Goal: Task Accomplishment & Management: Manage account settings

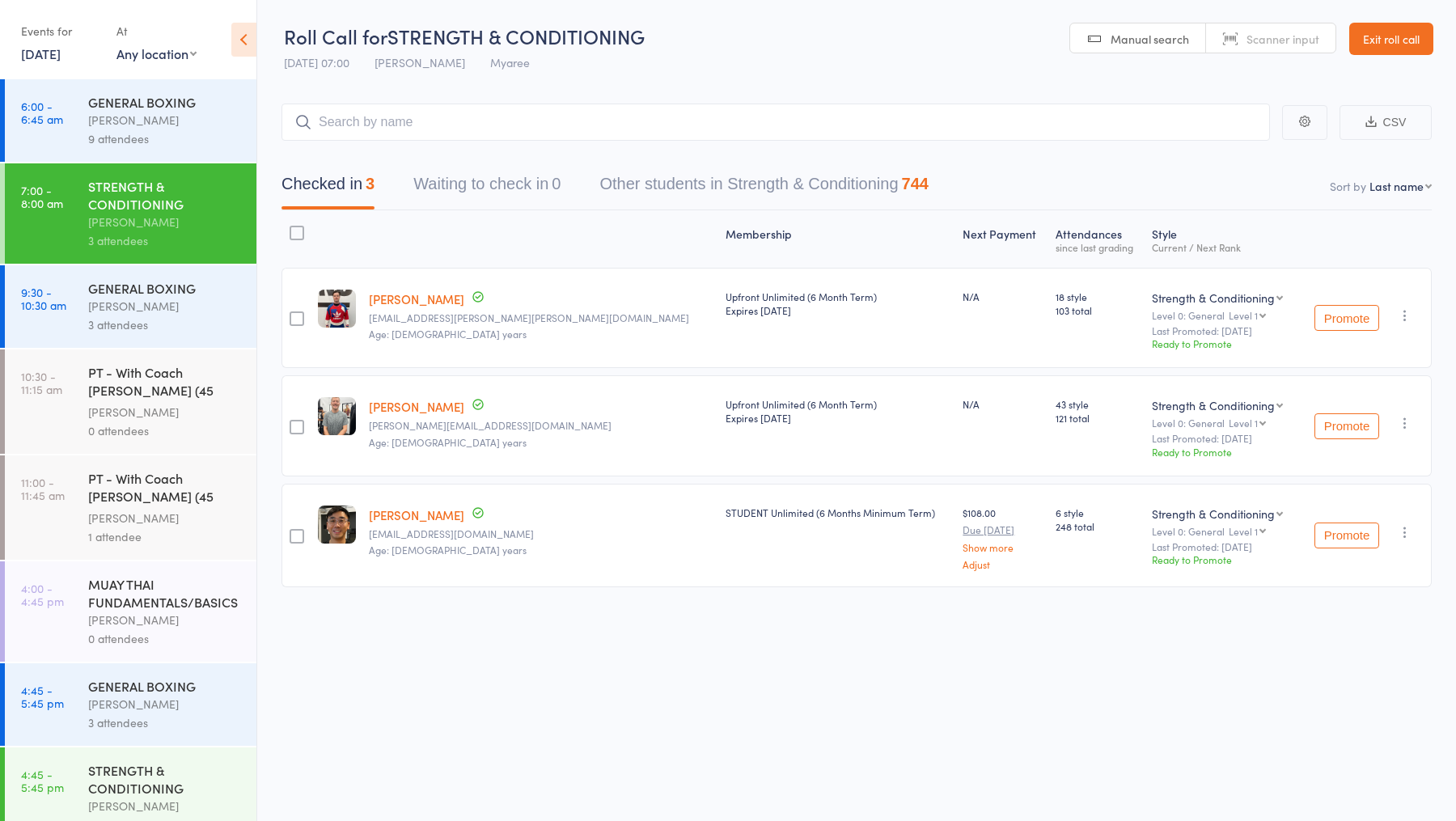
click at [149, 306] on div "[PERSON_NAME]" at bounding box center [165, 306] width 154 height 19
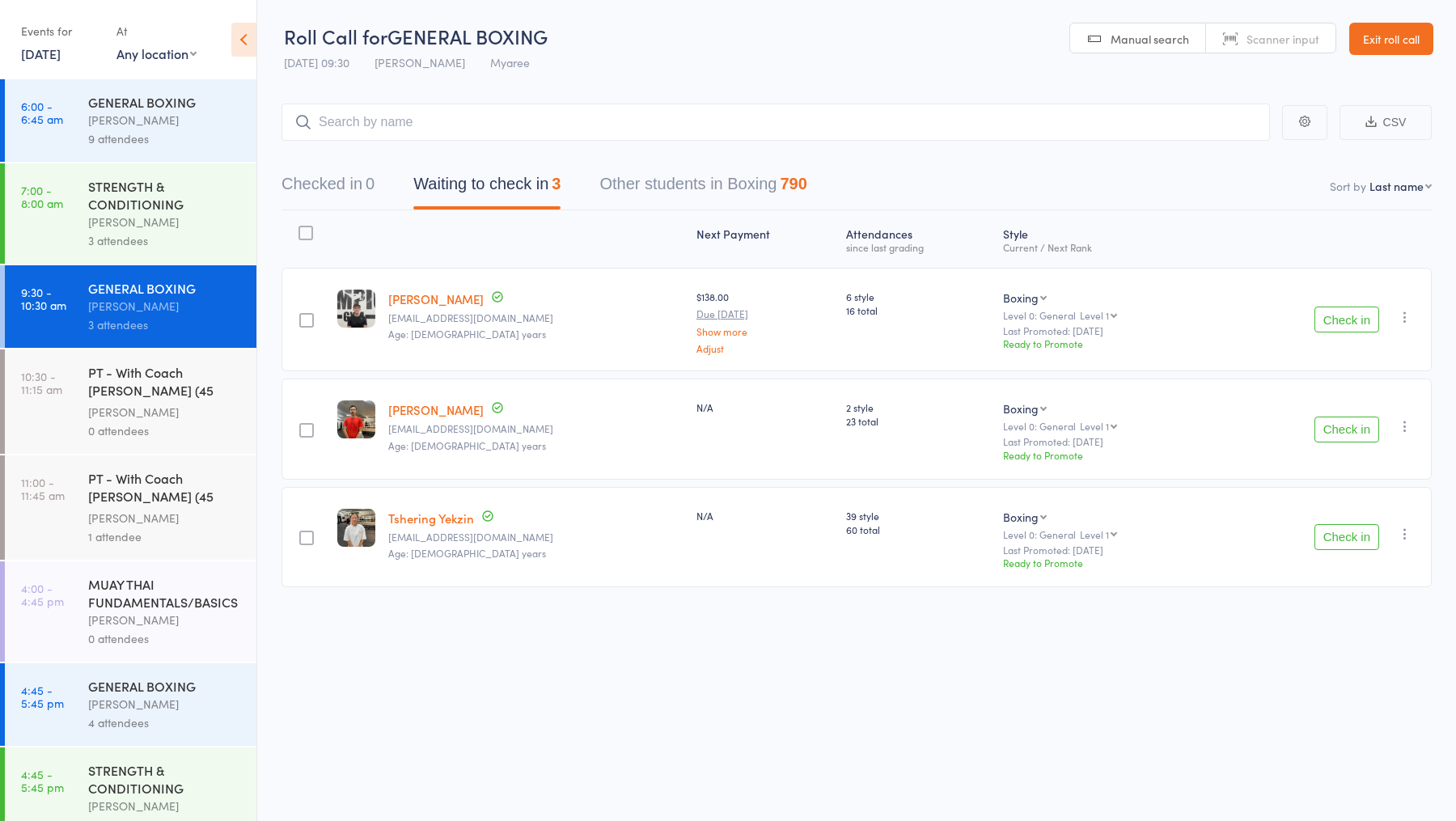
click at [176, 499] on div "PT - With Coach [PERSON_NAME] (45 minutes)" at bounding box center [165, 489] width 154 height 40
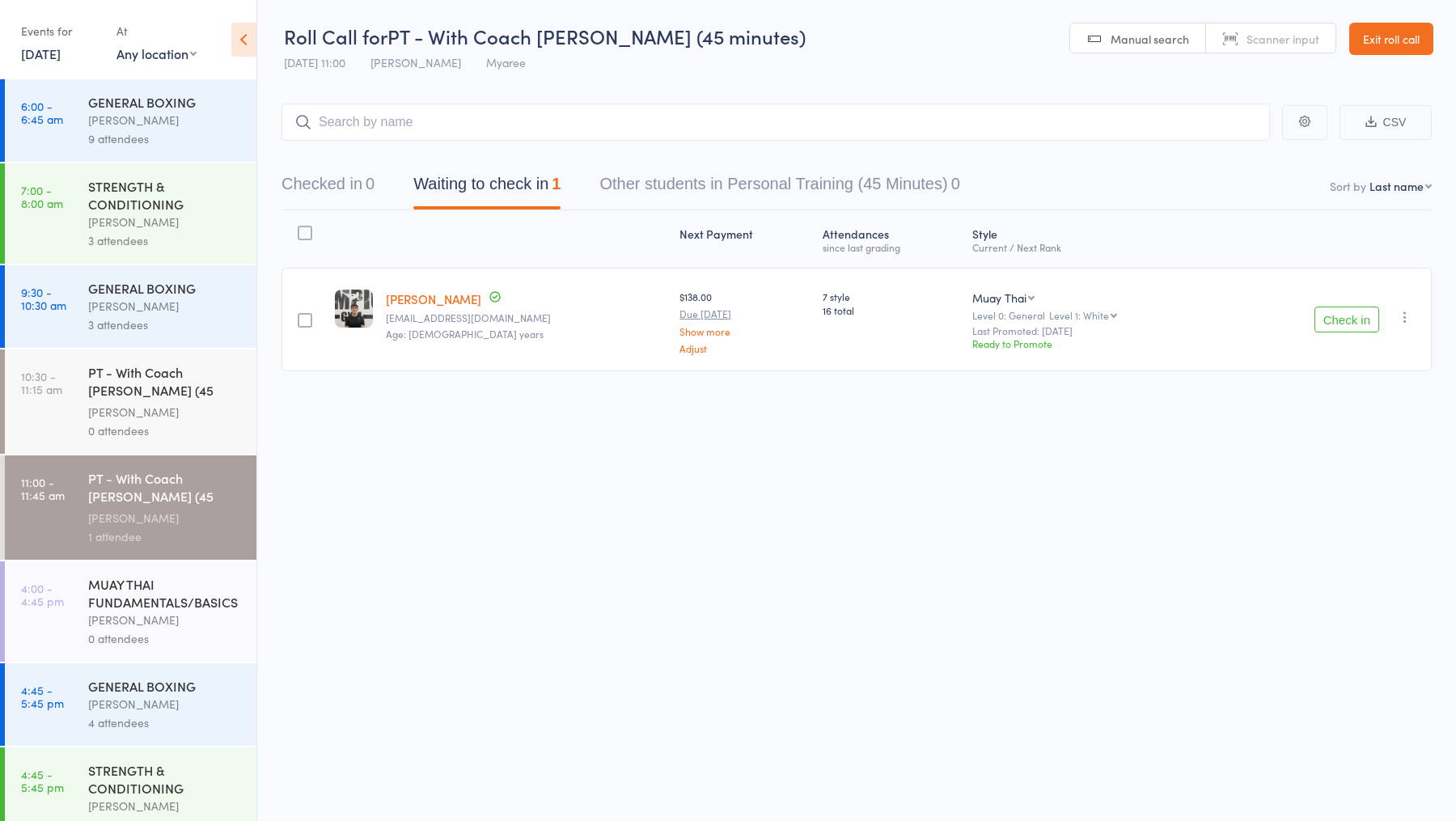
click at [118, 300] on div "[PERSON_NAME]" at bounding box center [165, 306] width 154 height 19
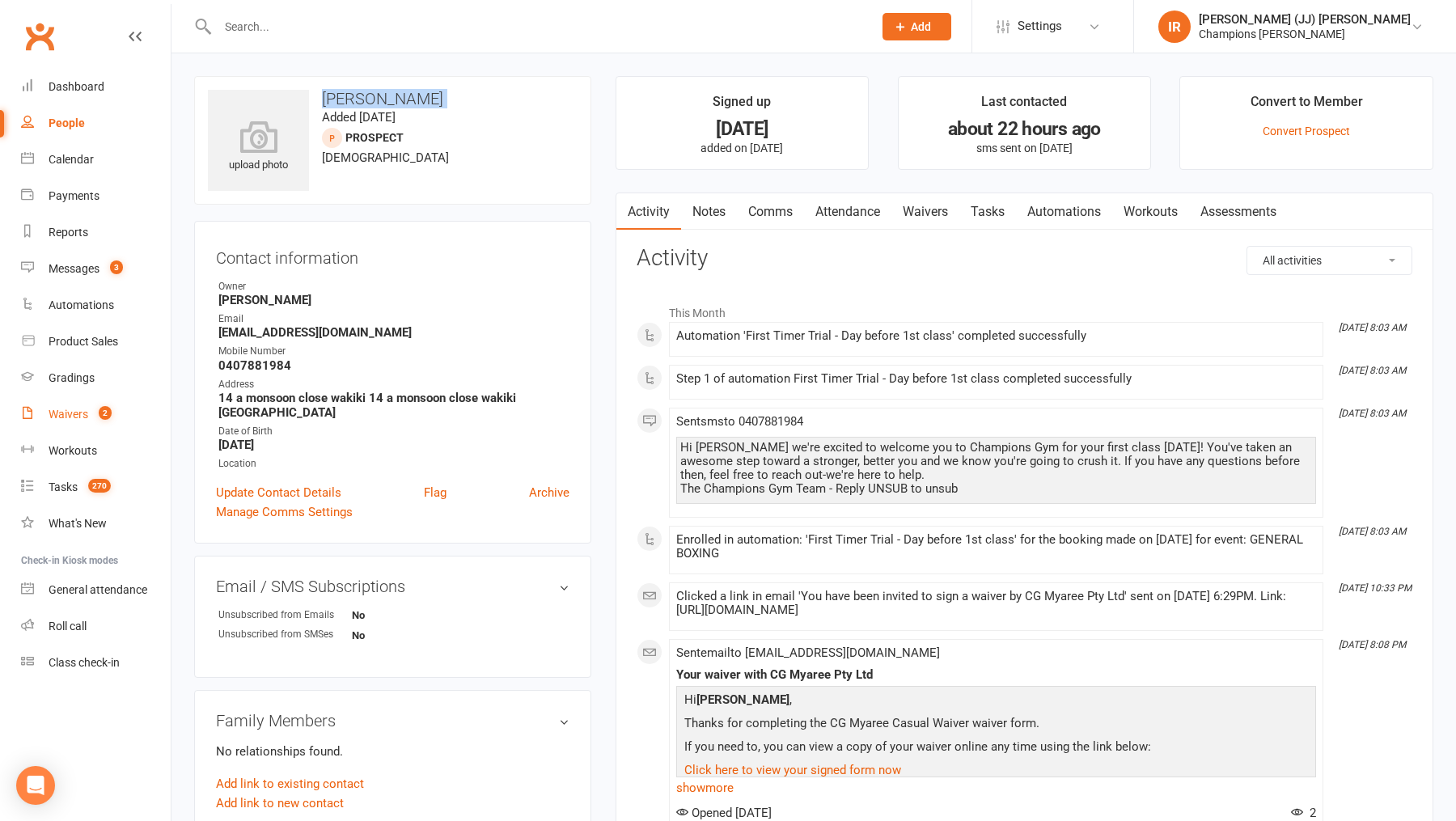
click at [88, 416] on link "Waivers 2" at bounding box center [96, 415] width 150 height 36
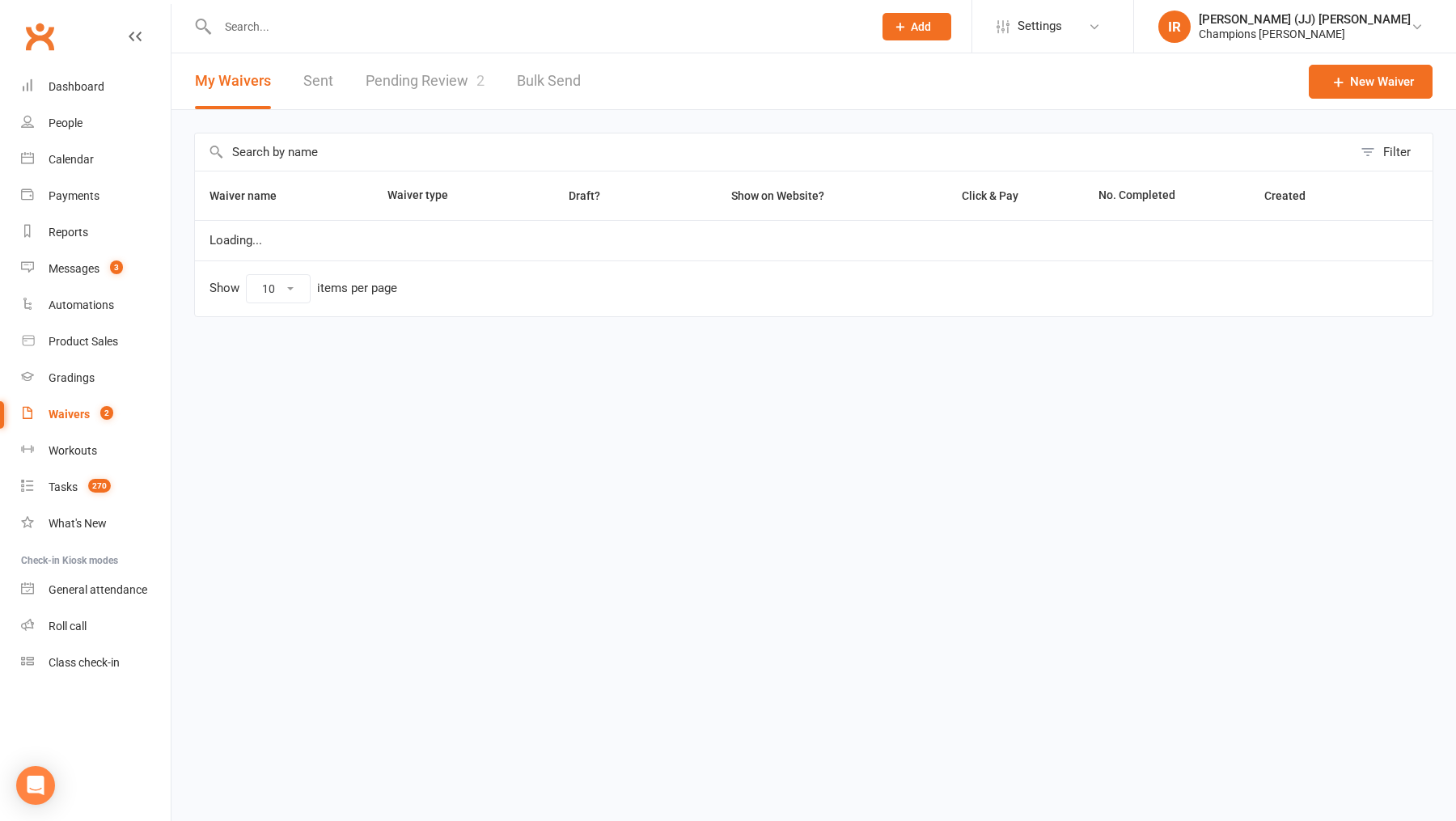
click at [409, 98] on link "Pending Review 2" at bounding box center [425, 82] width 119 height 56
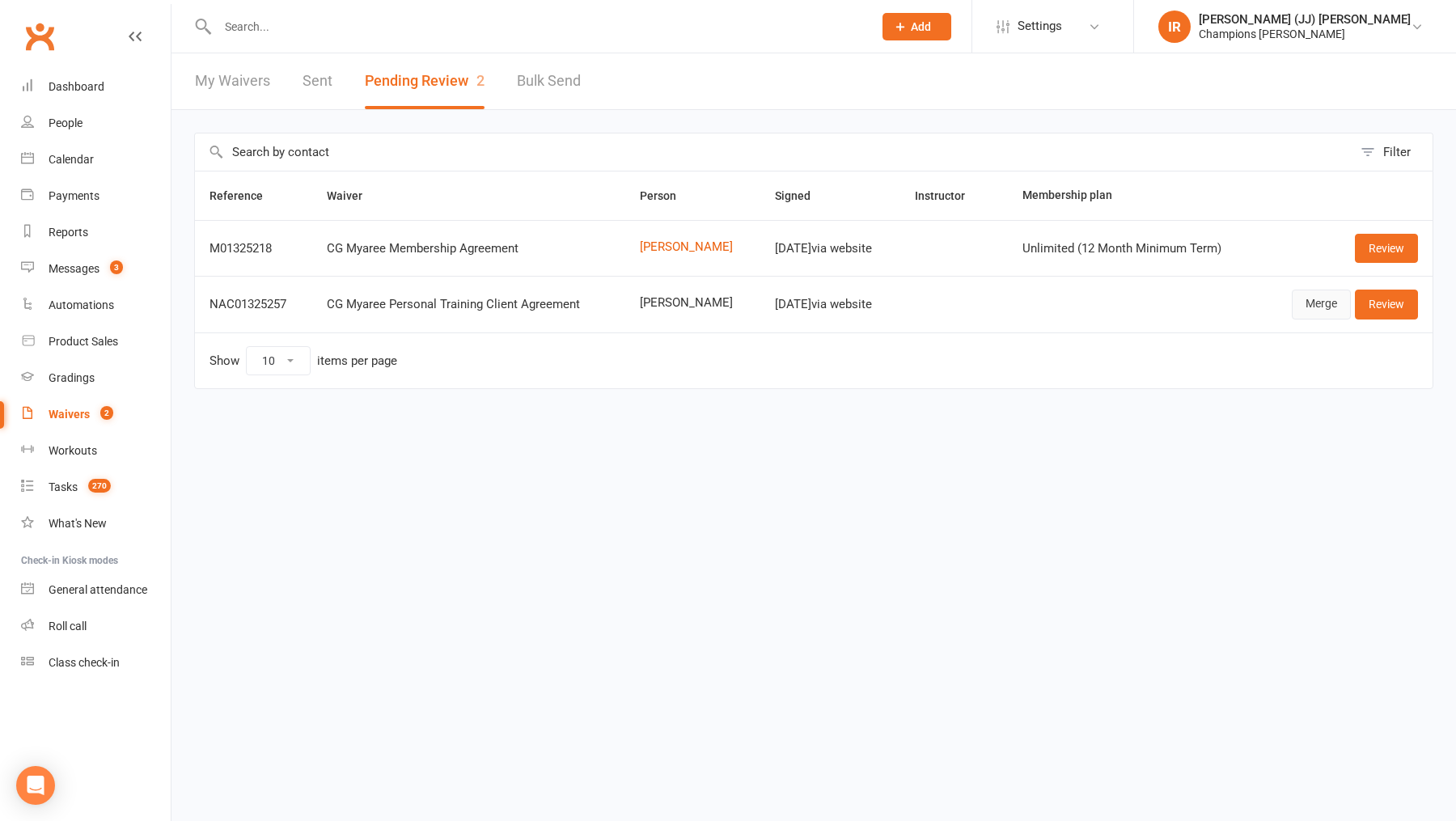
click at [1319, 300] on link "Merge" at bounding box center [1322, 303] width 59 height 29
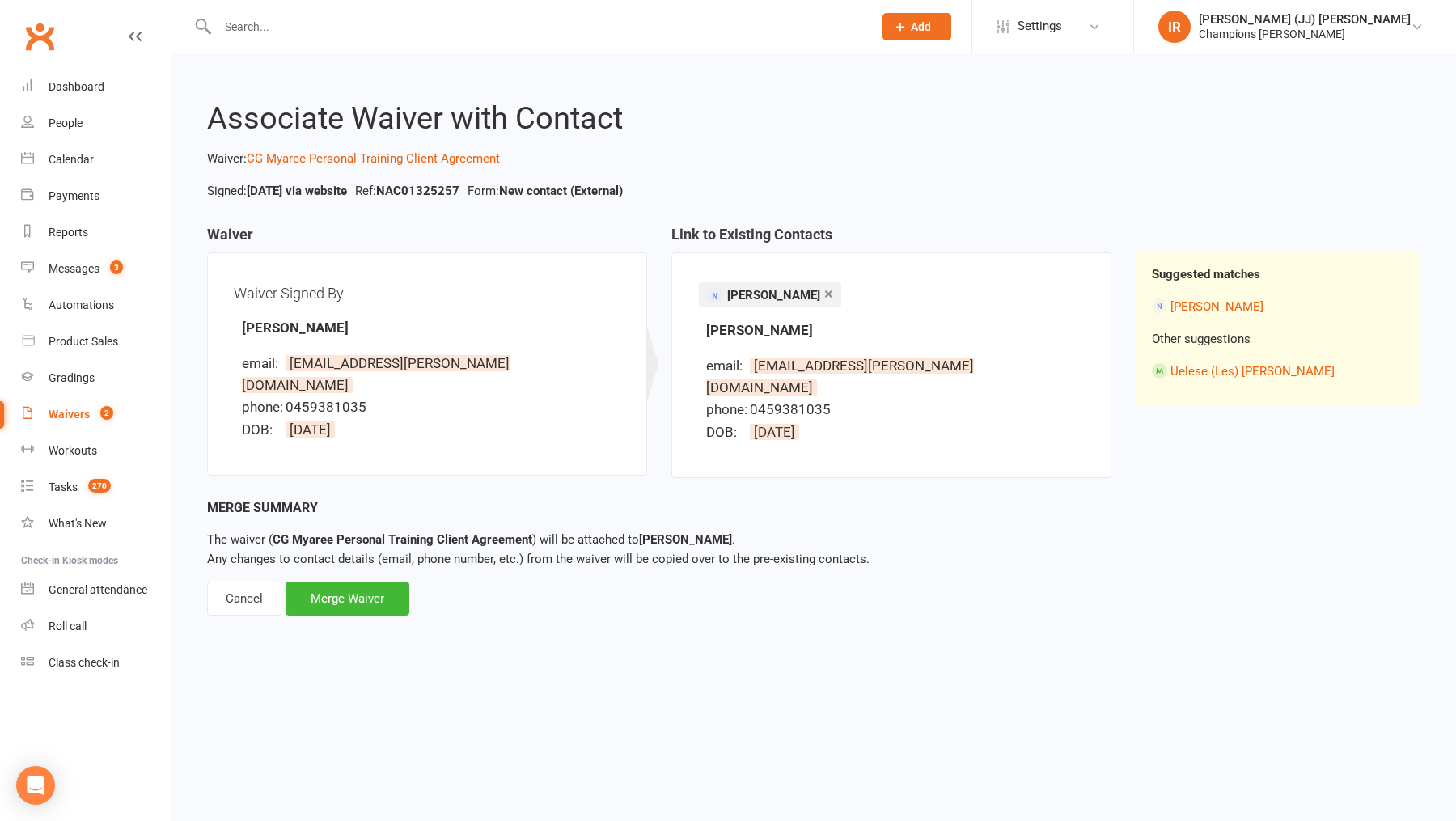
drag, startPoint x: 436, startPoint y: 410, endPoint x: 270, endPoint y: 402, distance: 166.2
click at [270, 419] on li "DOB: 1 June 1979" at bounding box center [430, 429] width 378 height 21
click at [400, 419] on li "DOB: 1 June 1979" at bounding box center [430, 429] width 378 height 21
click at [347, 582] on div "Merge Waiver" at bounding box center [347, 598] width 124 height 34
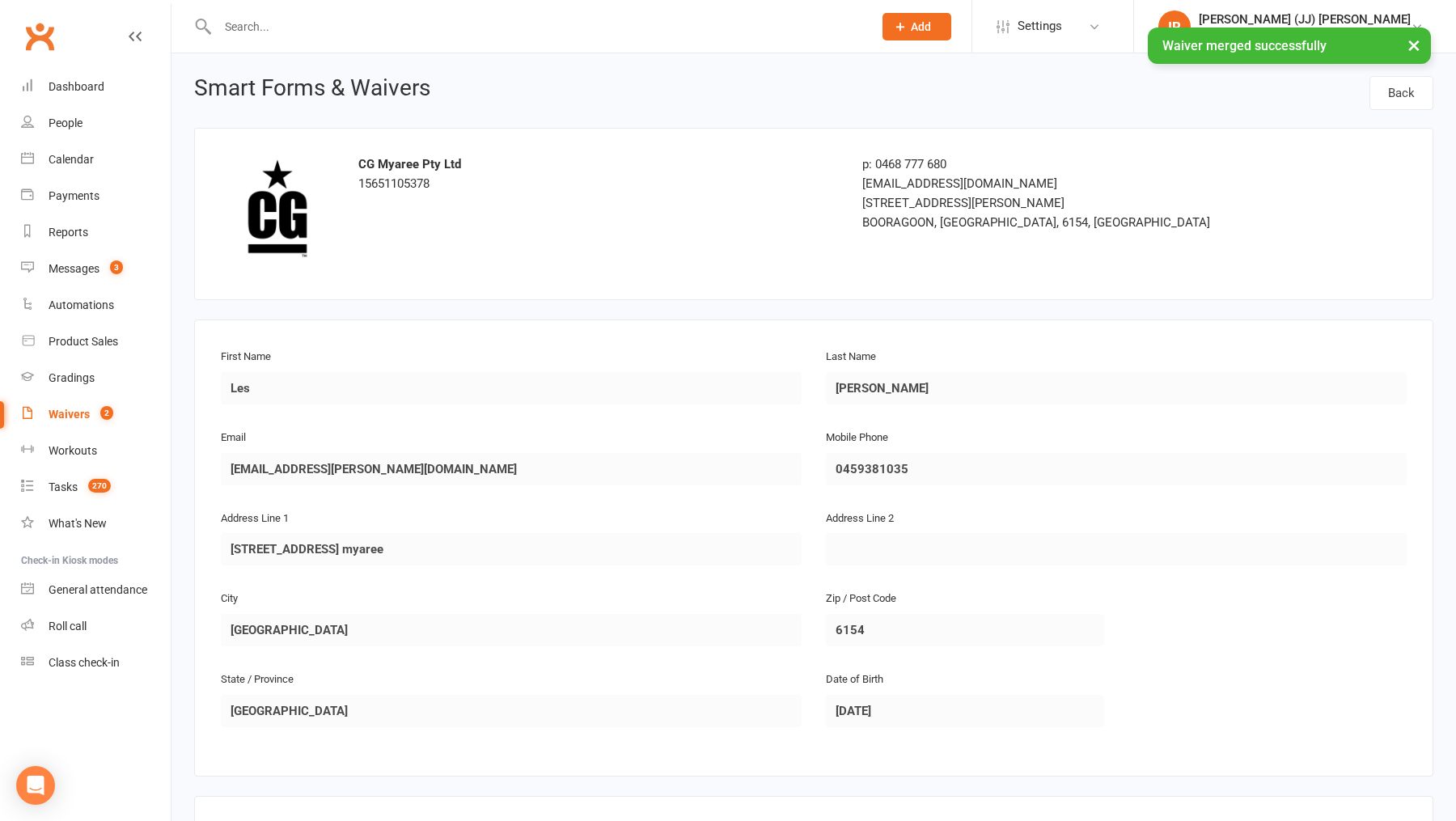
scroll to position [633, 0]
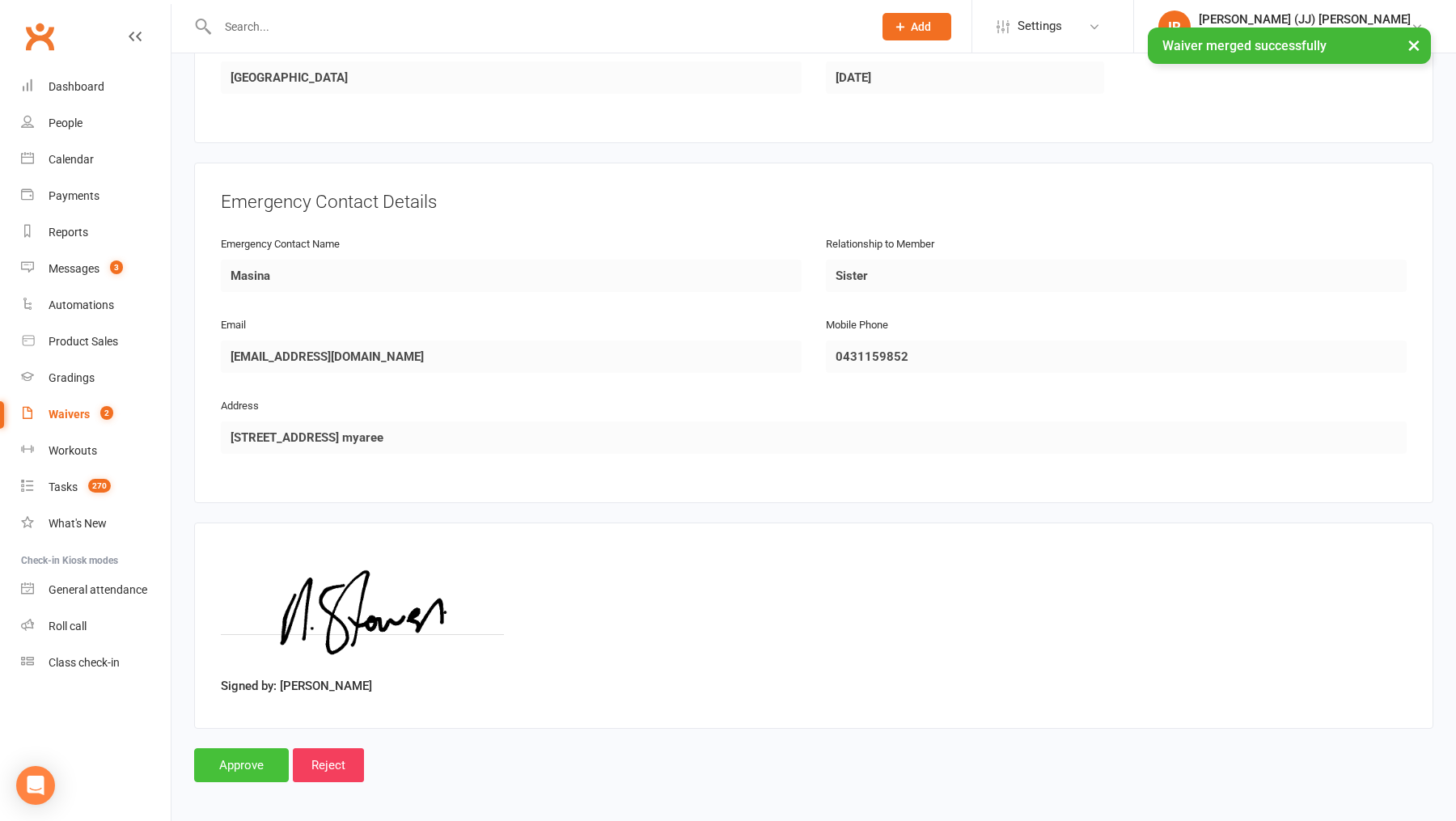
click at [258, 759] on input "Approve" at bounding box center [242, 765] width 95 height 34
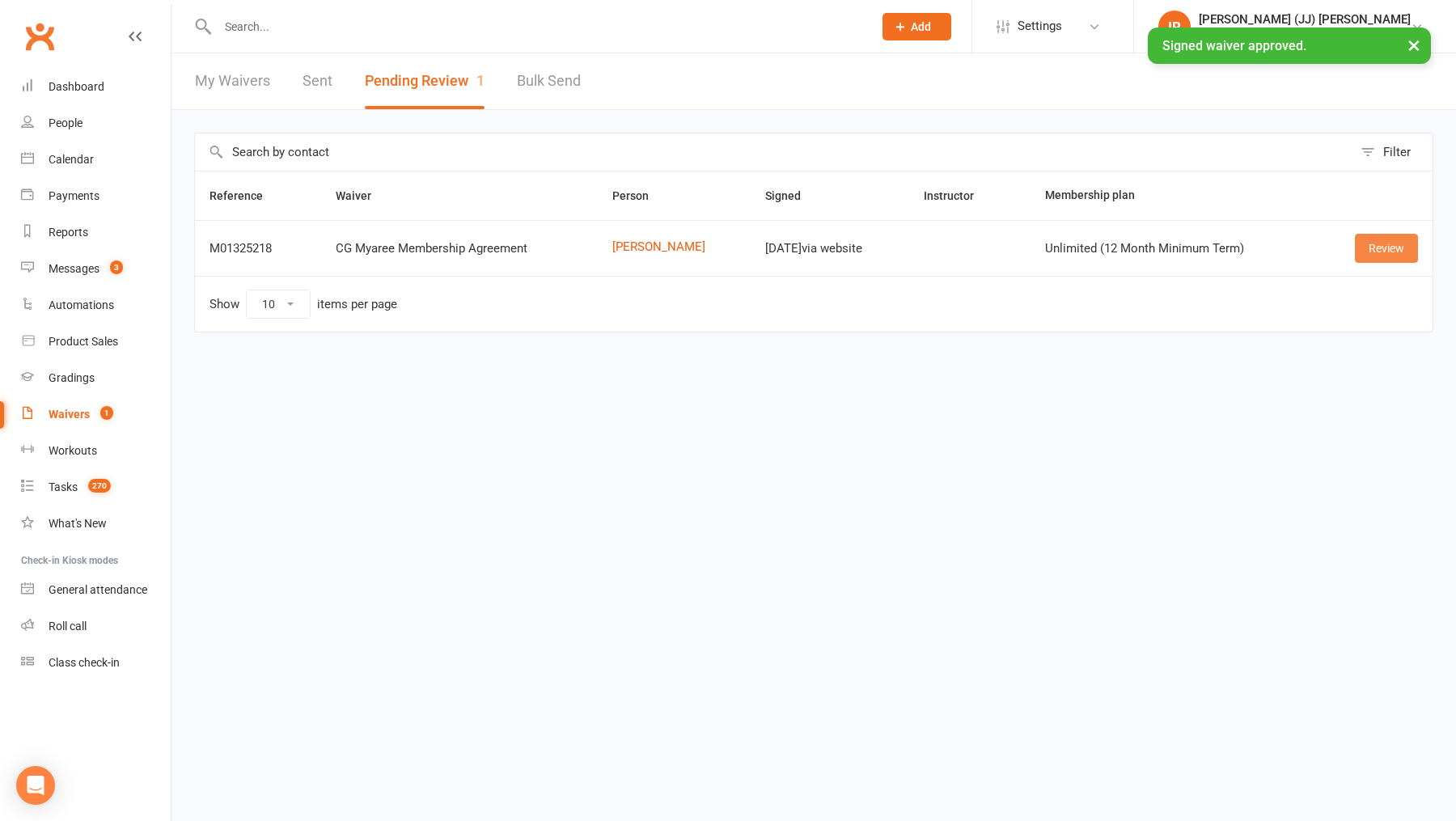
click at [1391, 246] on link "Review" at bounding box center [1387, 248] width 63 height 29
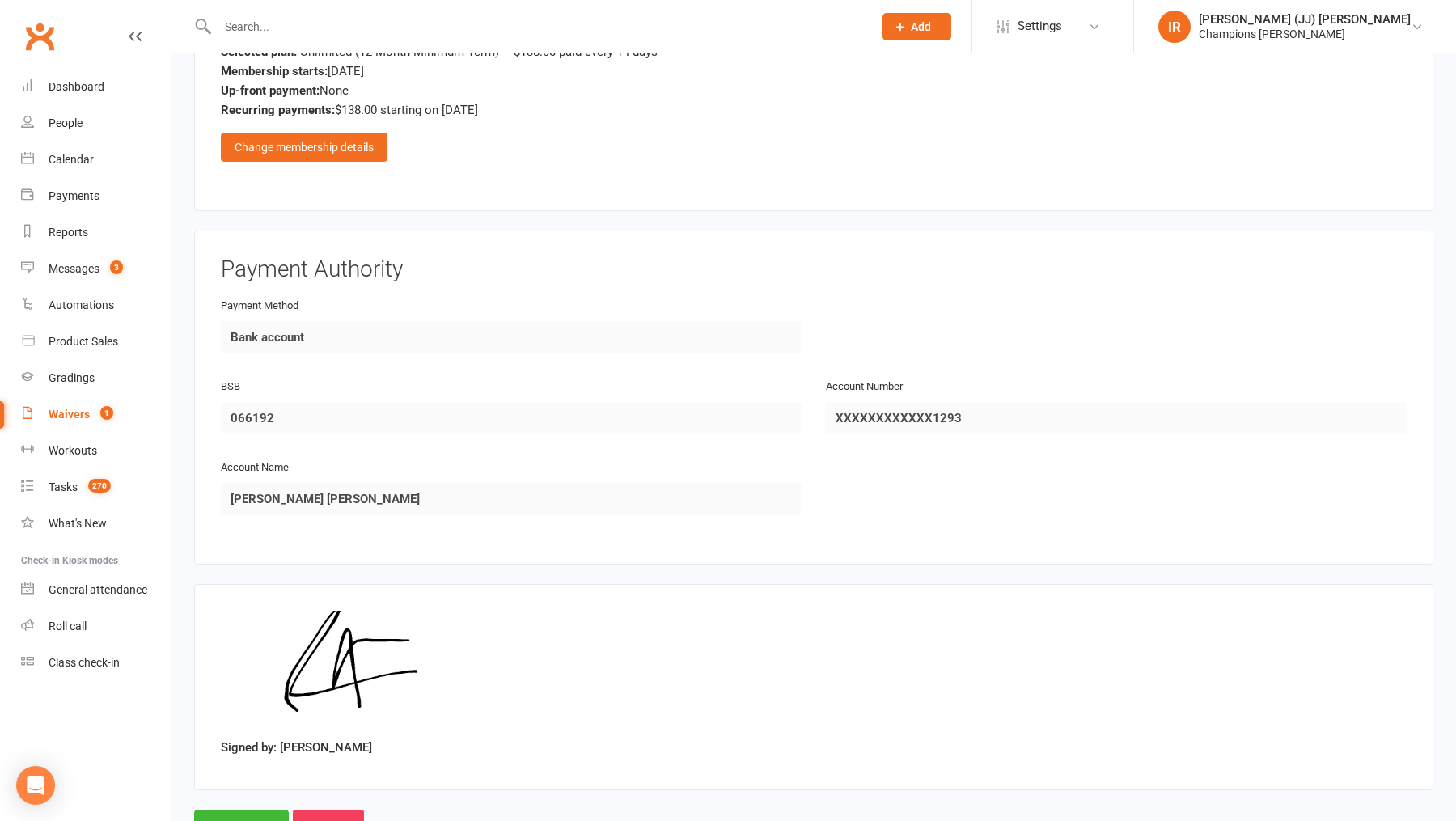
scroll to position [1661, 0]
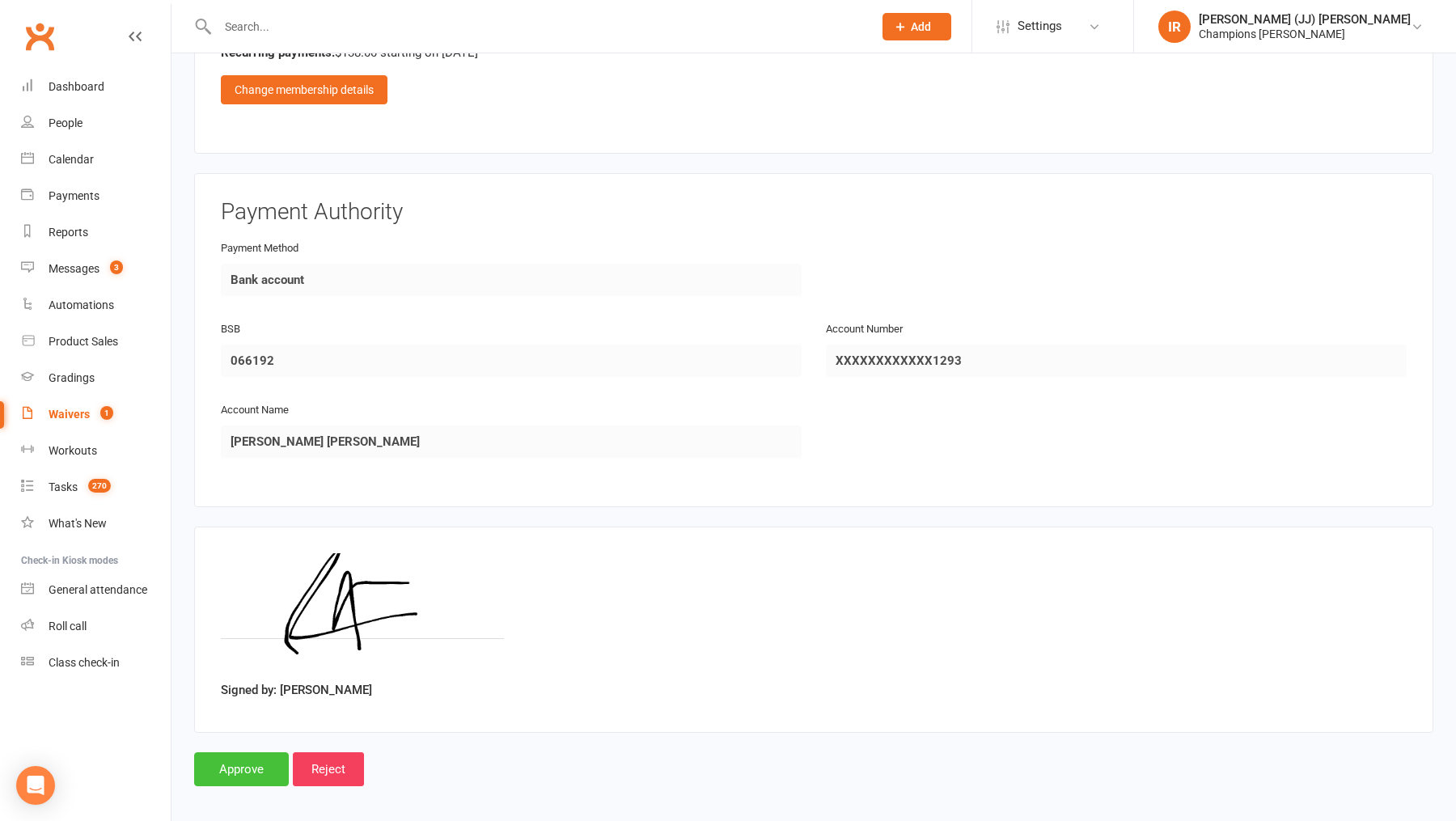
click at [239, 762] on input "Approve" at bounding box center [242, 769] width 95 height 34
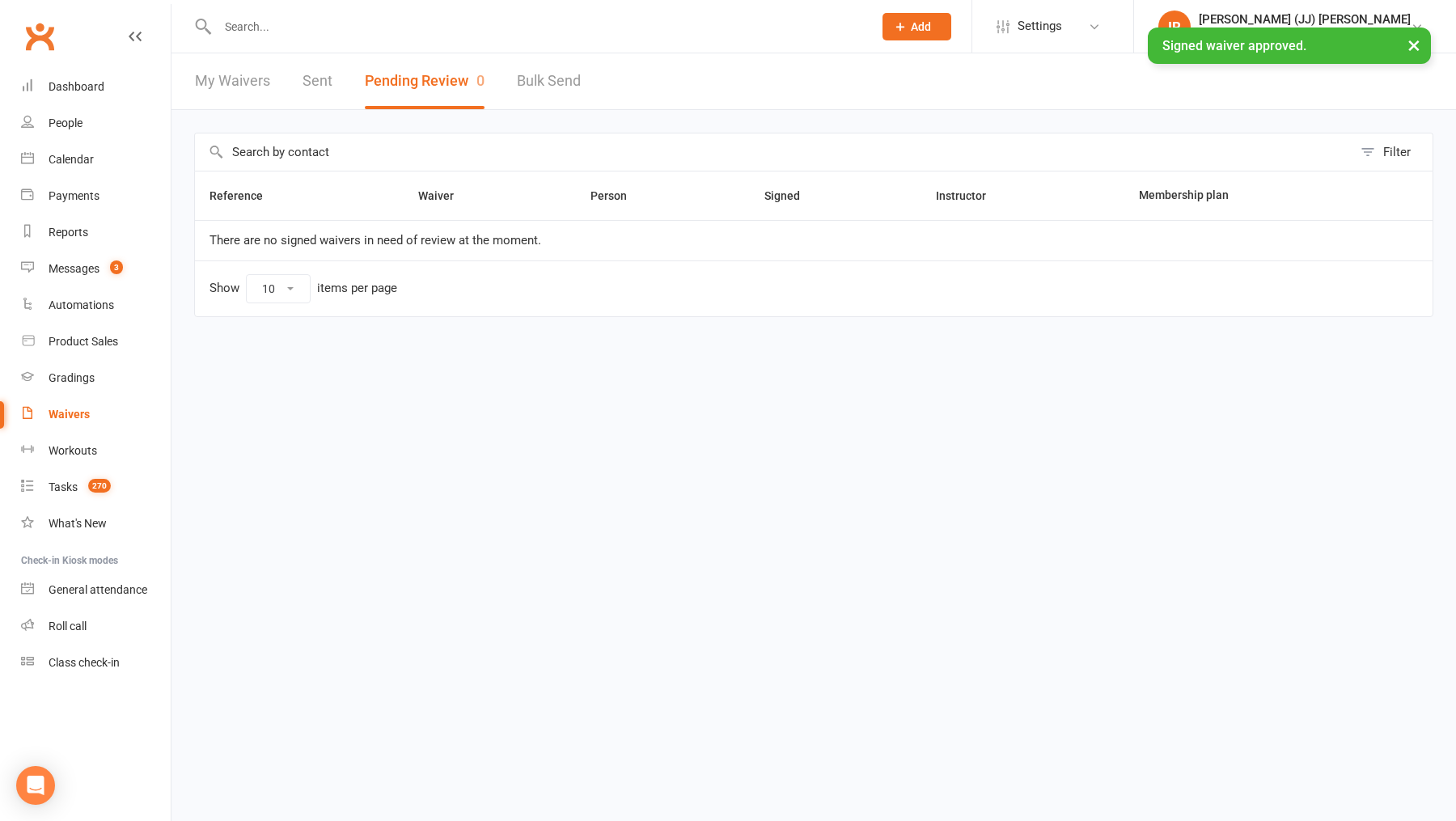
click at [339, 23] on input "text" at bounding box center [537, 26] width 649 height 22
type input "r"
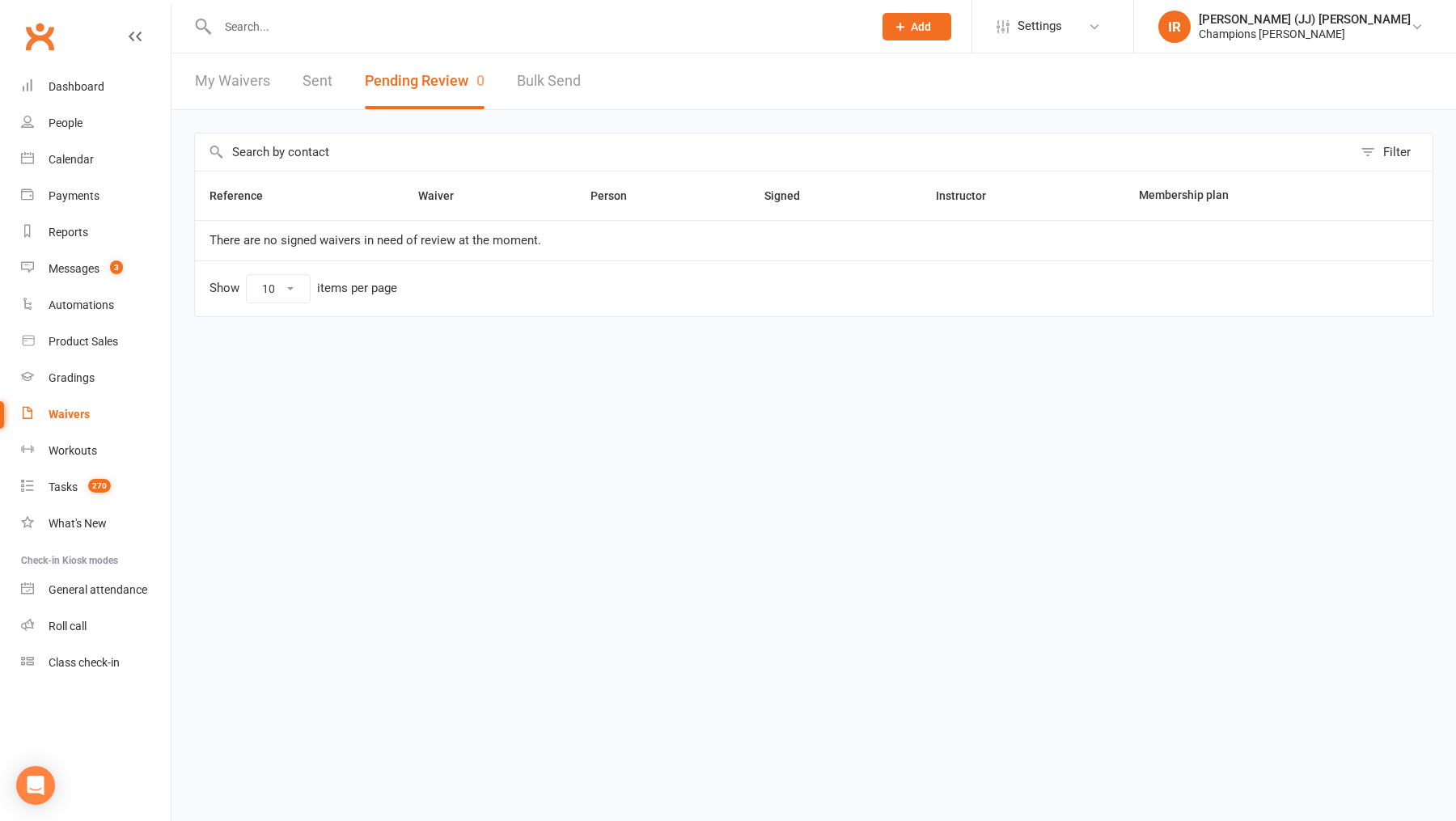
click at [350, 22] on input "text" at bounding box center [537, 26] width 649 height 22
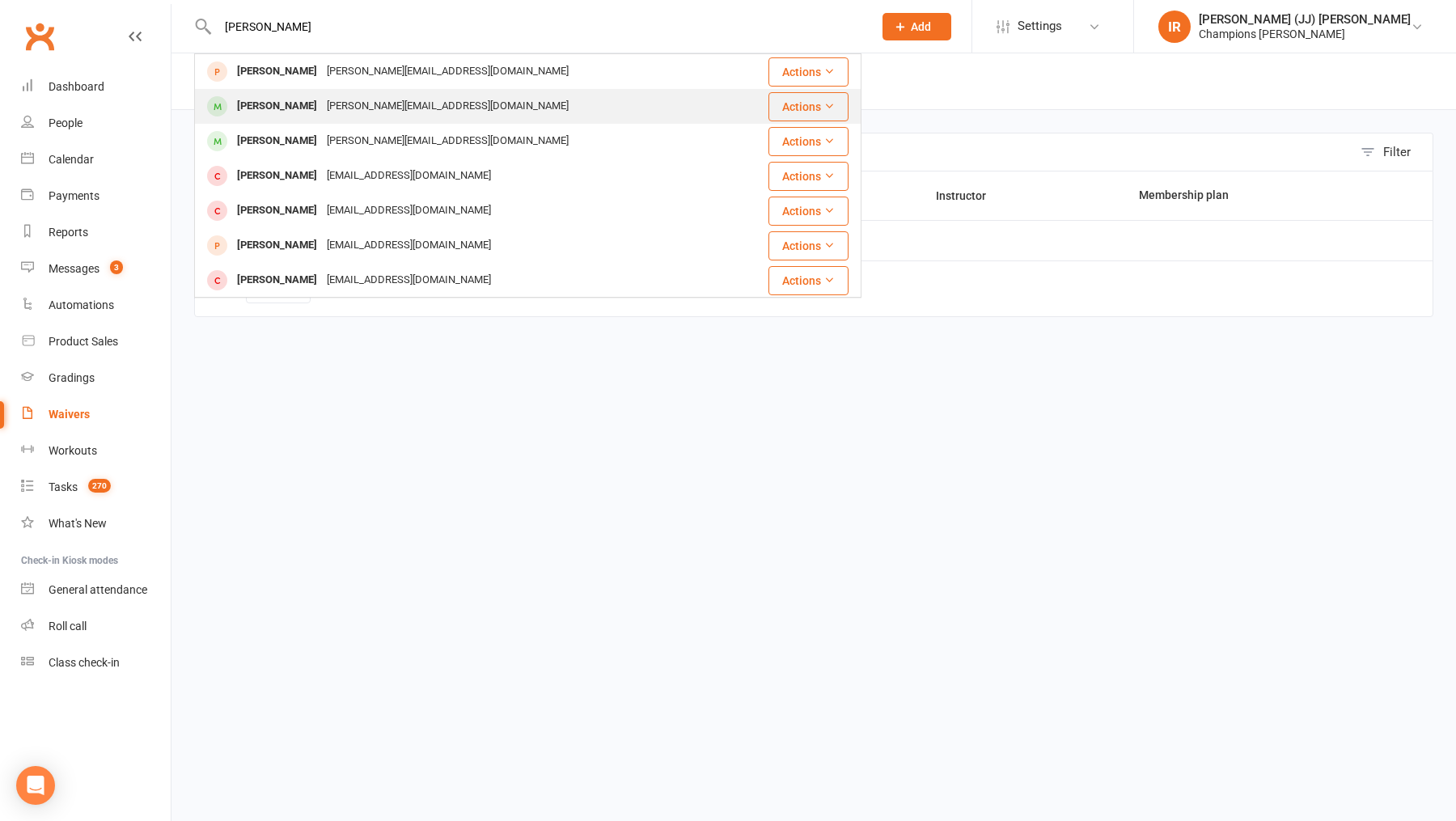
type input "rodrigo"
click at [369, 109] on div "rodrigo.lanvas@hotmail.com" at bounding box center [448, 106] width 251 height 23
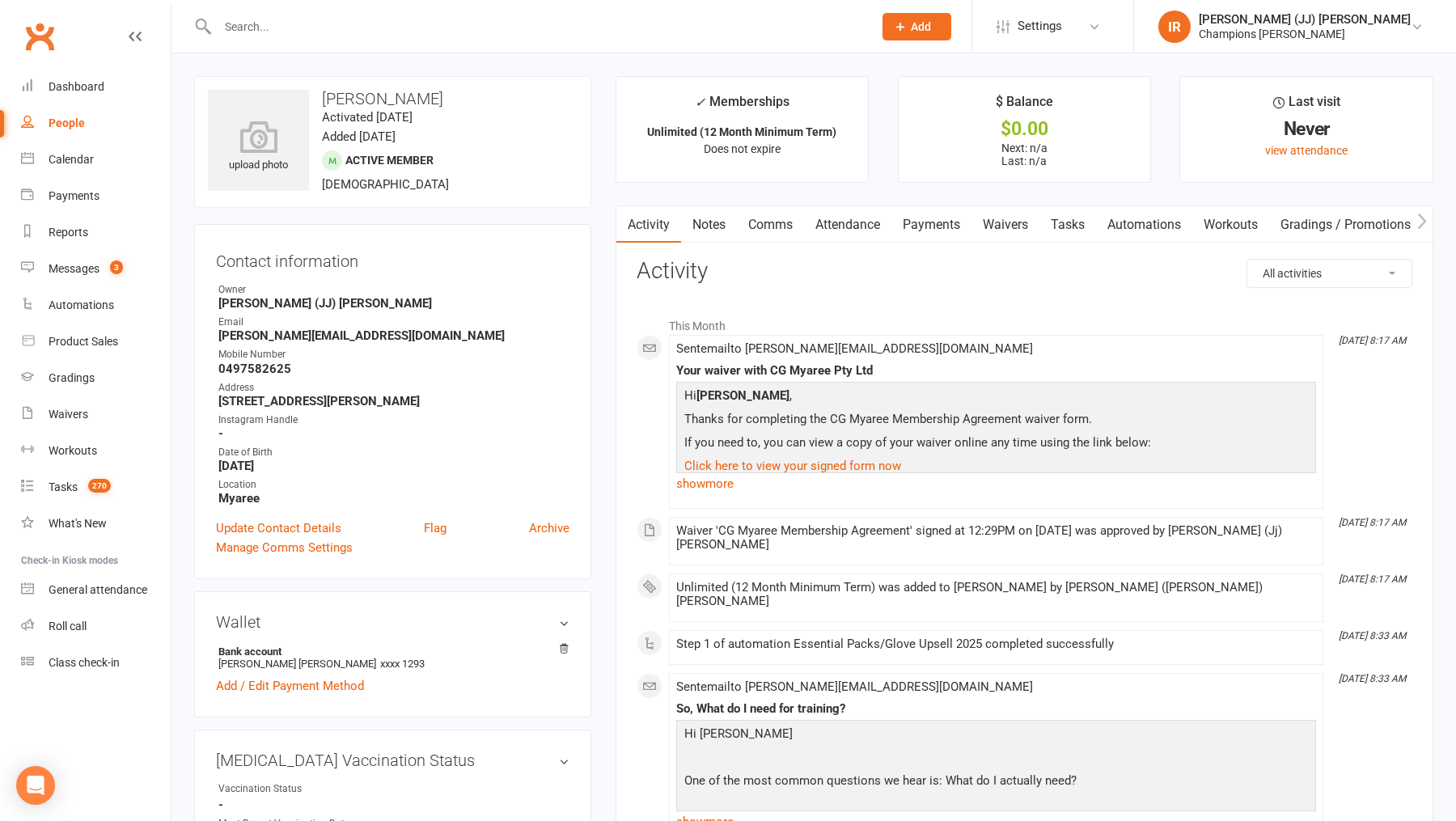
click at [613, 376] on main "✓ Memberships Unlimited (12 Month Minimum Term) Does not expire $ Balance $0.00…" at bounding box center [1025, 819] width 843 height 1486
click at [75, 237] on div "Reports" at bounding box center [68, 232] width 40 height 13
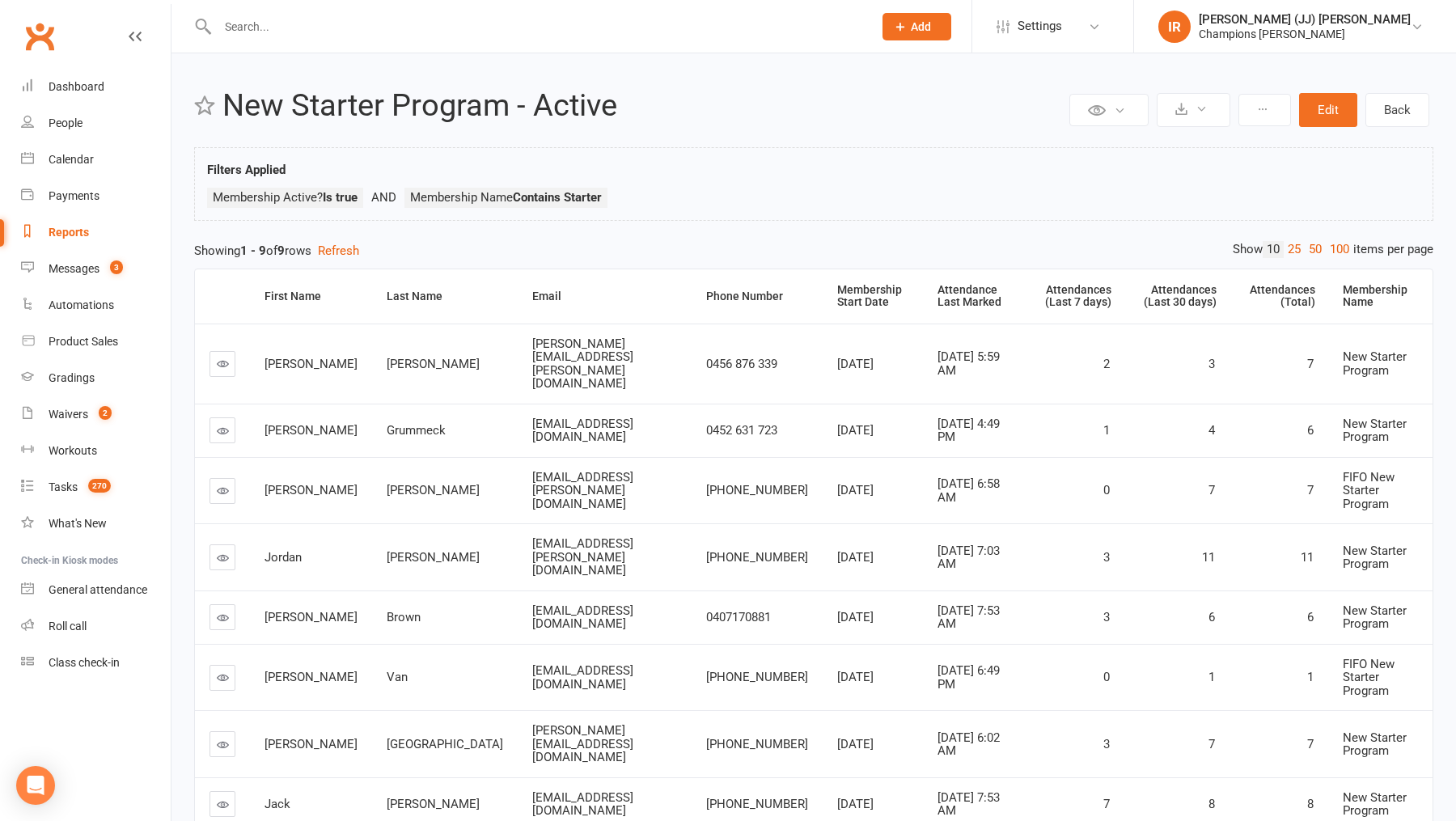
click at [83, 222] on link "Reports" at bounding box center [96, 232] width 150 height 36
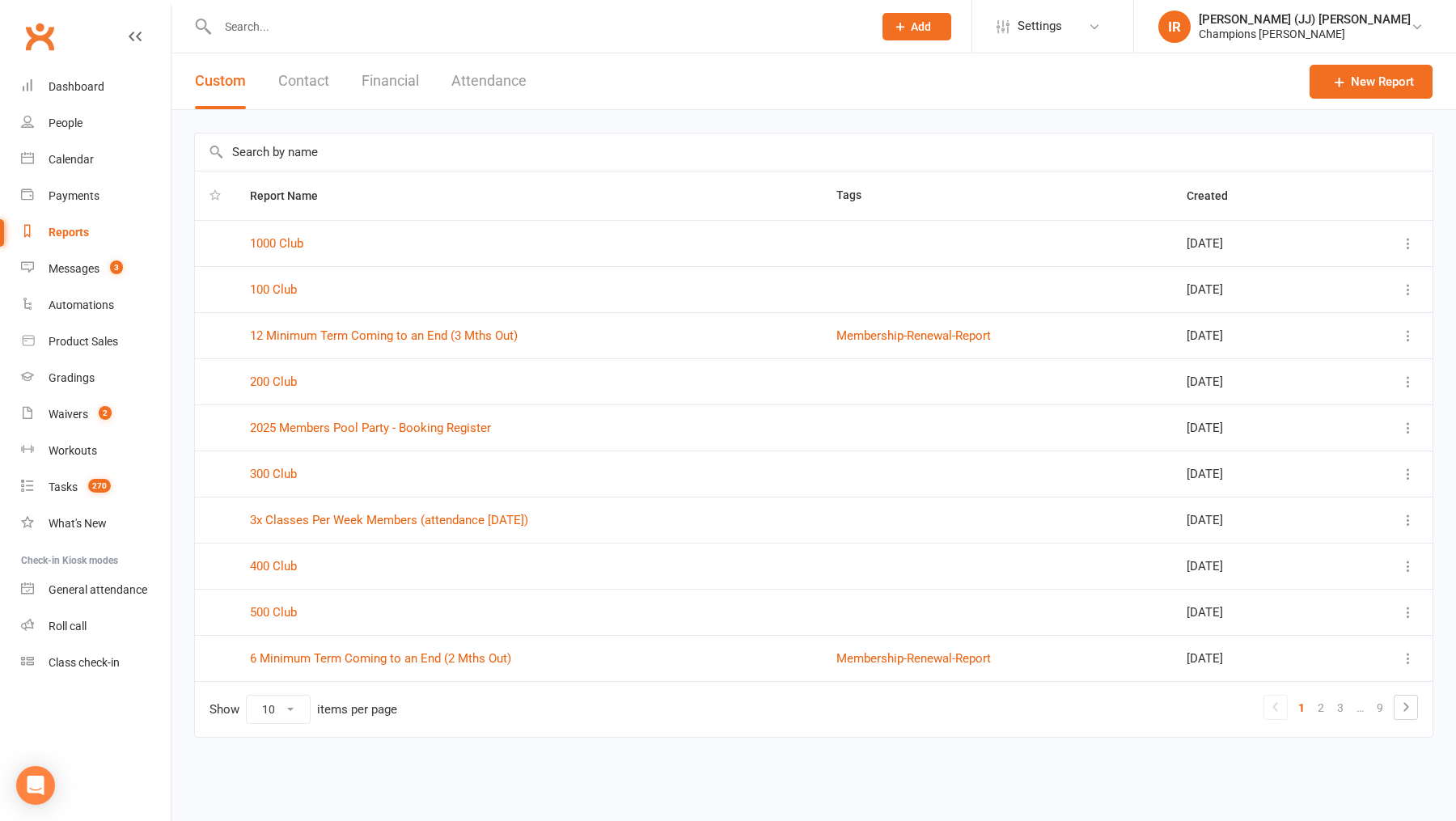
click at [352, 138] on input "text" at bounding box center [815, 152] width 1238 height 37
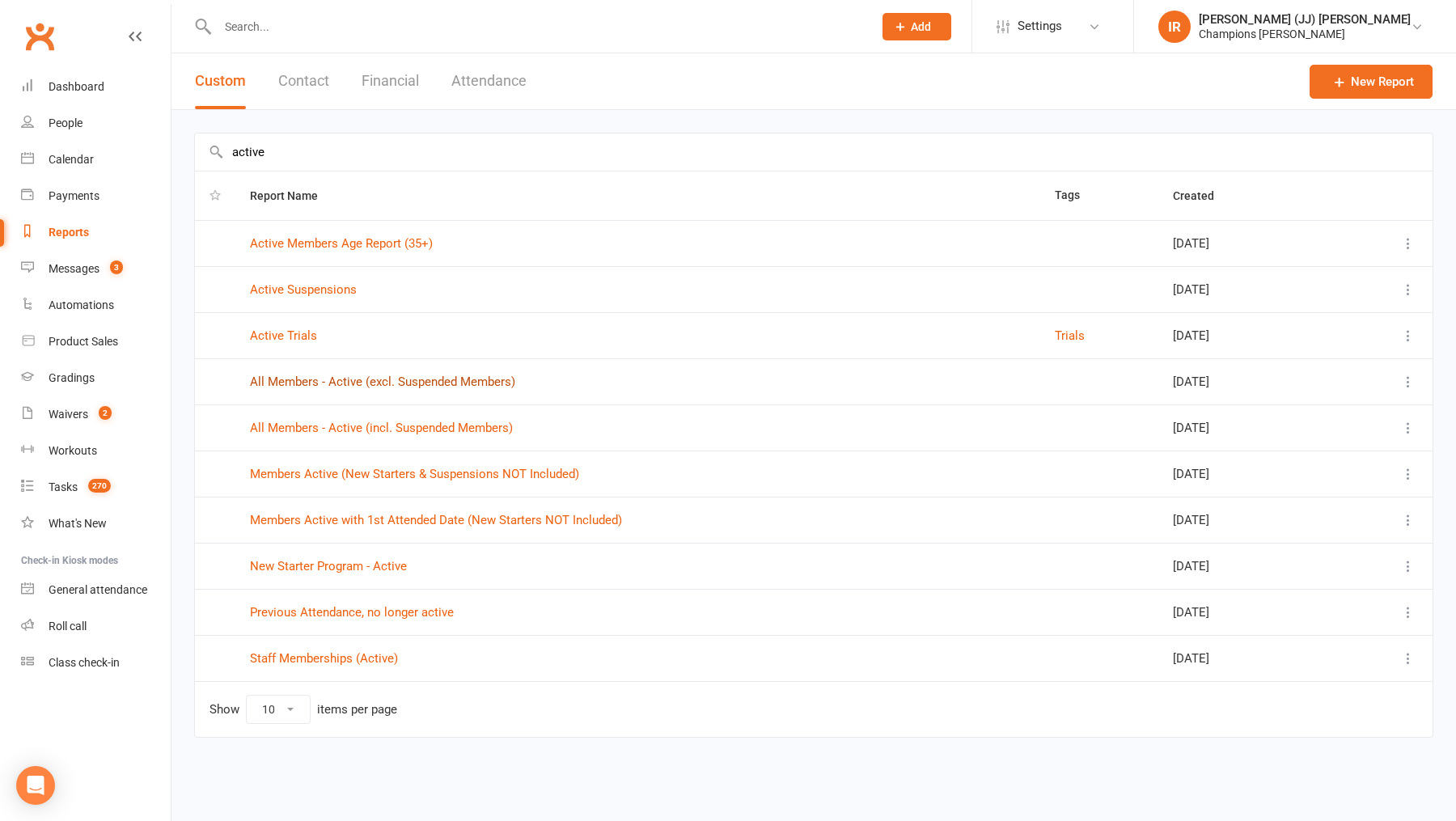
type input "active"
click at [458, 379] on link "All Members - Active (excl. Suspended Members)" at bounding box center [383, 382] width 265 height 15
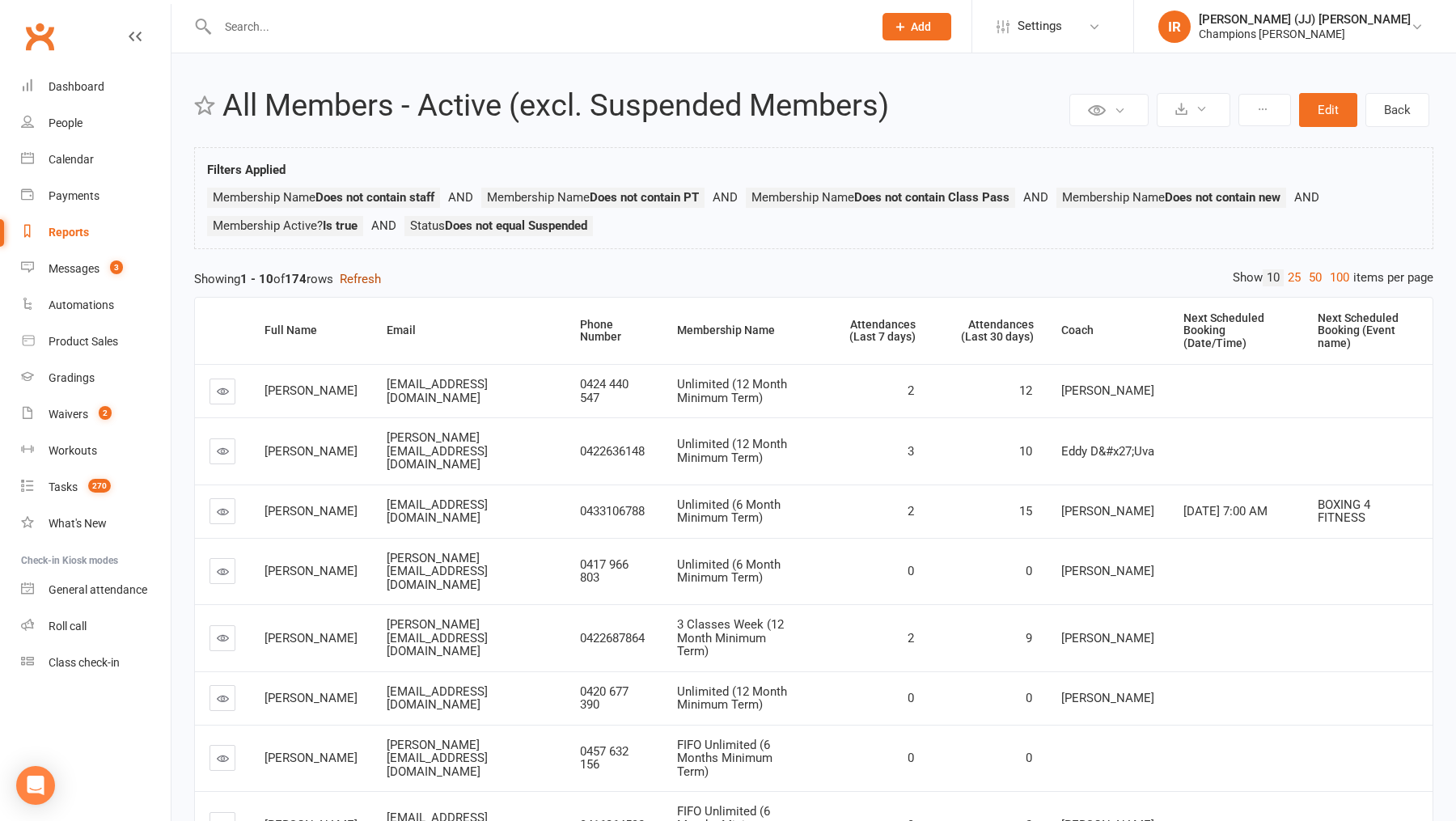
click at [372, 274] on button "Refresh" at bounding box center [360, 279] width 41 height 20
click at [895, 319] on div "Attendances (Last 7 days)" at bounding box center [871, 331] width 89 height 25
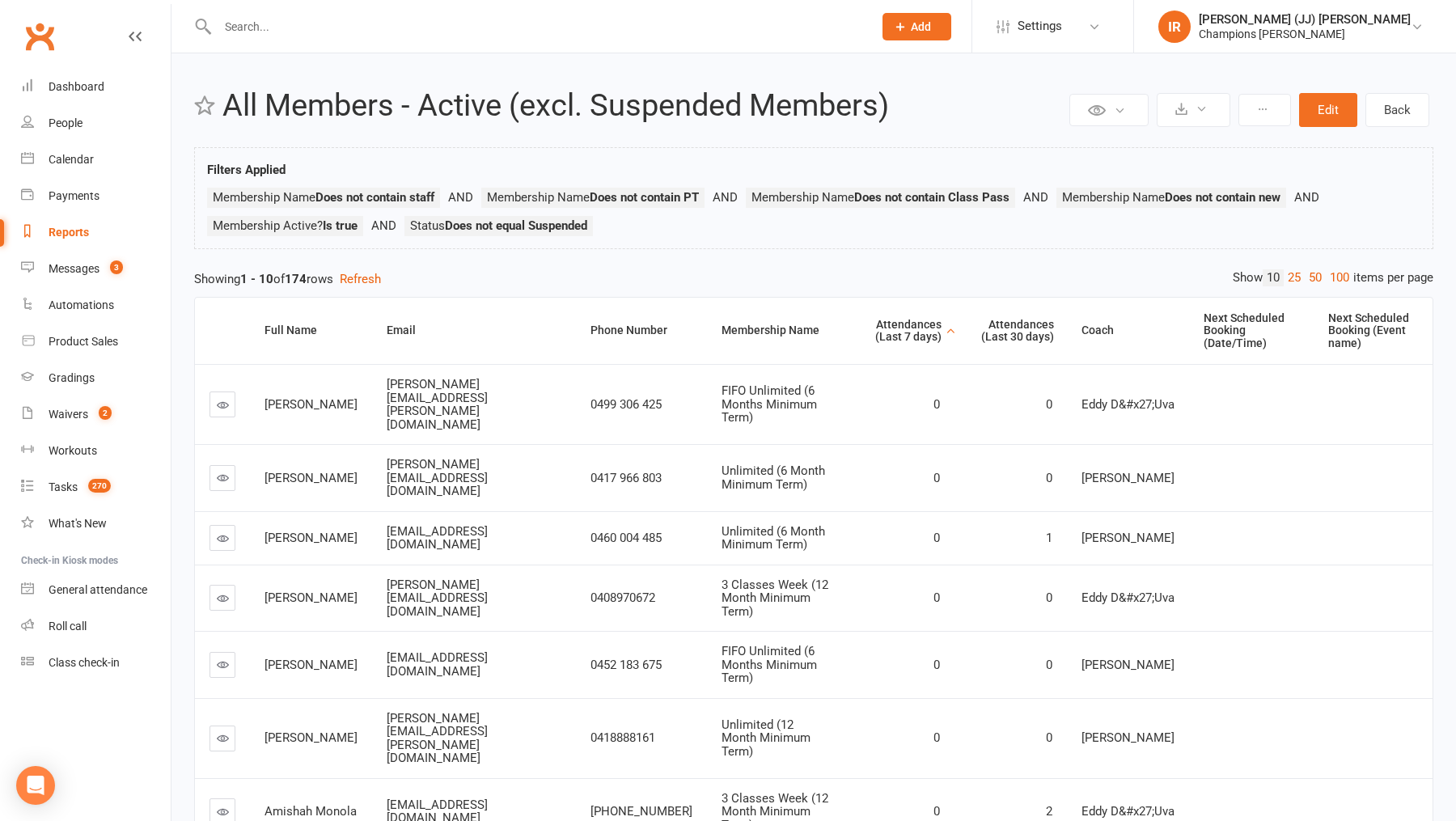
click at [895, 319] on div "Attendances (Last 7 days)" at bounding box center [899, 331] width 83 height 25
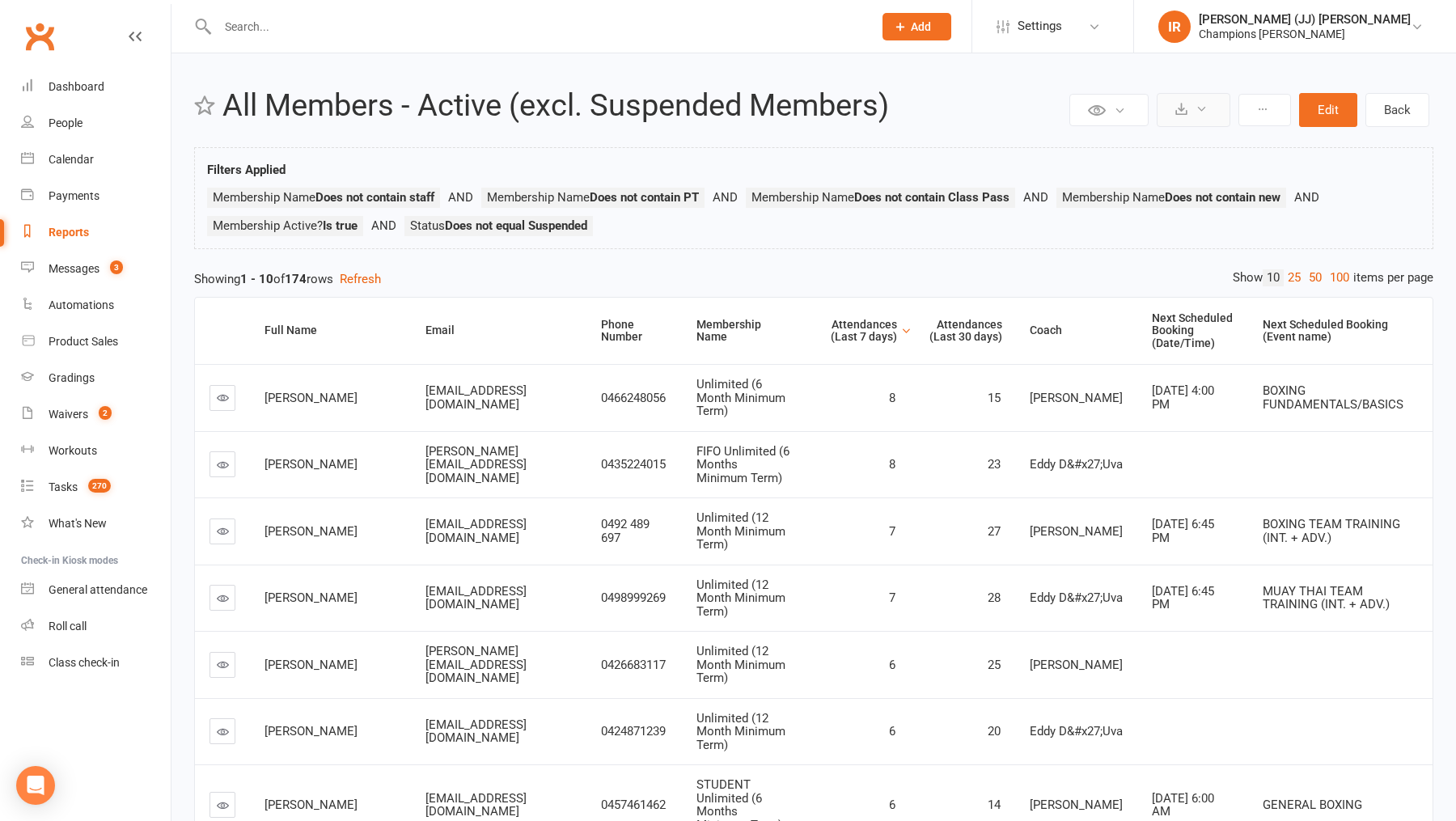
click at [1193, 104] on button at bounding box center [1193, 110] width 73 height 34
click at [1167, 150] on link "Export to CSV" at bounding box center [1145, 148] width 170 height 32
click at [356, 17] on input "text" at bounding box center [537, 26] width 649 height 22
paste input "Thomas Russell"
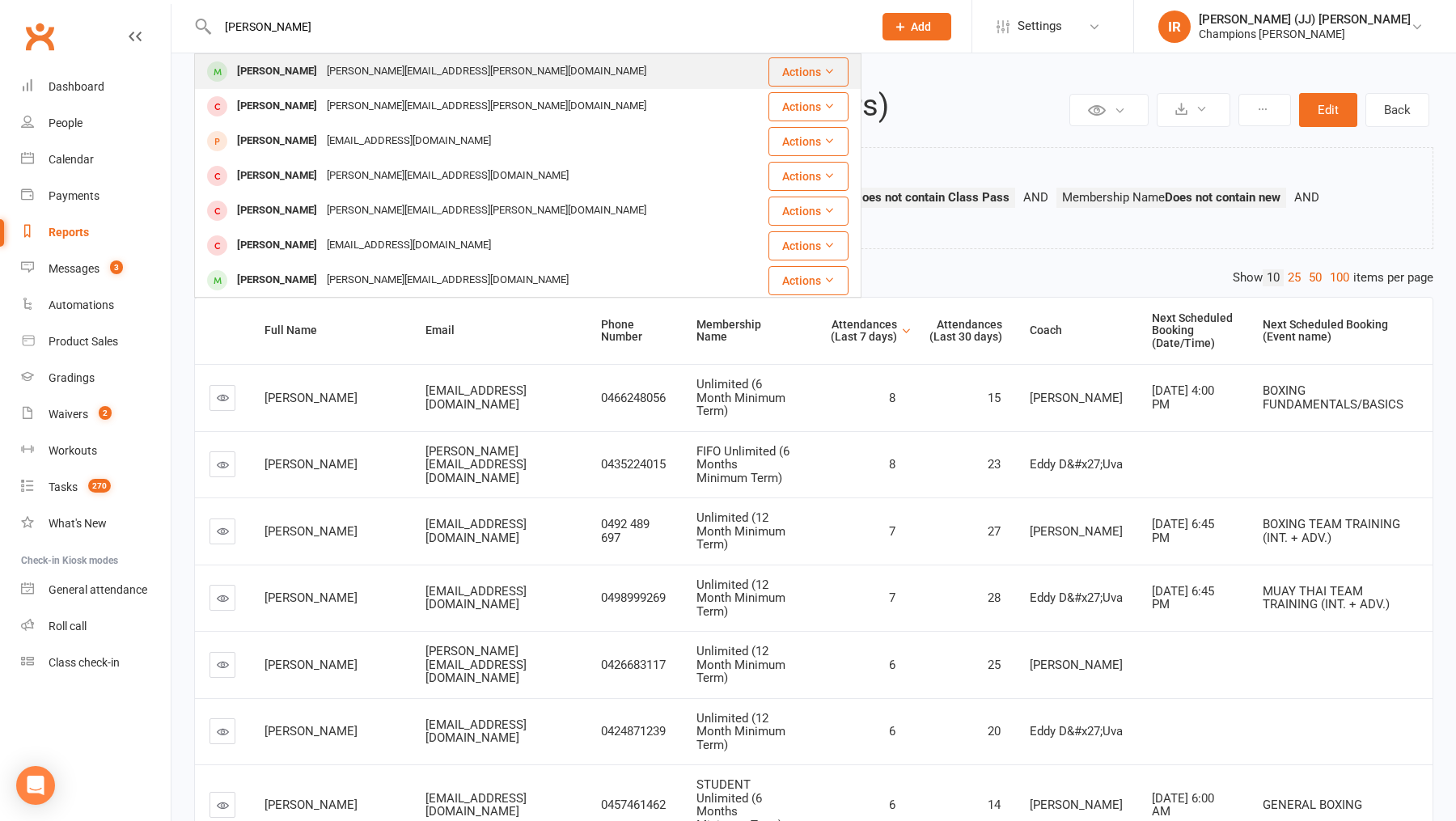
type input "Thomas Russell"
click at [307, 79] on div "Thomas Russell" at bounding box center [277, 72] width 90 height 23
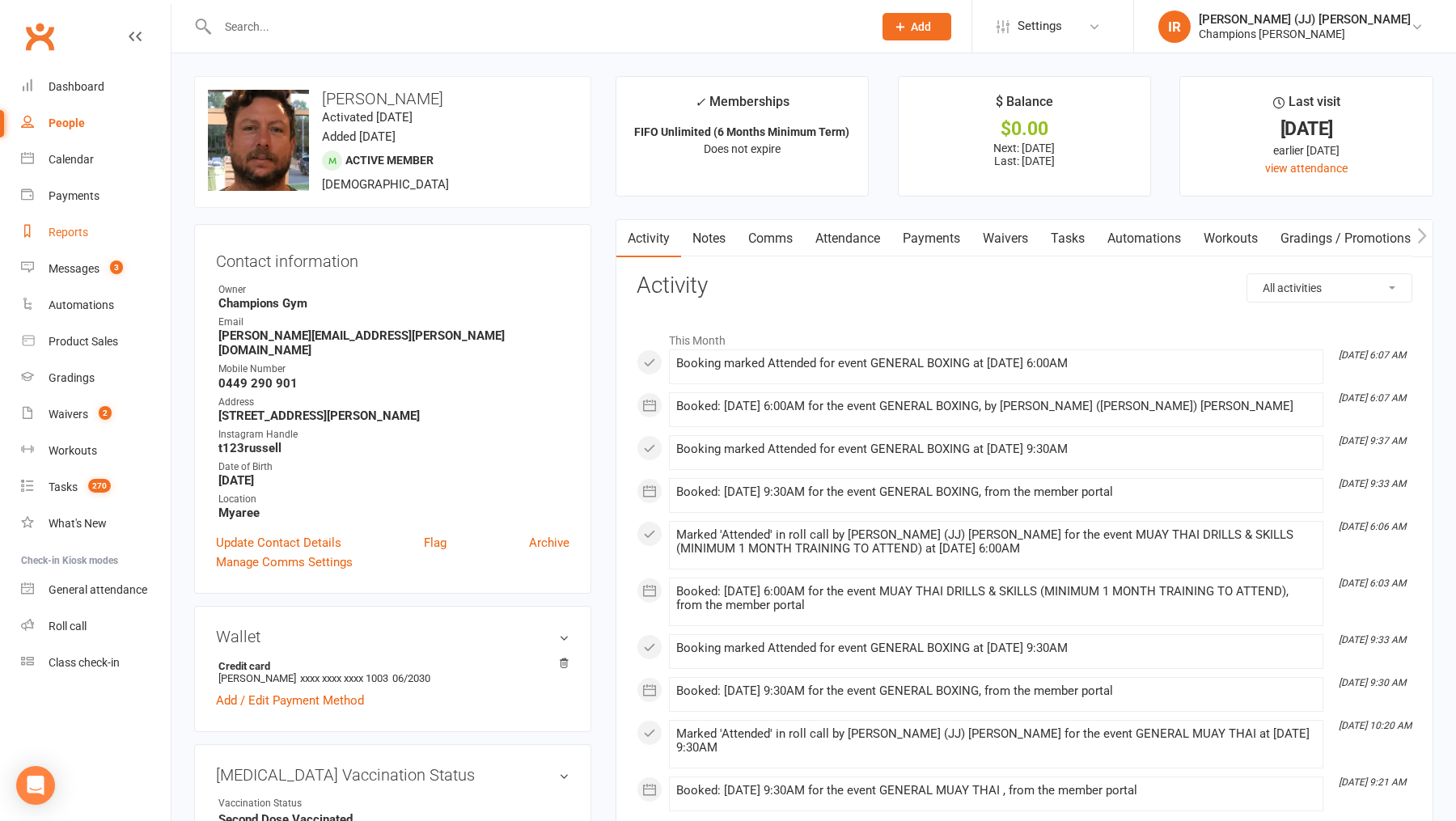
click at [85, 236] on div "Reports" at bounding box center [68, 232] width 40 height 13
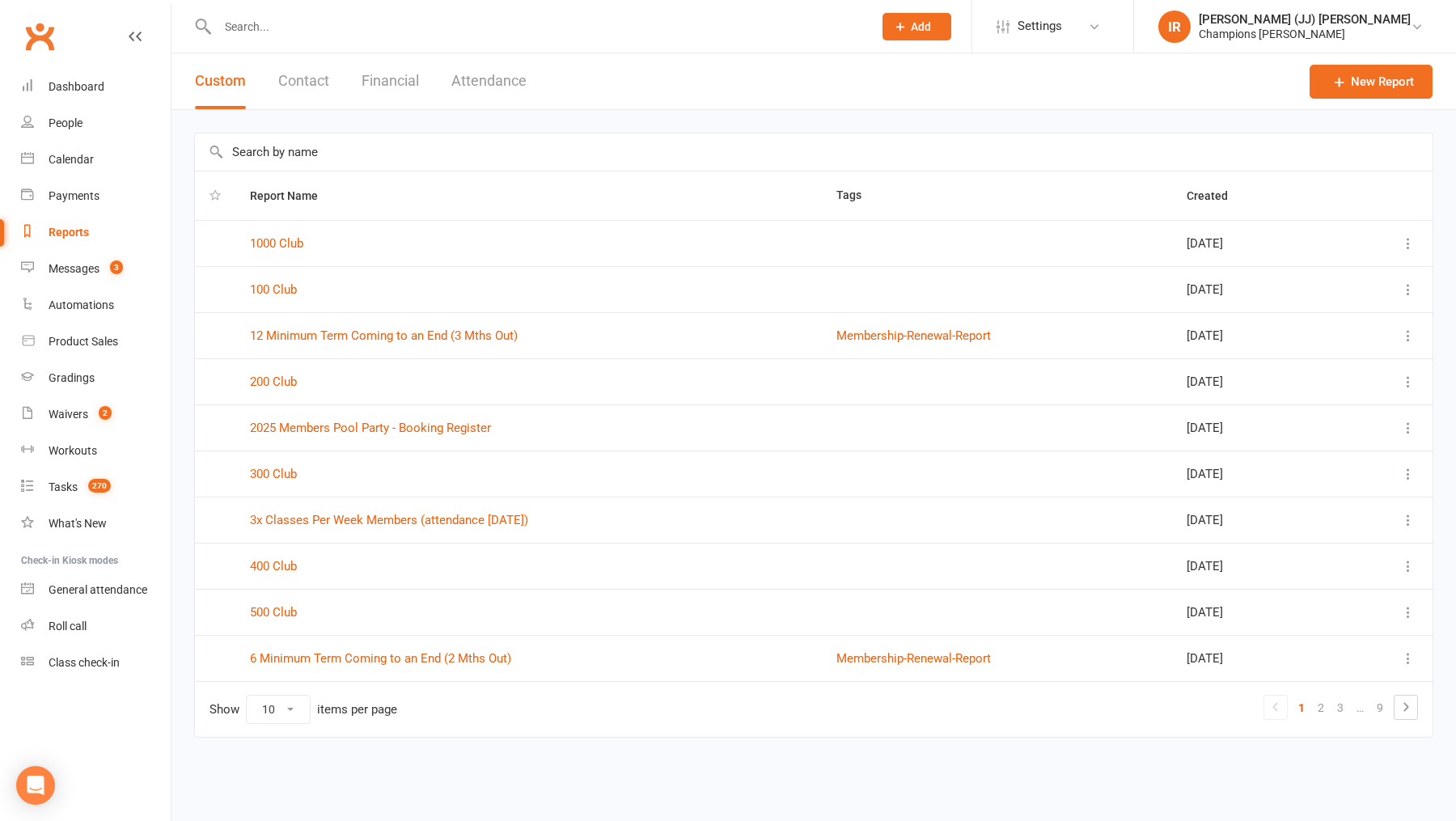
click at [492, 96] on button "Attendance" at bounding box center [489, 82] width 75 height 56
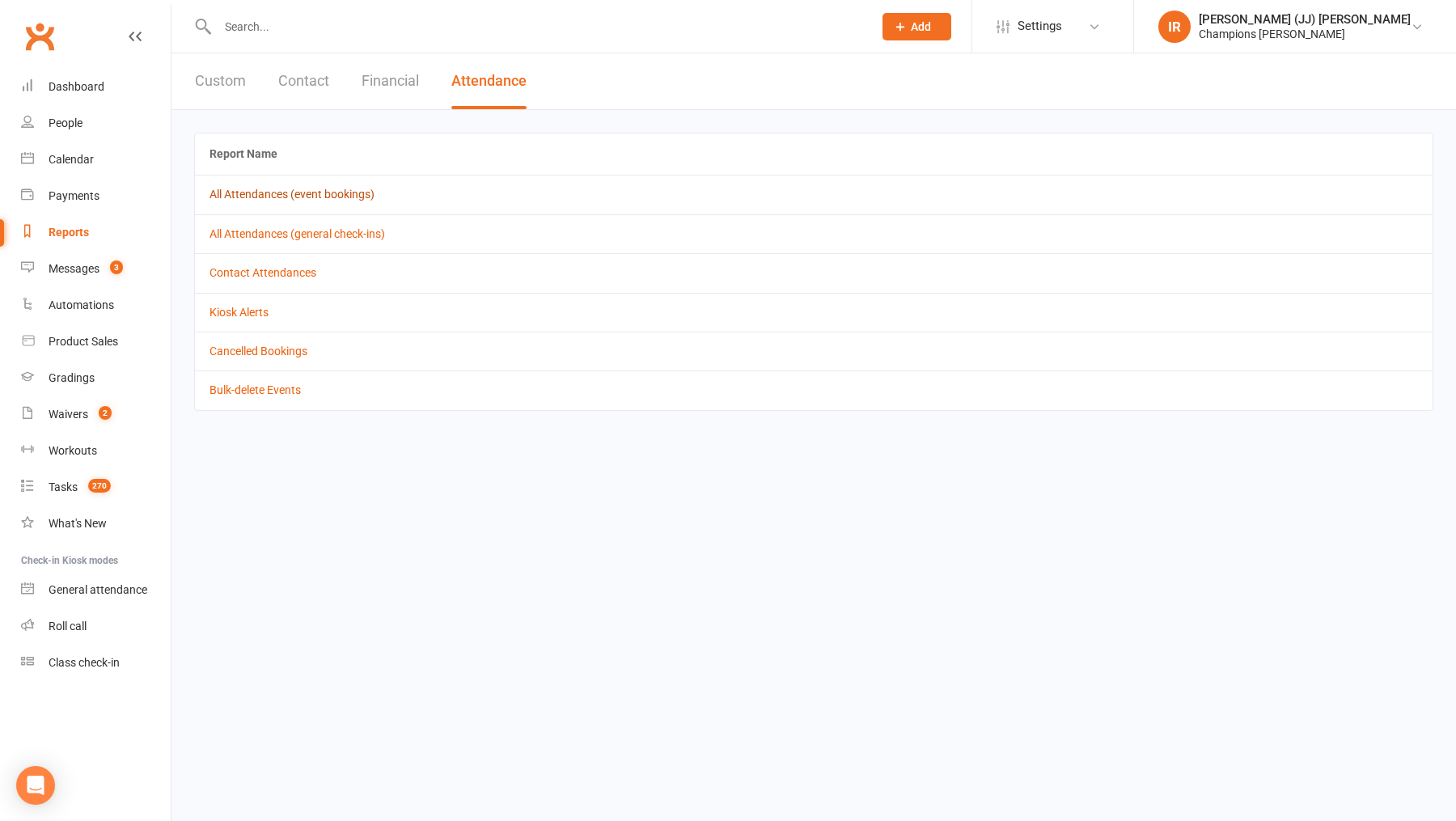
click at [320, 194] on link "All Attendances (event bookings)" at bounding box center [292, 195] width 165 height 13
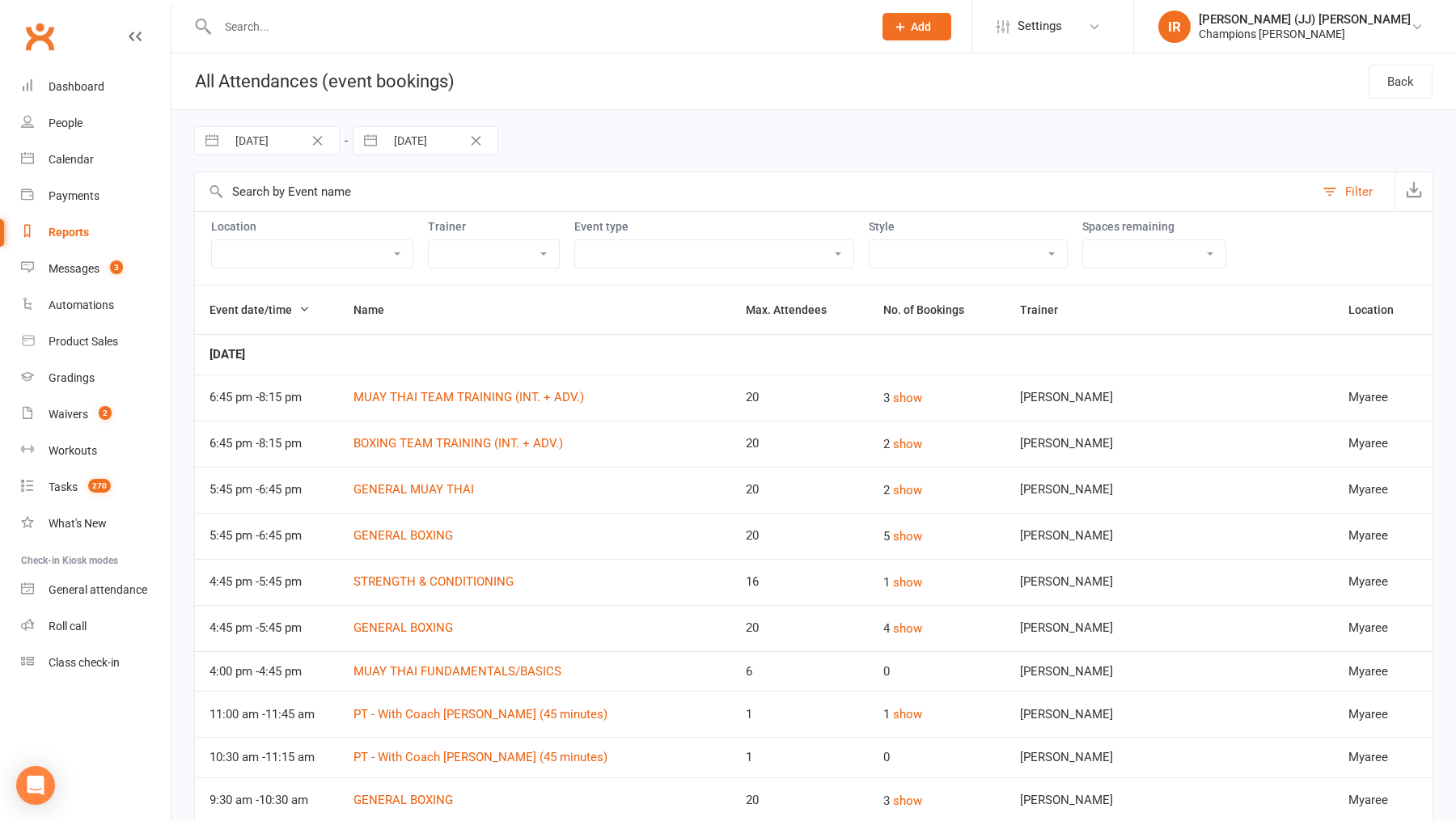
click at [263, 148] on input "28 Jul 2025" at bounding box center [283, 140] width 112 height 27
select select "5"
select select "2025"
select select "6"
select select "2025"
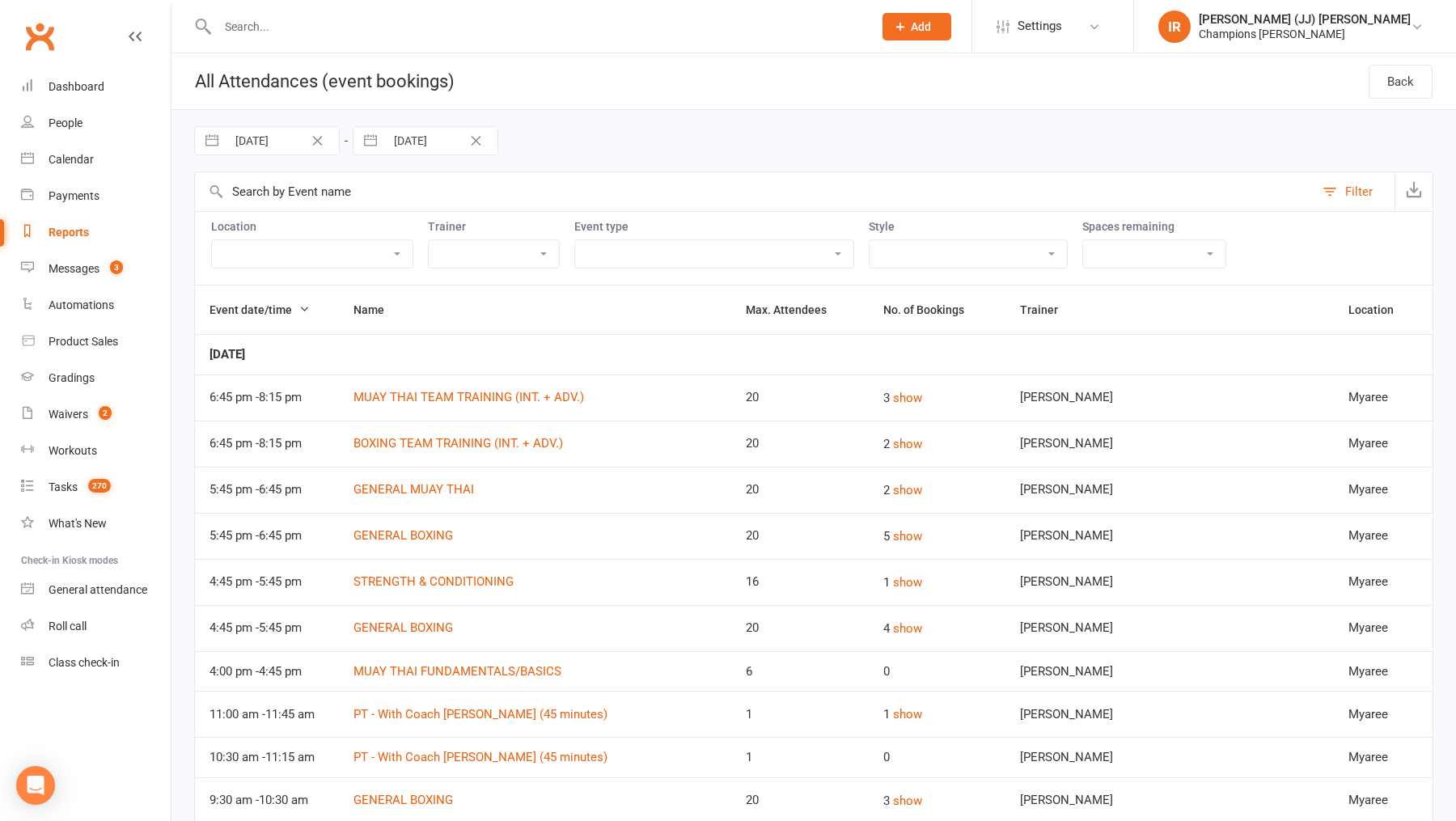
select select "7"
select select "2025"
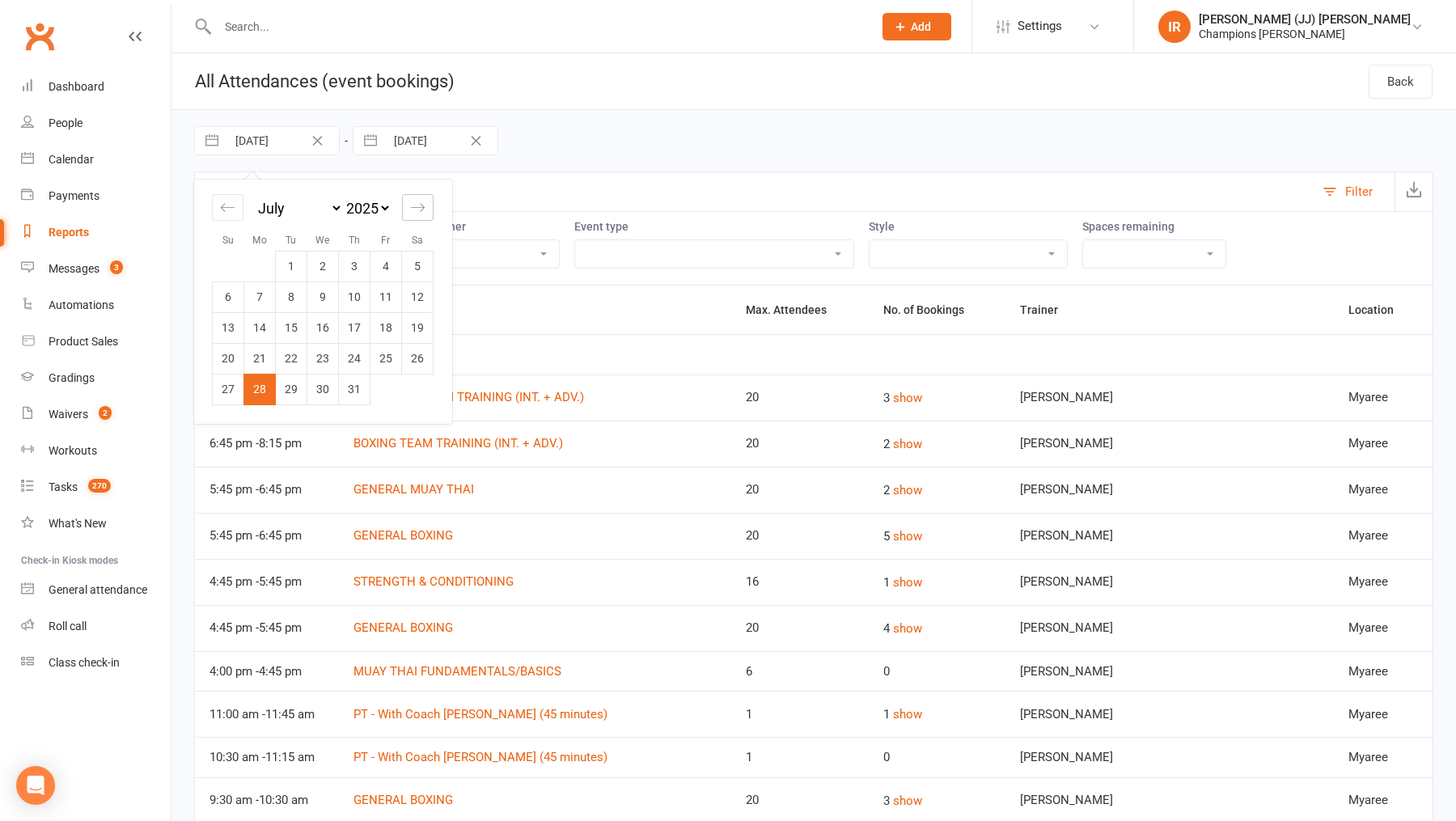
click at [424, 213] on icon "Move forward to switch to the next month." at bounding box center [418, 207] width 16 height 16
select select "8"
select select "2025"
click at [223, 296] on td "3" at bounding box center [228, 297] width 31 height 30
type input "03 Aug 2025"
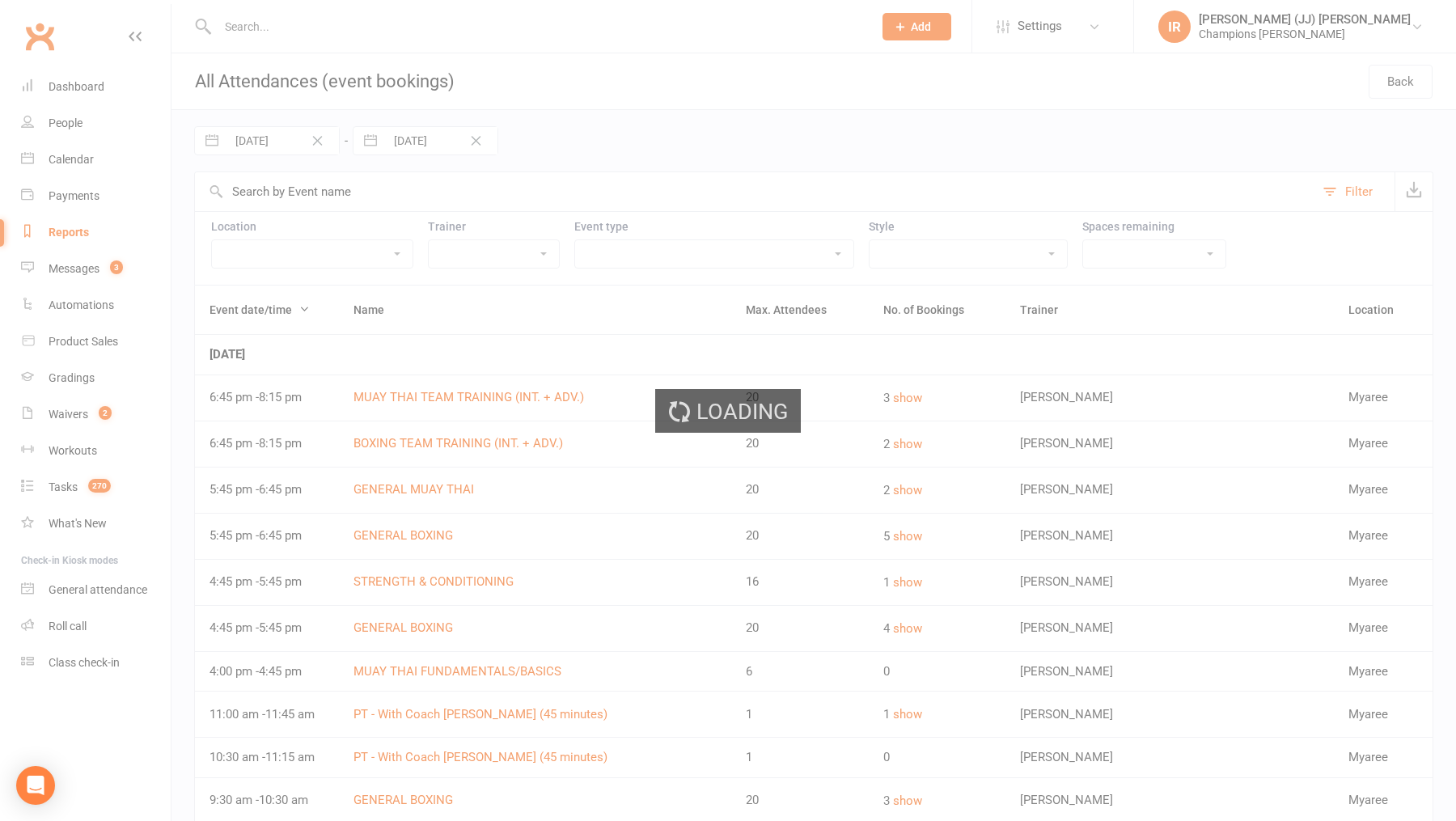
click at [429, 137] on div "Loading" at bounding box center [728, 410] width 1456 height 821
select select "6"
select select "2025"
select select "7"
select select "2025"
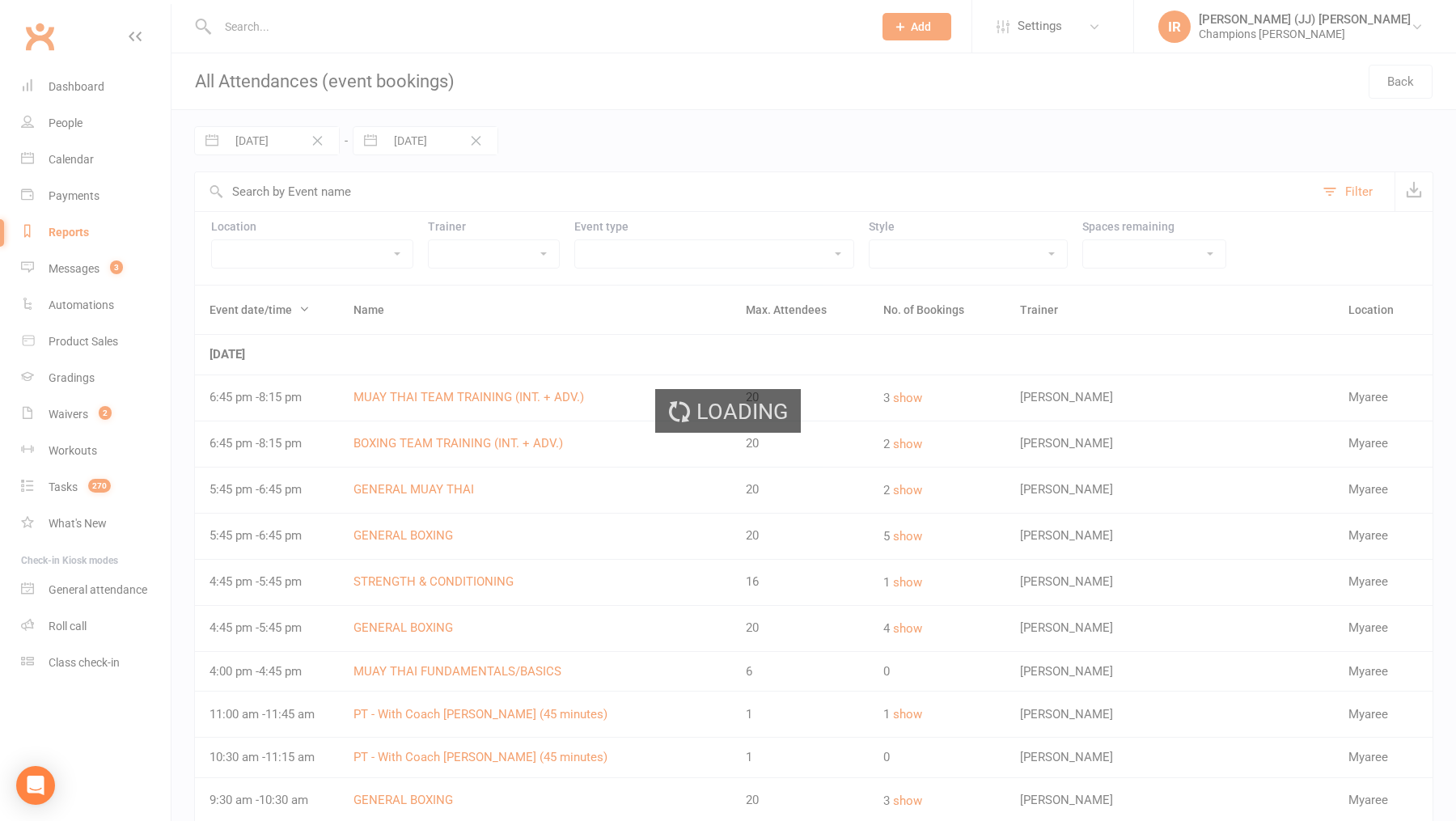
select select "8"
select select "2025"
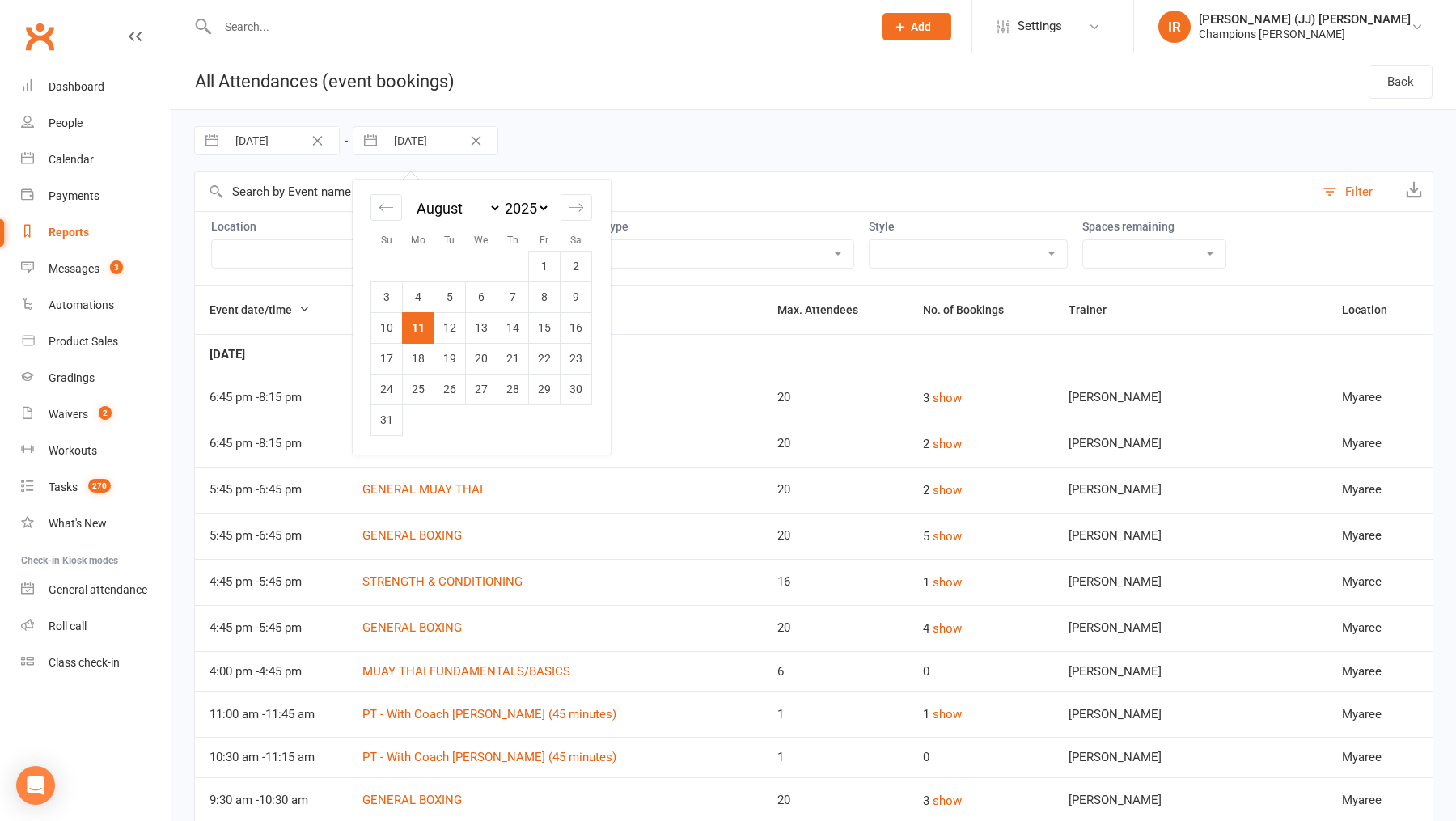
click at [428, 137] on input "[DATE]" at bounding box center [441, 140] width 112 height 27
click at [585, 301] on td "9" at bounding box center [576, 297] width 31 height 30
type input "09 Aug 2025"
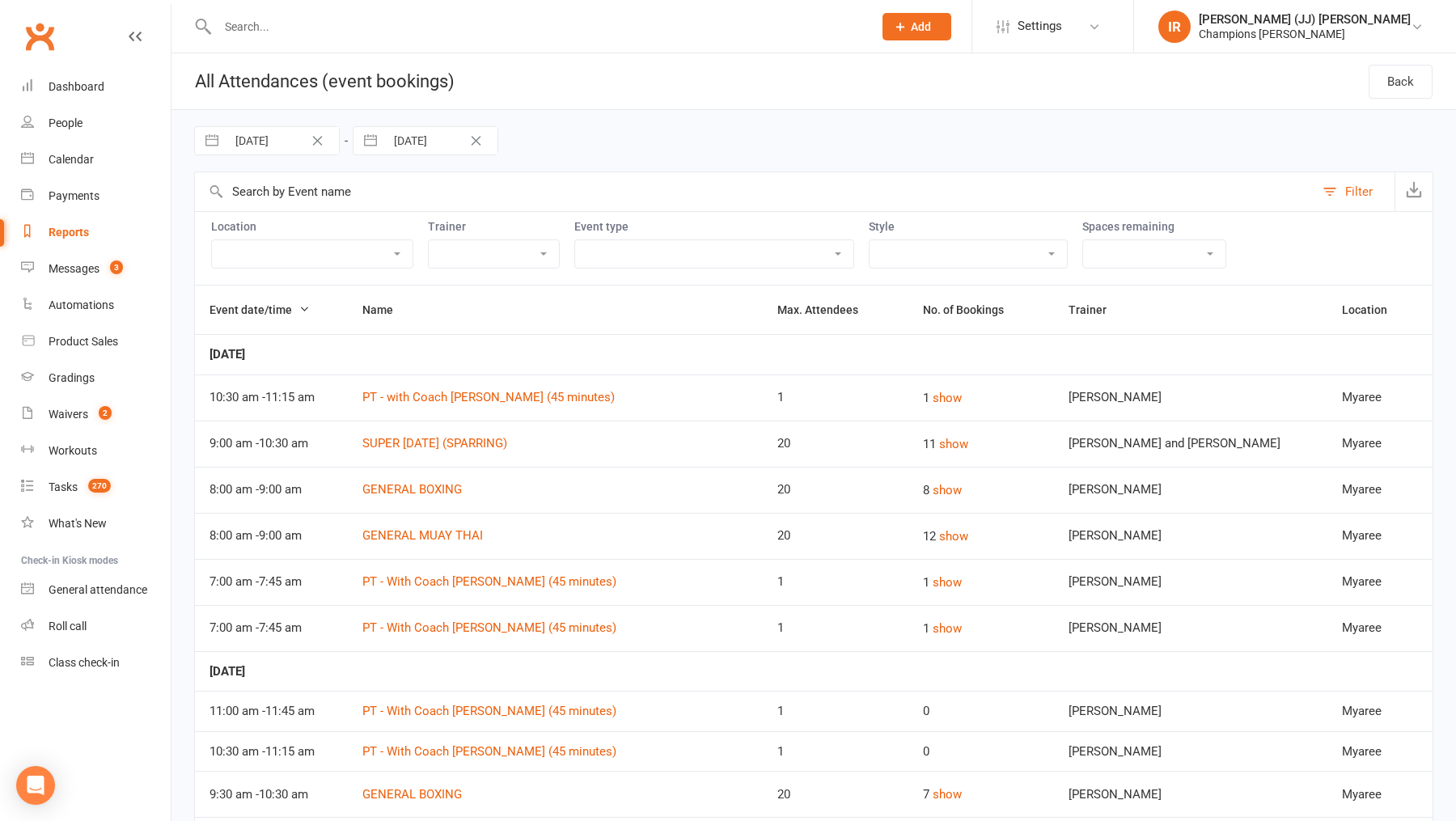
click at [722, 256] on select "Boxing Day Special Class Member Event PT - With Coach Duran (45 minutes) PT - W…" at bounding box center [715, 253] width 279 height 27
select select "11202"
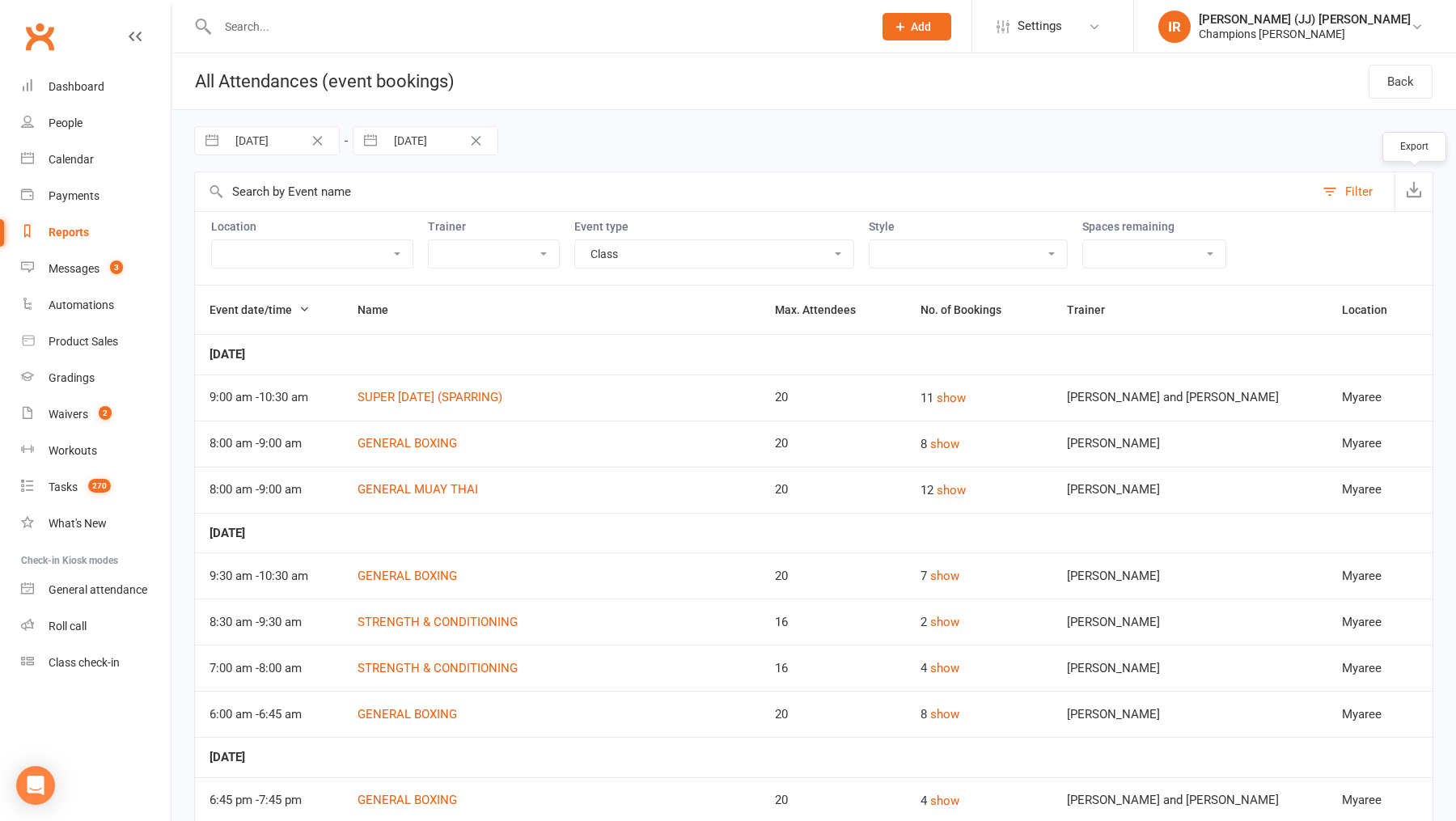
click at [1416, 199] on button "button" at bounding box center [1414, 191] width 38 height 39
select select "6"
select select "2025"
select select "7"
select select "2025"
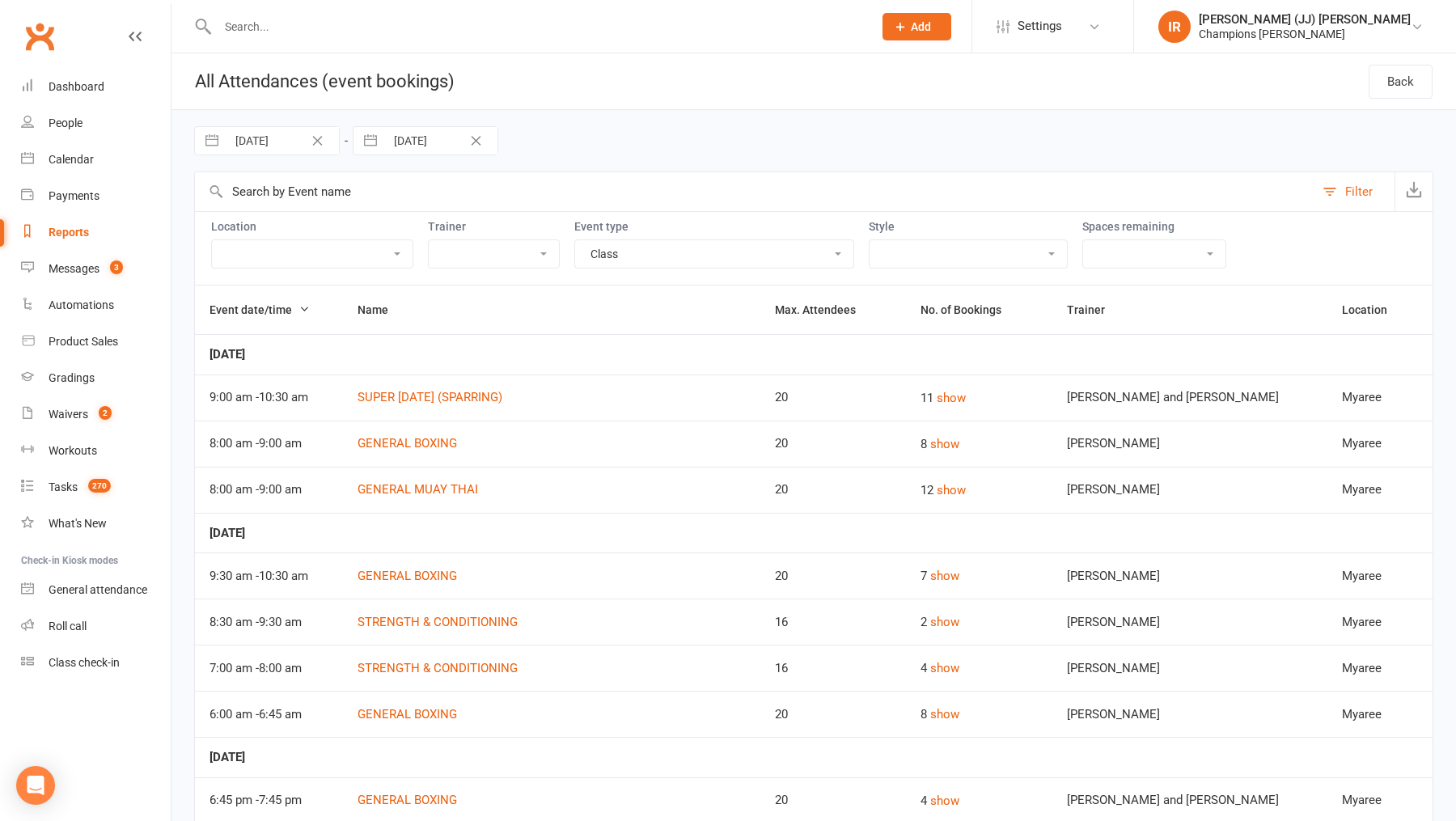
select select "8"
select select "2025"
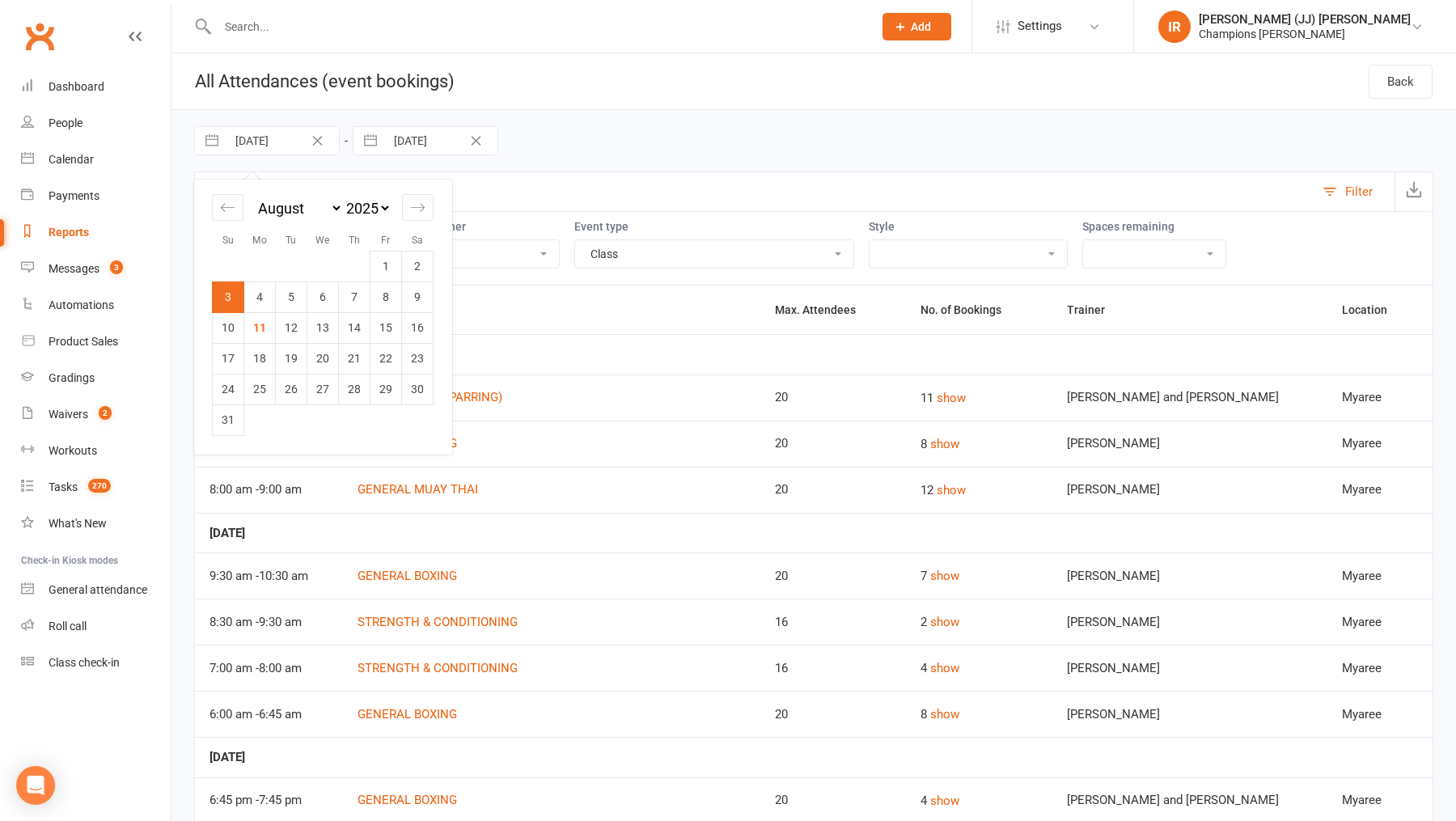
click at [263, 144] on input "03 Aug 2025" at bounding box center [283, 140] width 112 height 27
click at [230, 207] on icon "Move backward to switch to the previous month." at bounding box center [228, 207] width 16 height 16
select select "5"
select select "2025"
click at [236, 381] on td "27" at bounding box center [228, 388] width 31 height 30
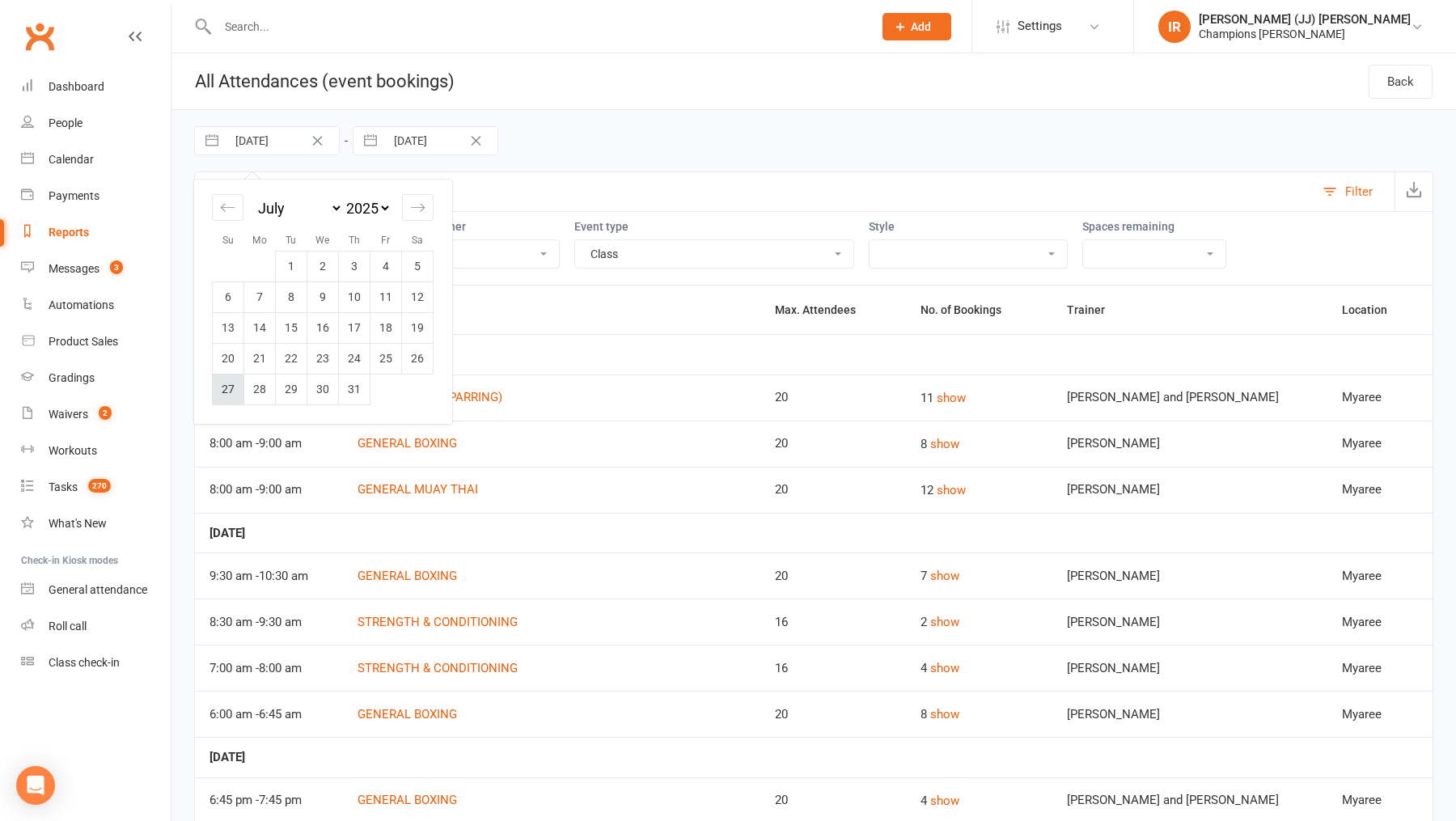
type input "27 Jul 2025"
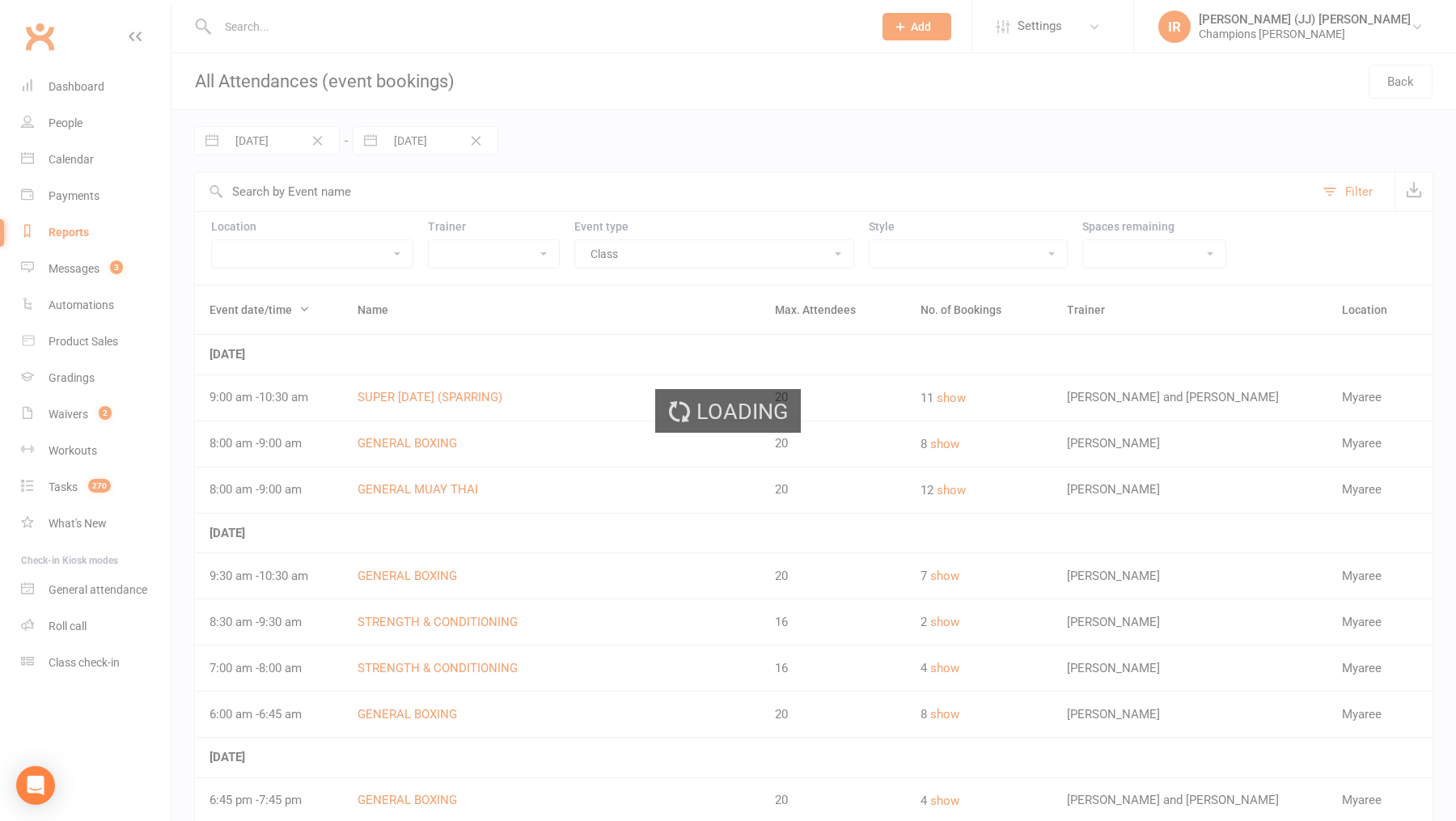
click at [426, 144] on div "Loading" at bounding box center [728, 410] width 1456 height 821
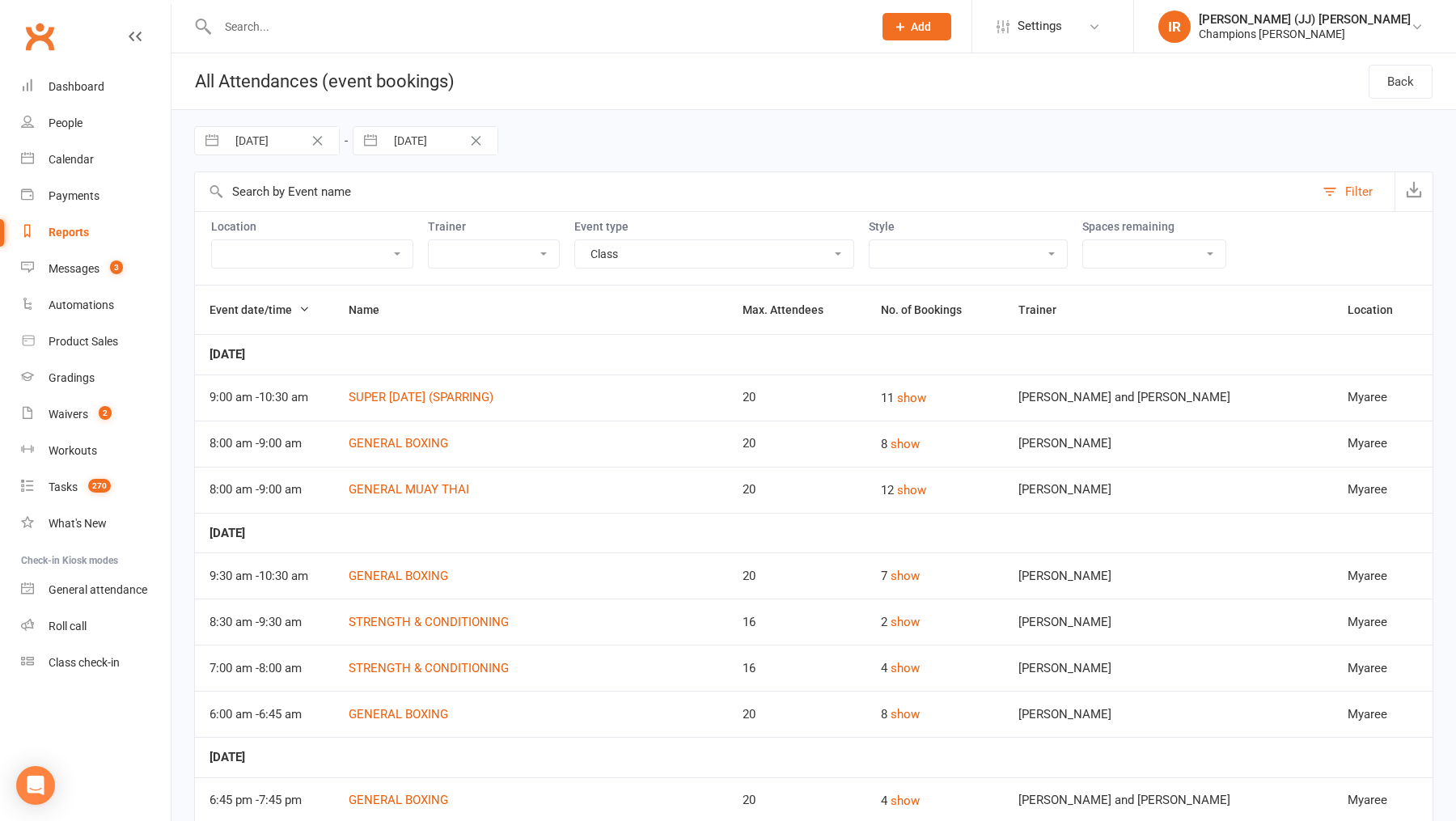
click at [427, 145] on input "09 Aug 2025" at bounding box center [441, 140] width 112 height 27
select select "6"
select select "2025"
select select "7"
select select "2025"
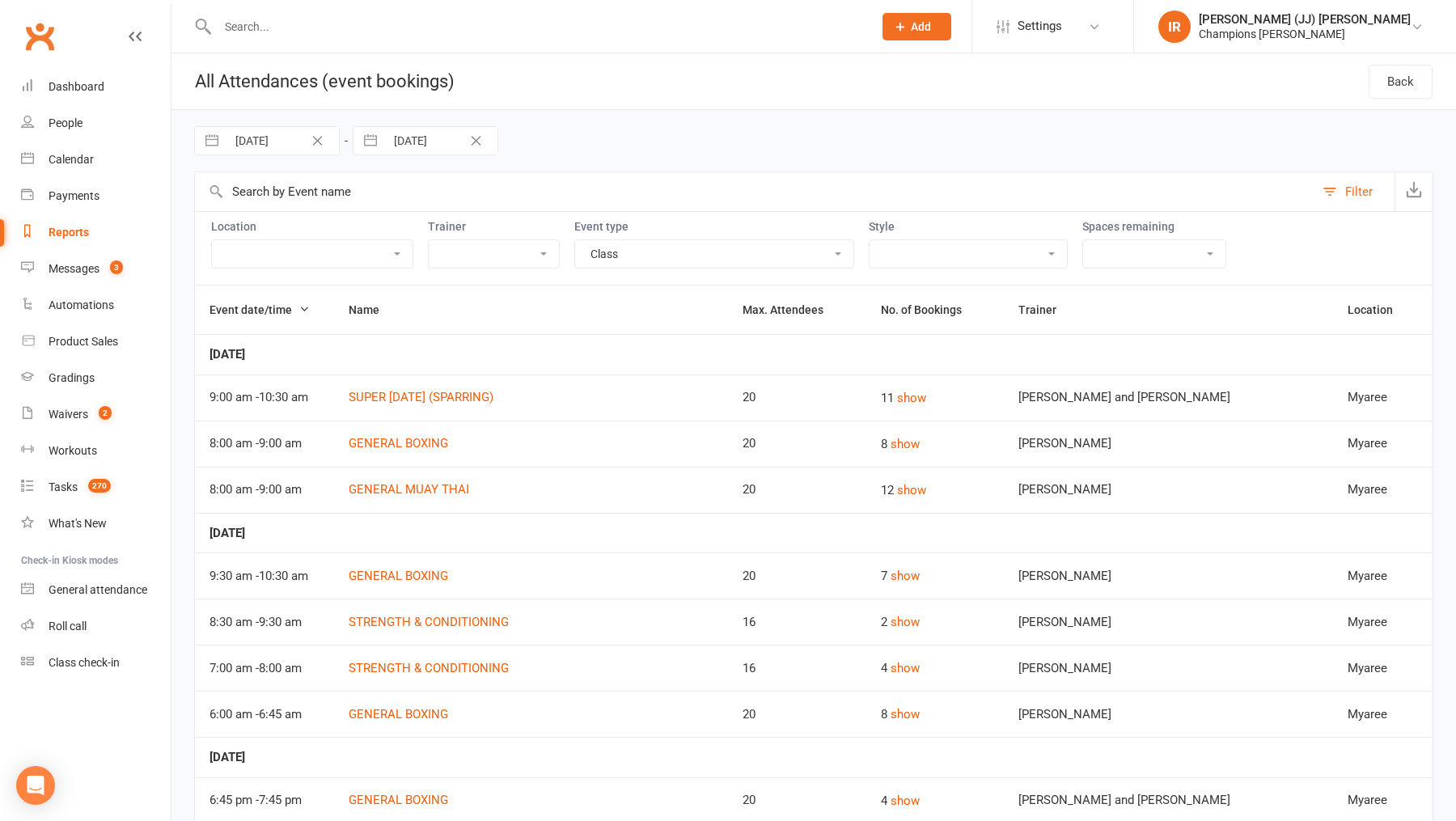
select select "8"
select select "2025"
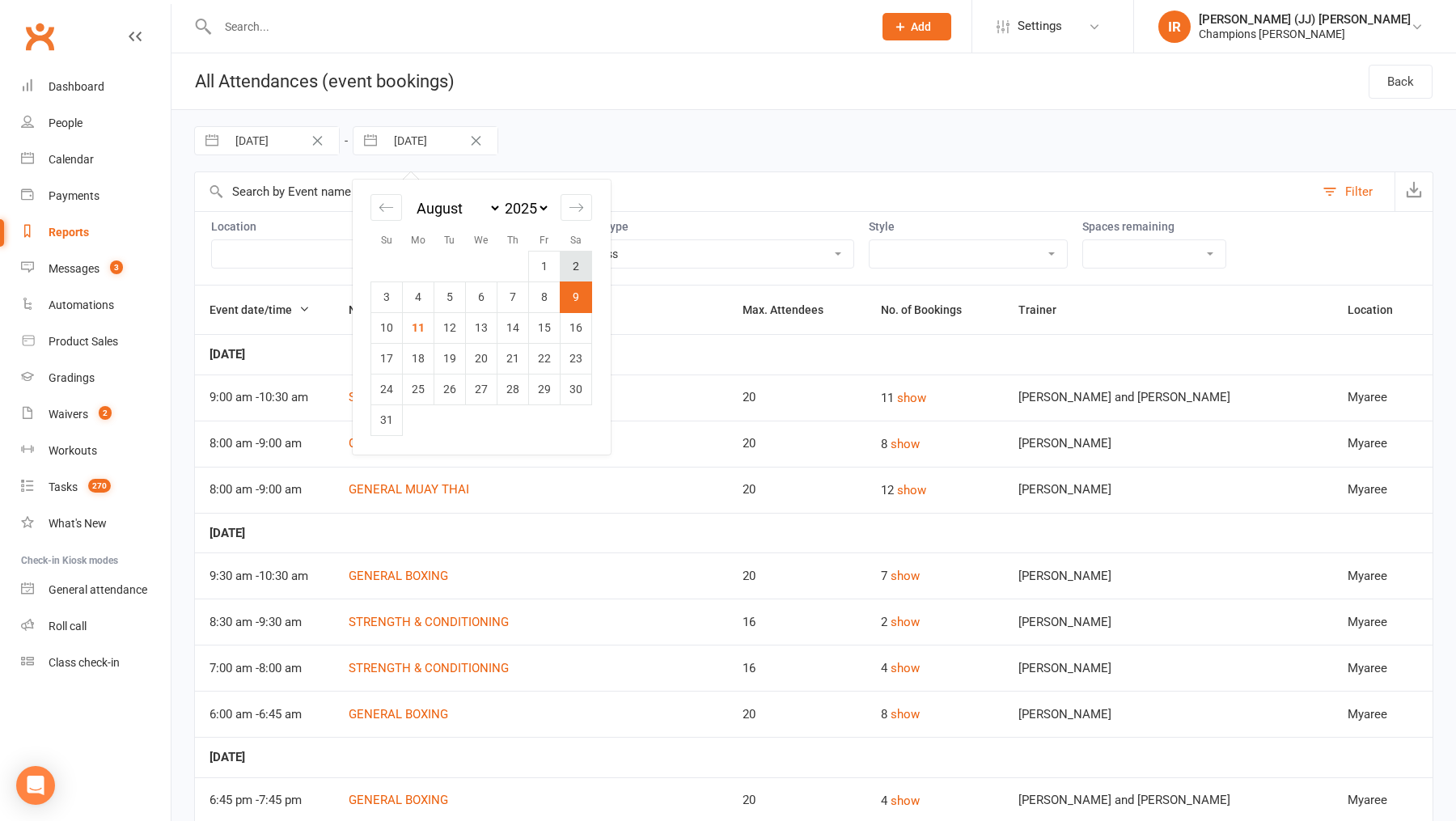
click at [580, 267] on td "2" at bounding box center [576, 265] width 31 height 30
type input "02 Aug 2025"
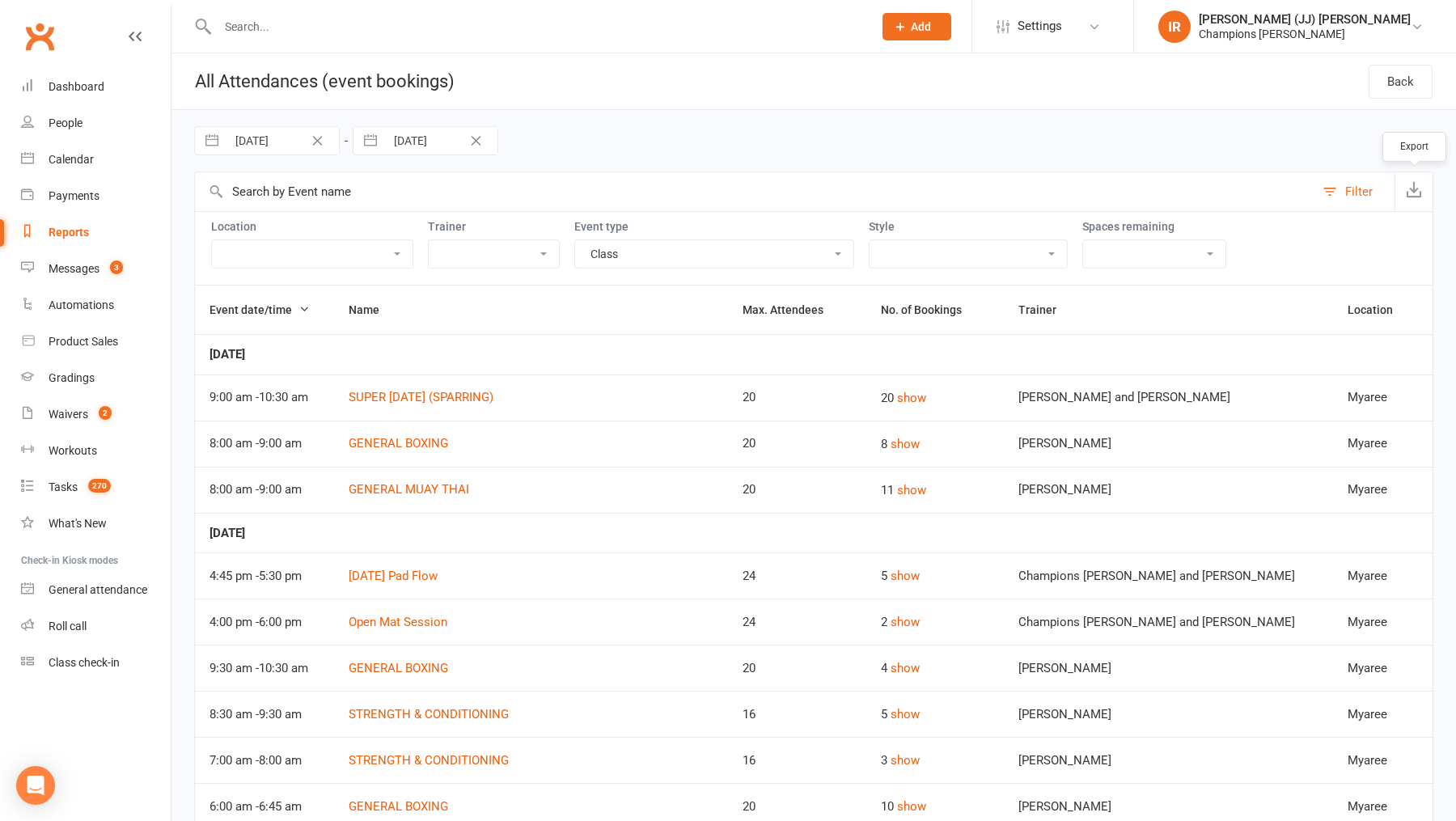
click at [1405, 184] on button "button" at bounding box center [1414, 191] width 38 height 39
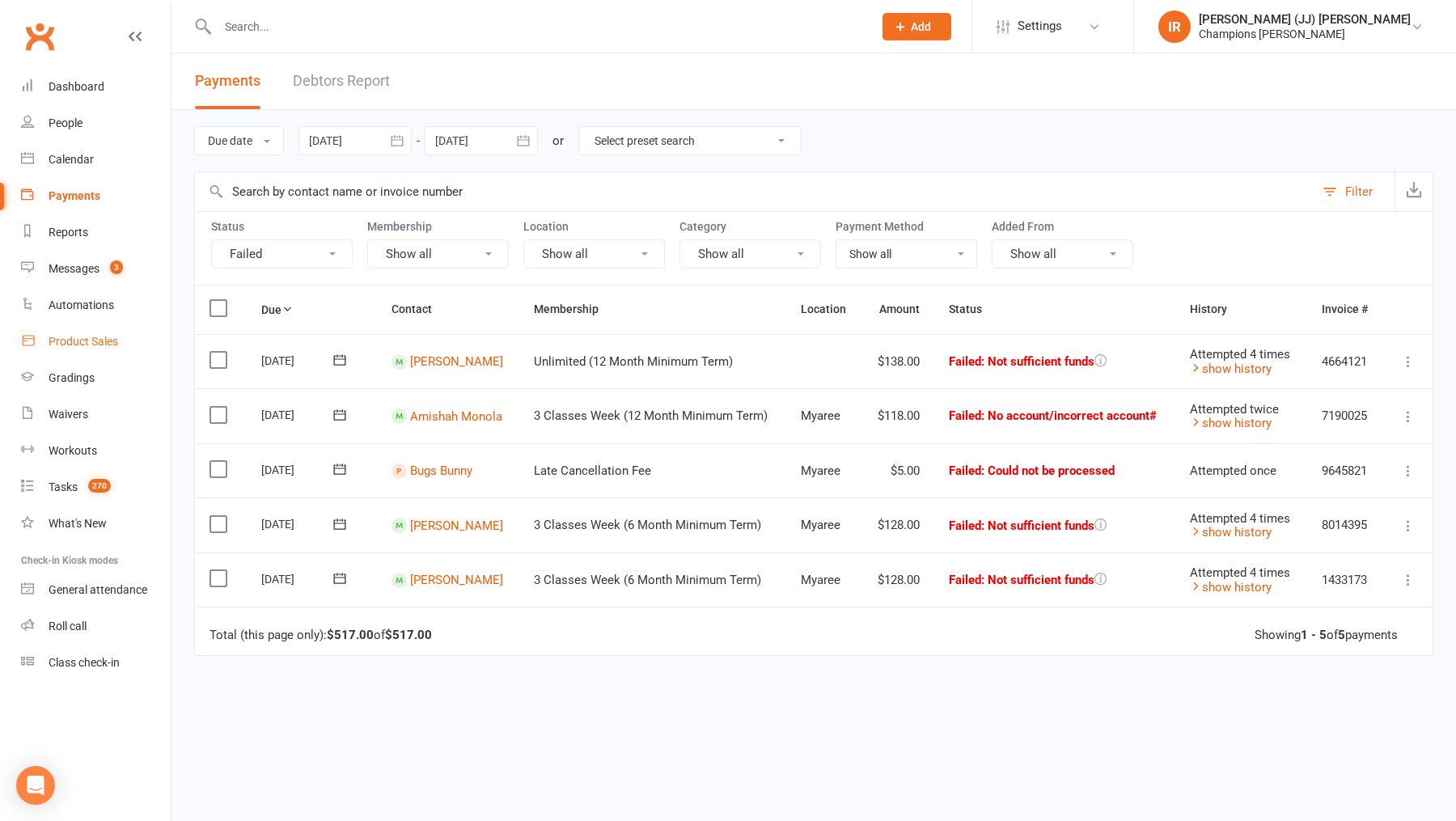
click at [102, 337] on div "Product Sales" at bounding box center [83, 341] width 69 height 13
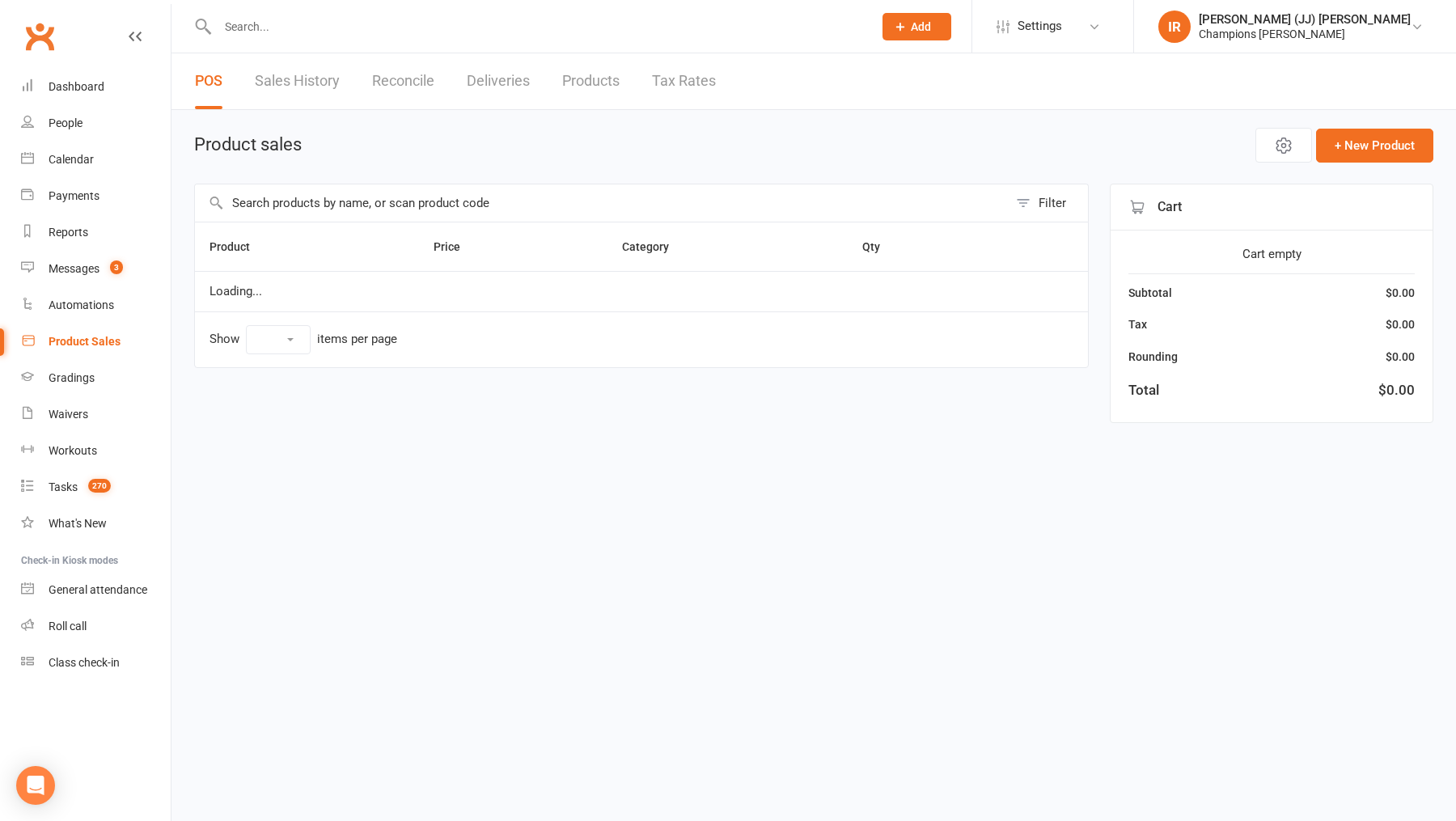
select select "10"
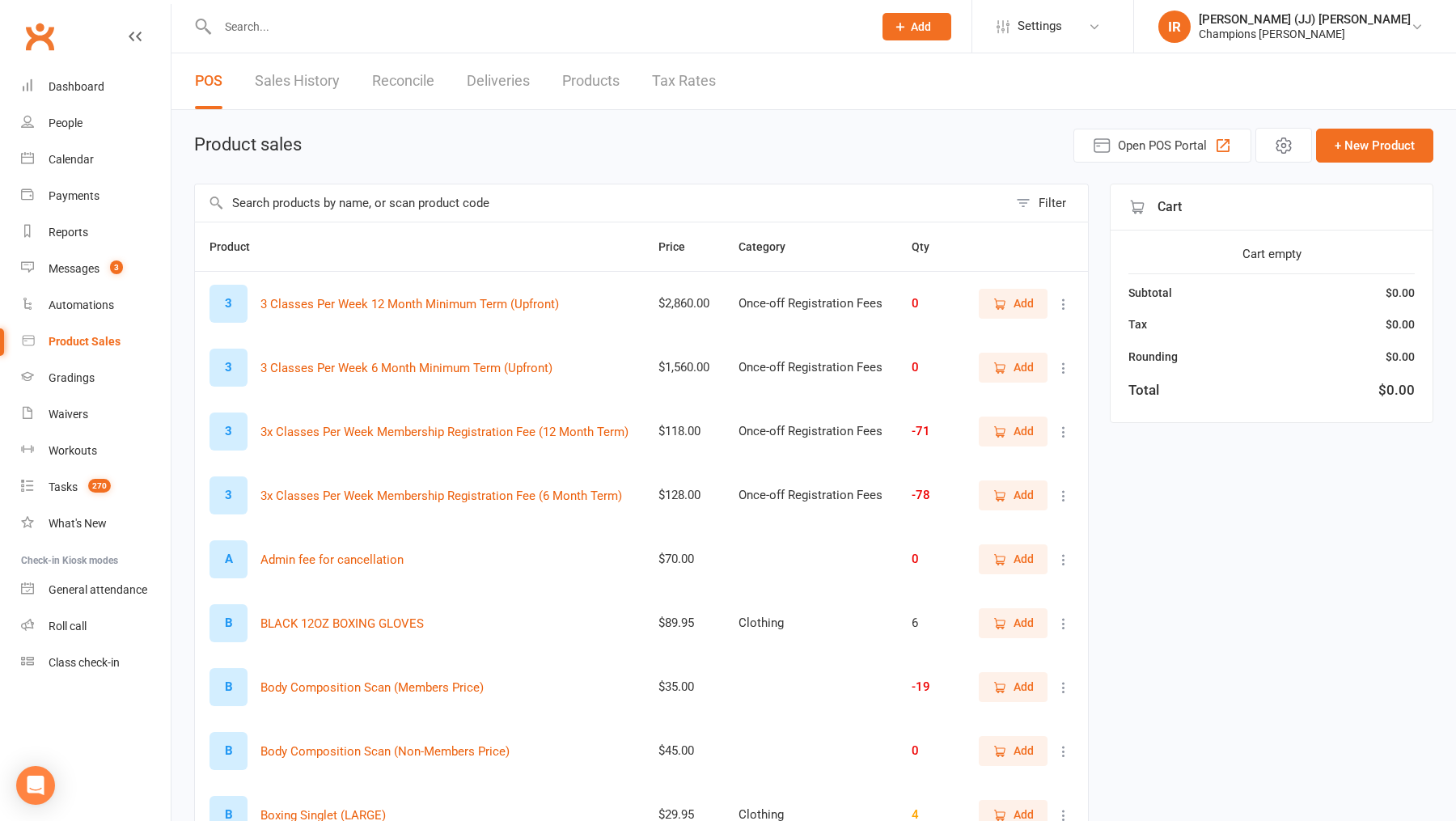
click at [397, 203] on input "text" at bounding box center [602, 203] width 813 height 37
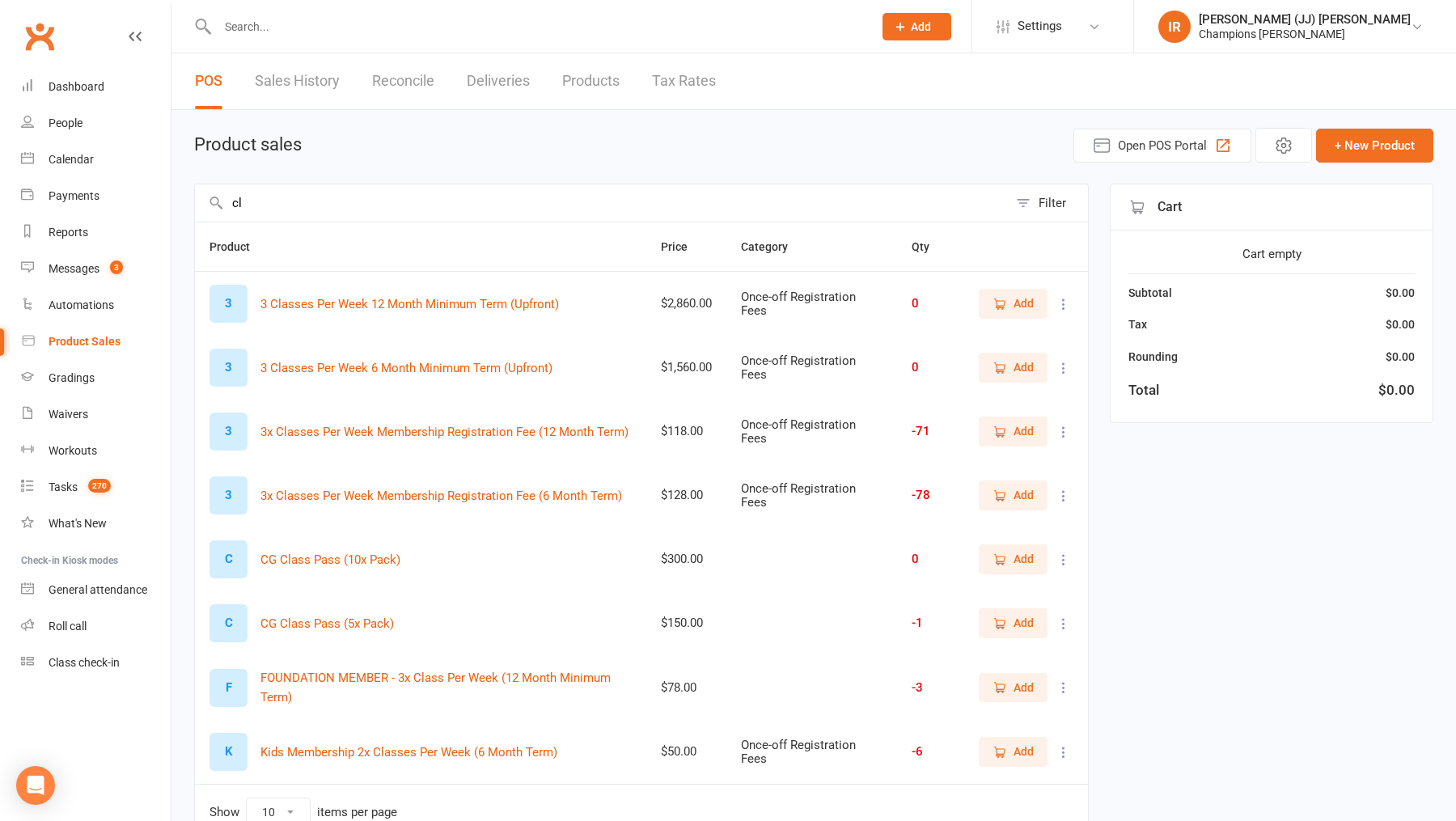
type input "c"
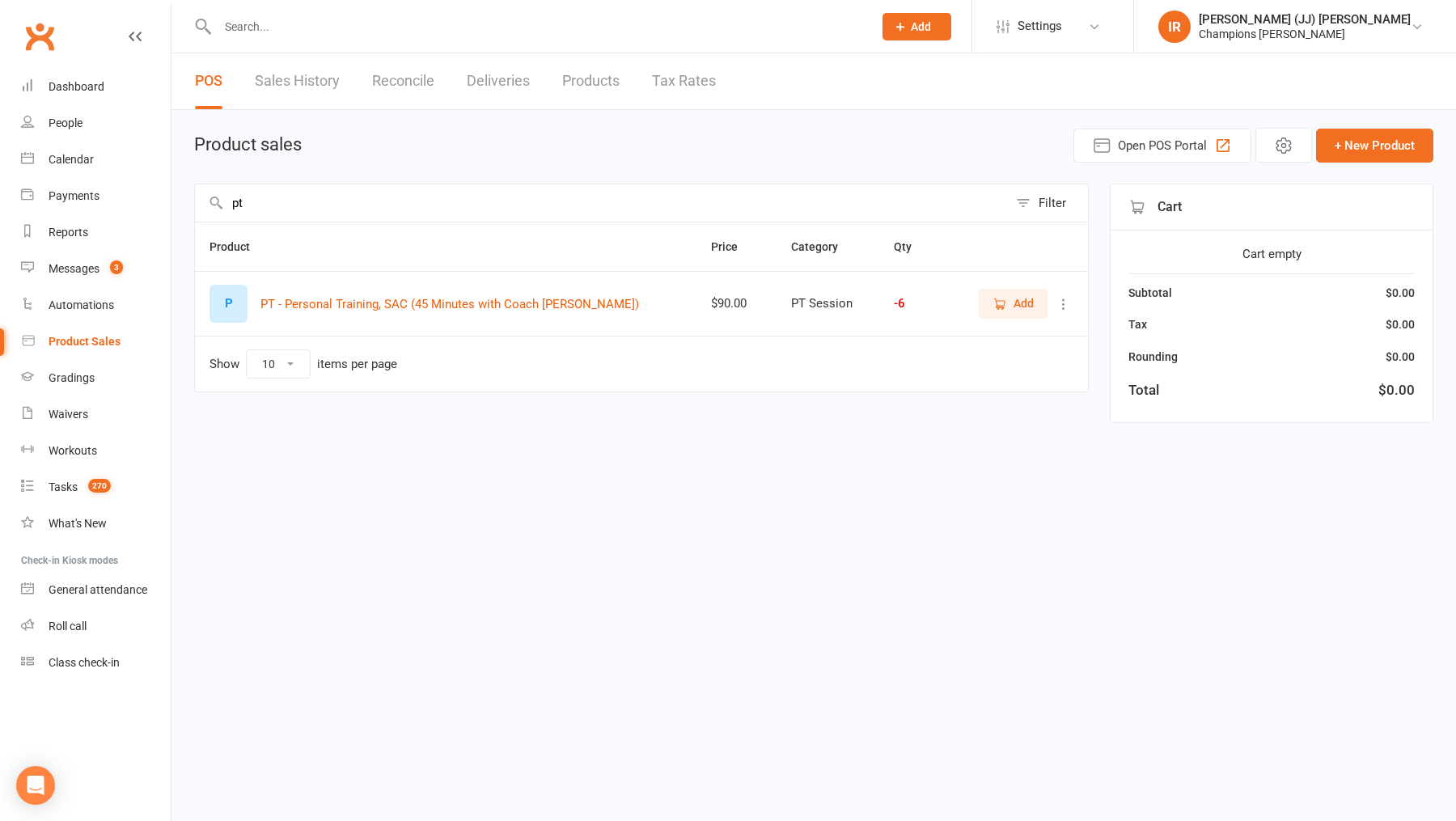
click at [528, 213] on input "pt" at bounding box center [602, 203] width 813 height 37
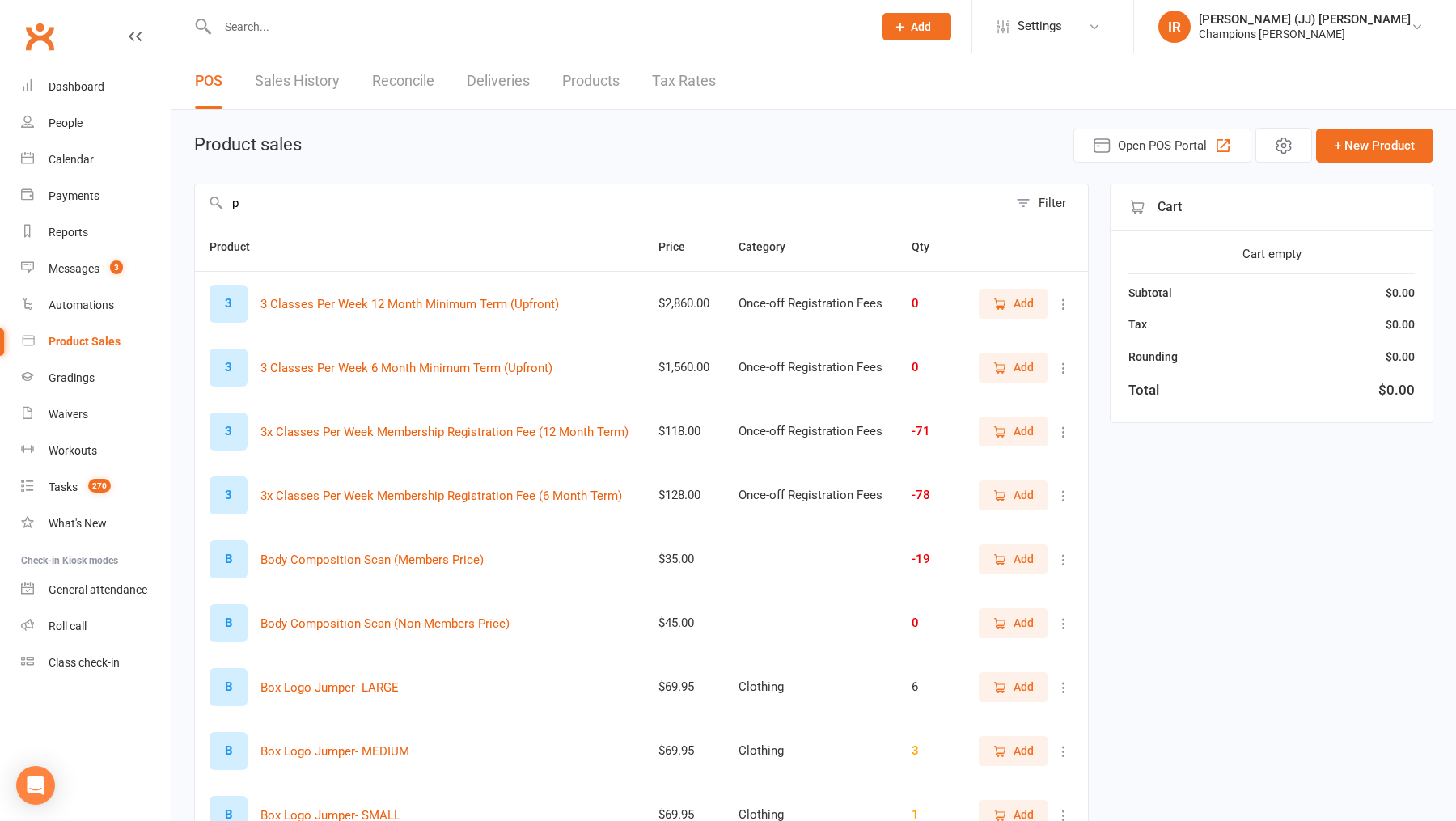
type input "pt"
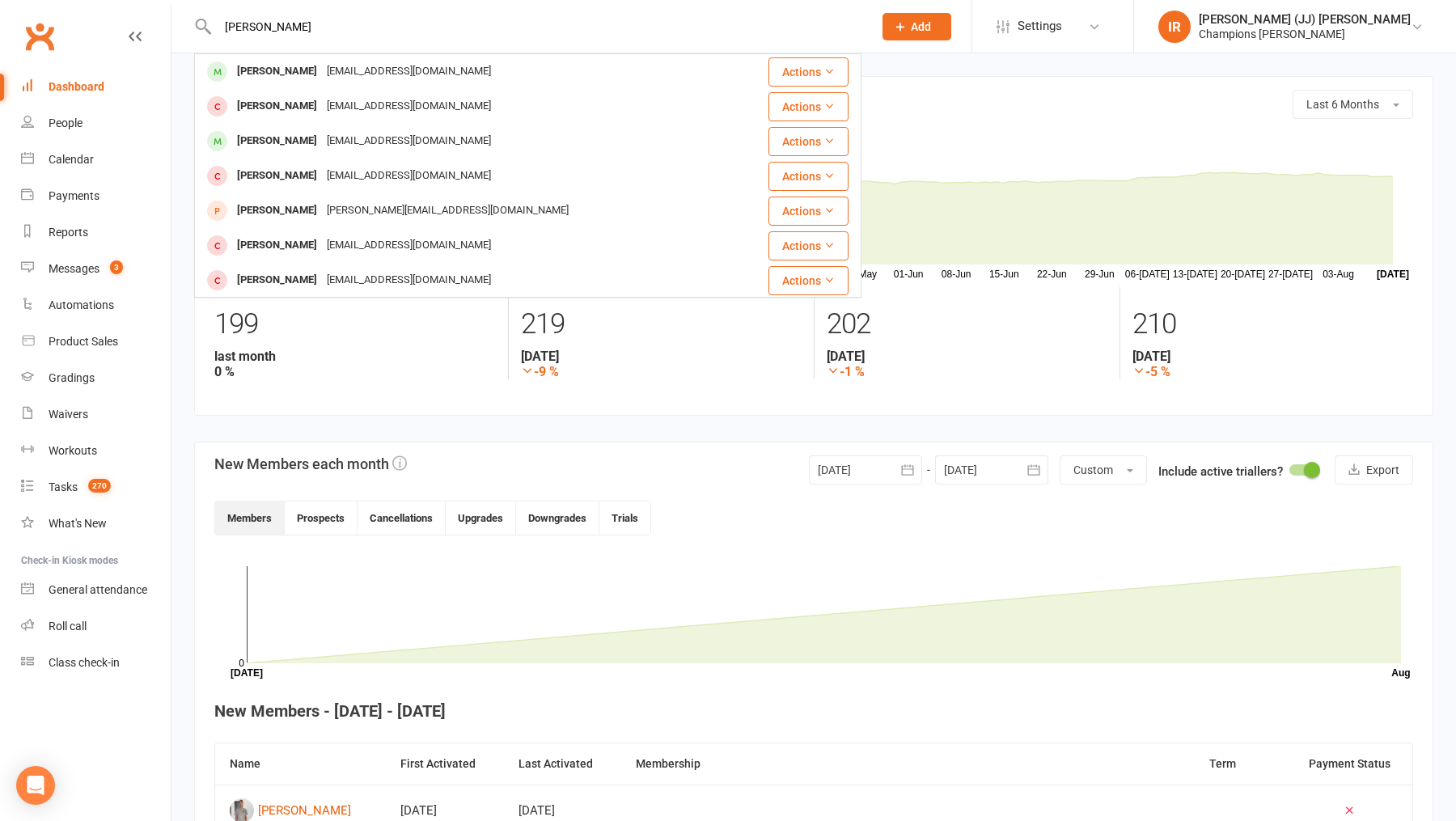
type input "[PERSON_NAME]"
click at [354, 74] on div "[EMAIL_ADDRESS][DOMAIN_NAME]" at bounding box center [409, 72] width 174 height 23
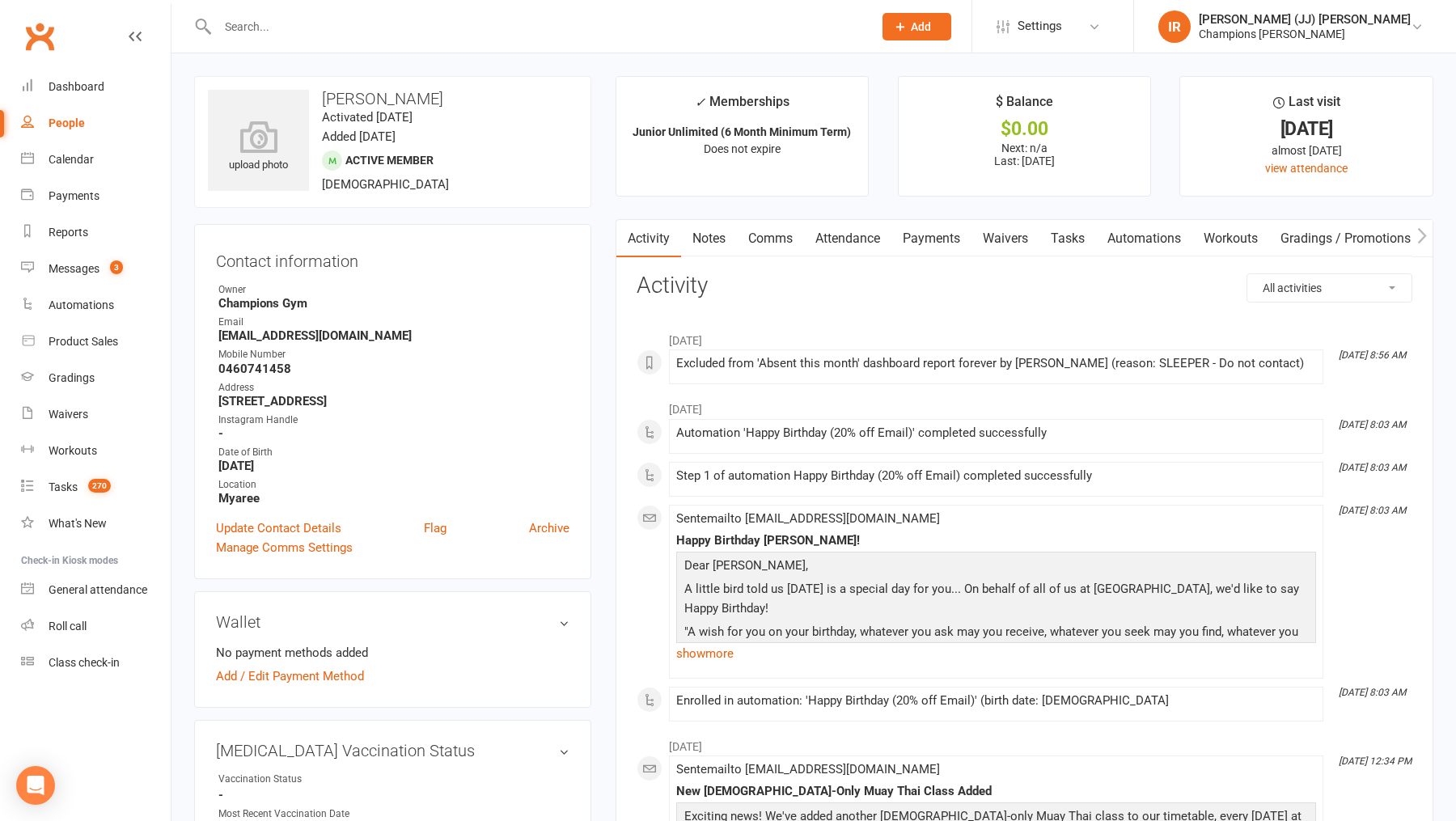
click at [938, 246] on link "Payments" at bounding box center [931, 238] width 80 height 37
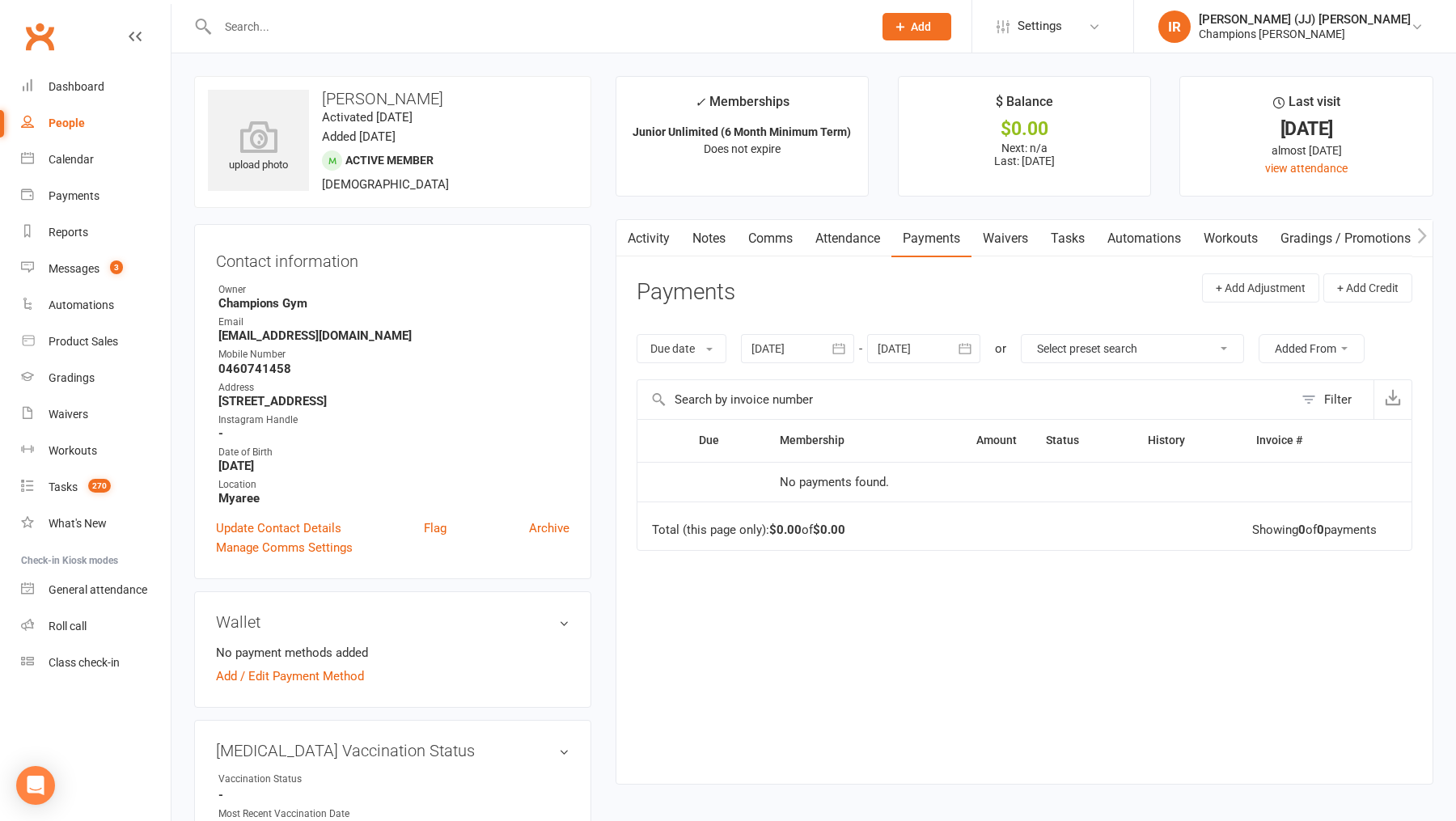
click at [848, 239] on link "Attendance" at bounding box center [848, 238] width 87 height 37
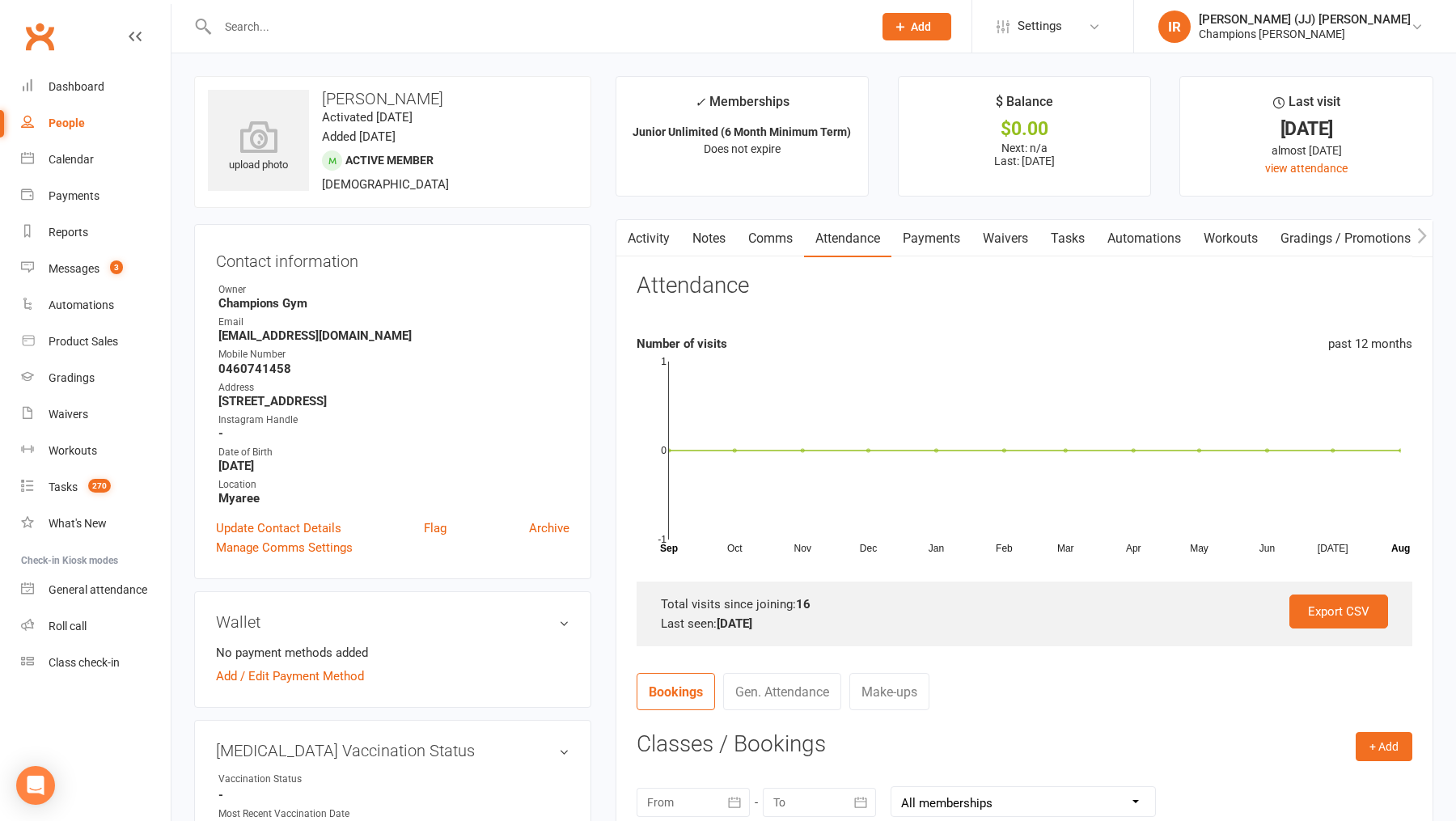
click at [946, 242] on link "Payments" at bounding box center [931, 238] width 80 height 37
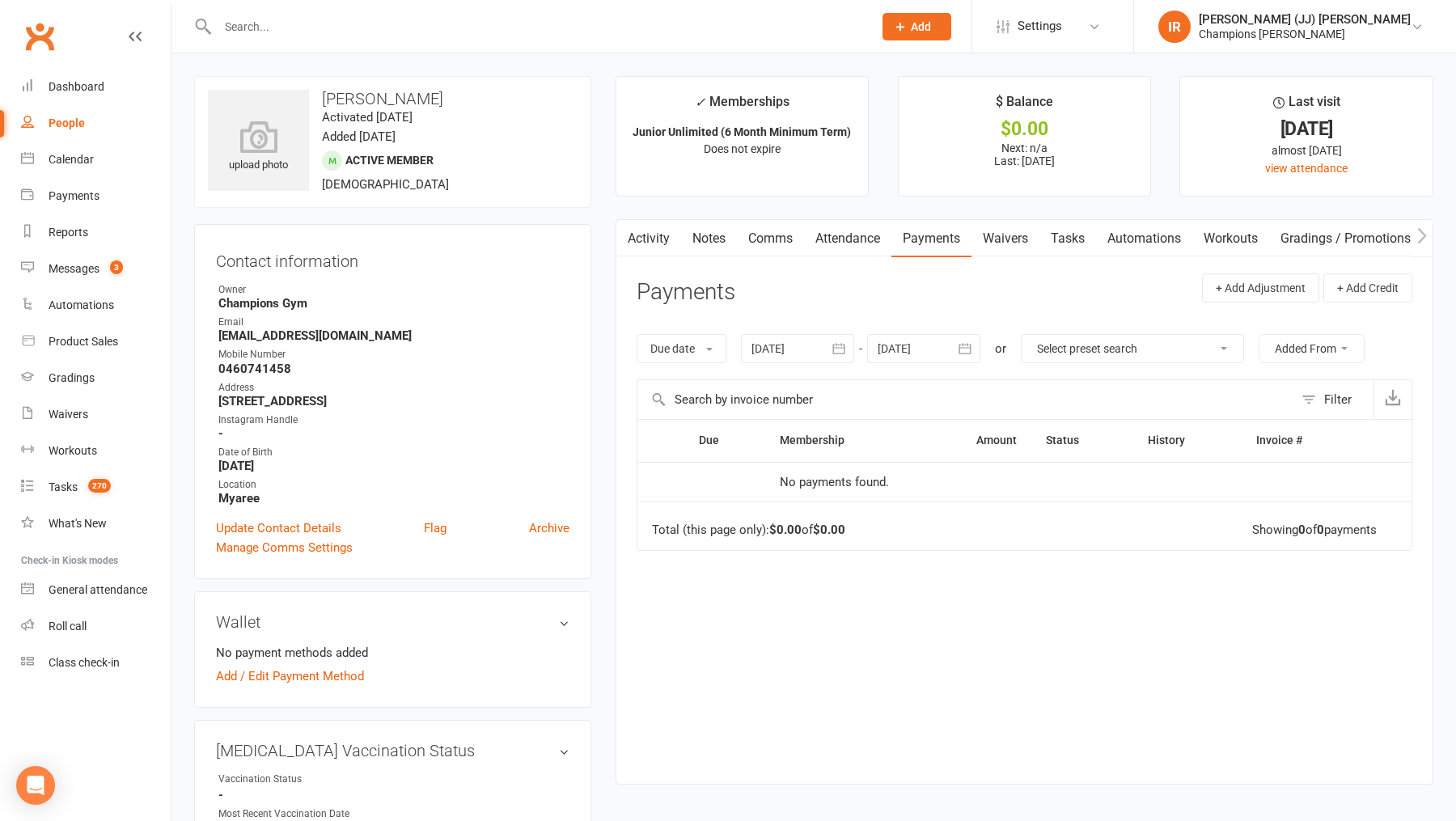
click at [804, 368] on div "Due date Due date Date paid Date failed Date settled [DATE] [DATE] Sun Mon Tue …" at bounding box center [1024, 349] width 776 height 62
click at [801, 350] on div at bounding box center [797, 348] width 113 height 29
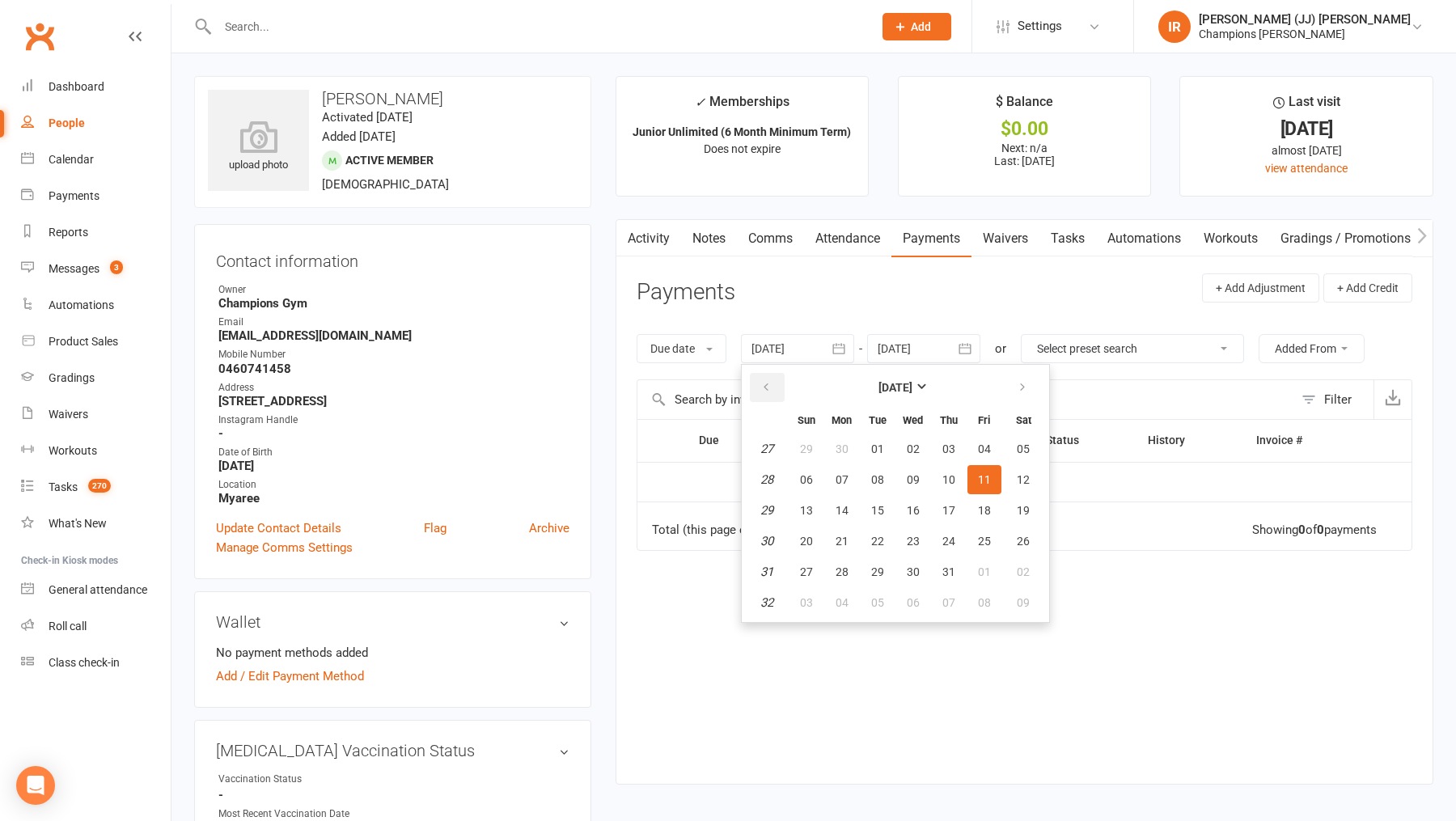
click at [770, 387] on icon "button" at bounding box center [766, 387] width 12 height 13
click at [770, 387] on icon "button" at bounding box center [766, 387] width 12 height 13
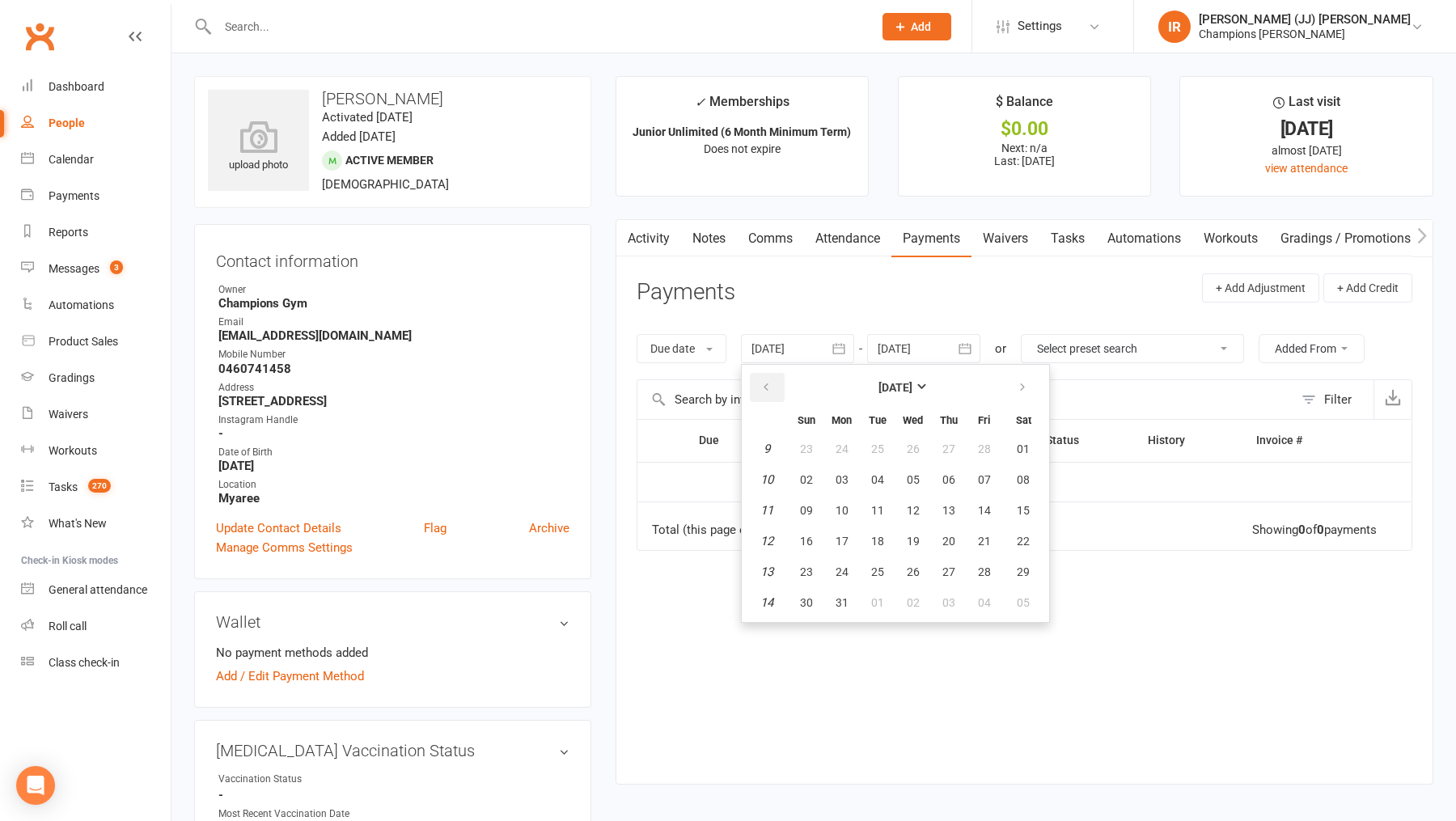
click at [770, 387] on icon "button" at bounding box center [766, 387] width 12 height 13
drag, startPoint x: 770, startPoint y: 387, endPoint x: 832, endPoint y: 425, distance: 72.7
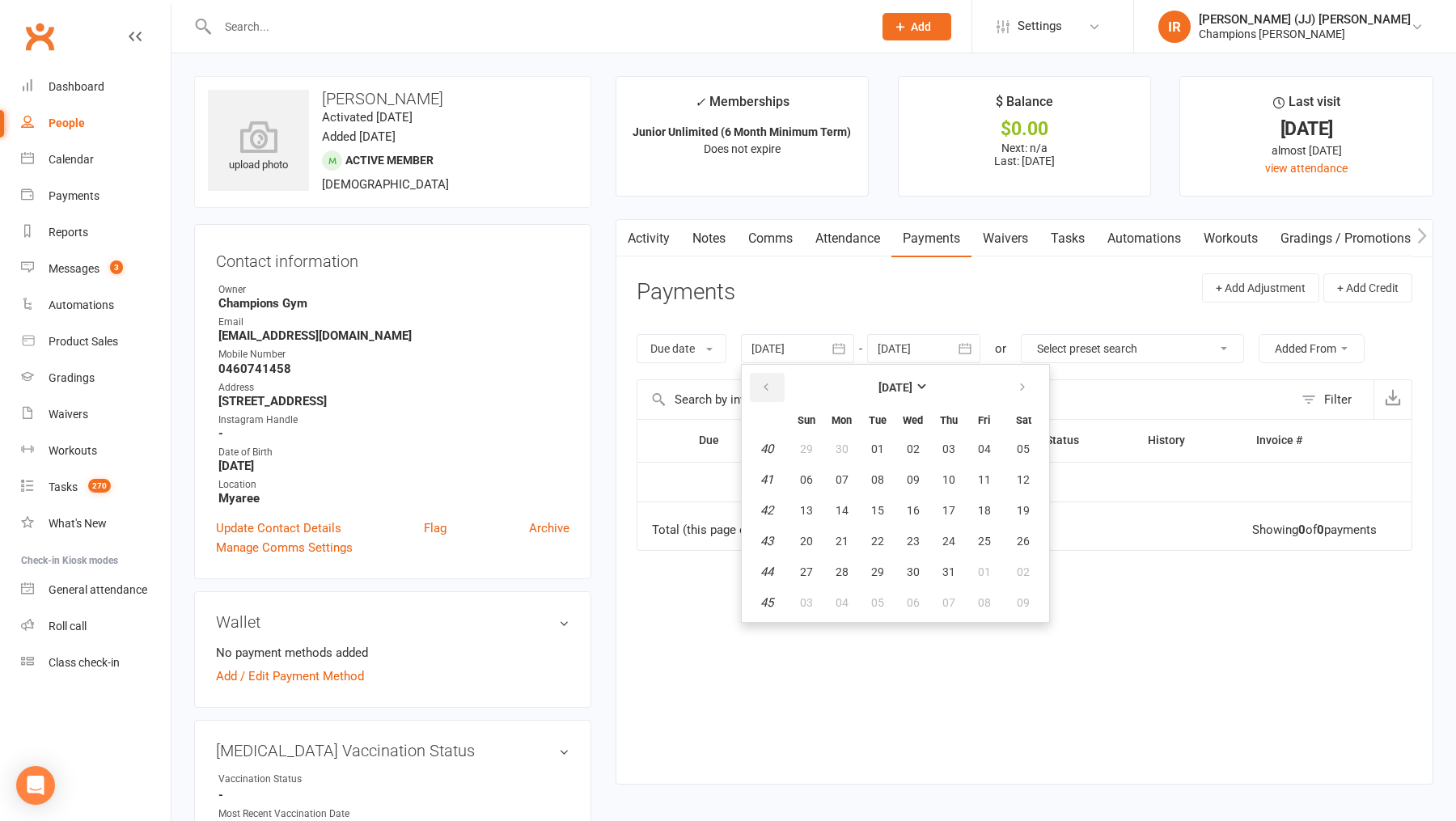
click at [779, 390] on button "button" at bounding box center [768, 387] width 35 height 29
click at [852, 458] on button "02" at bounding box center [842, 448] width 34 height 29
type input "[DATE]"
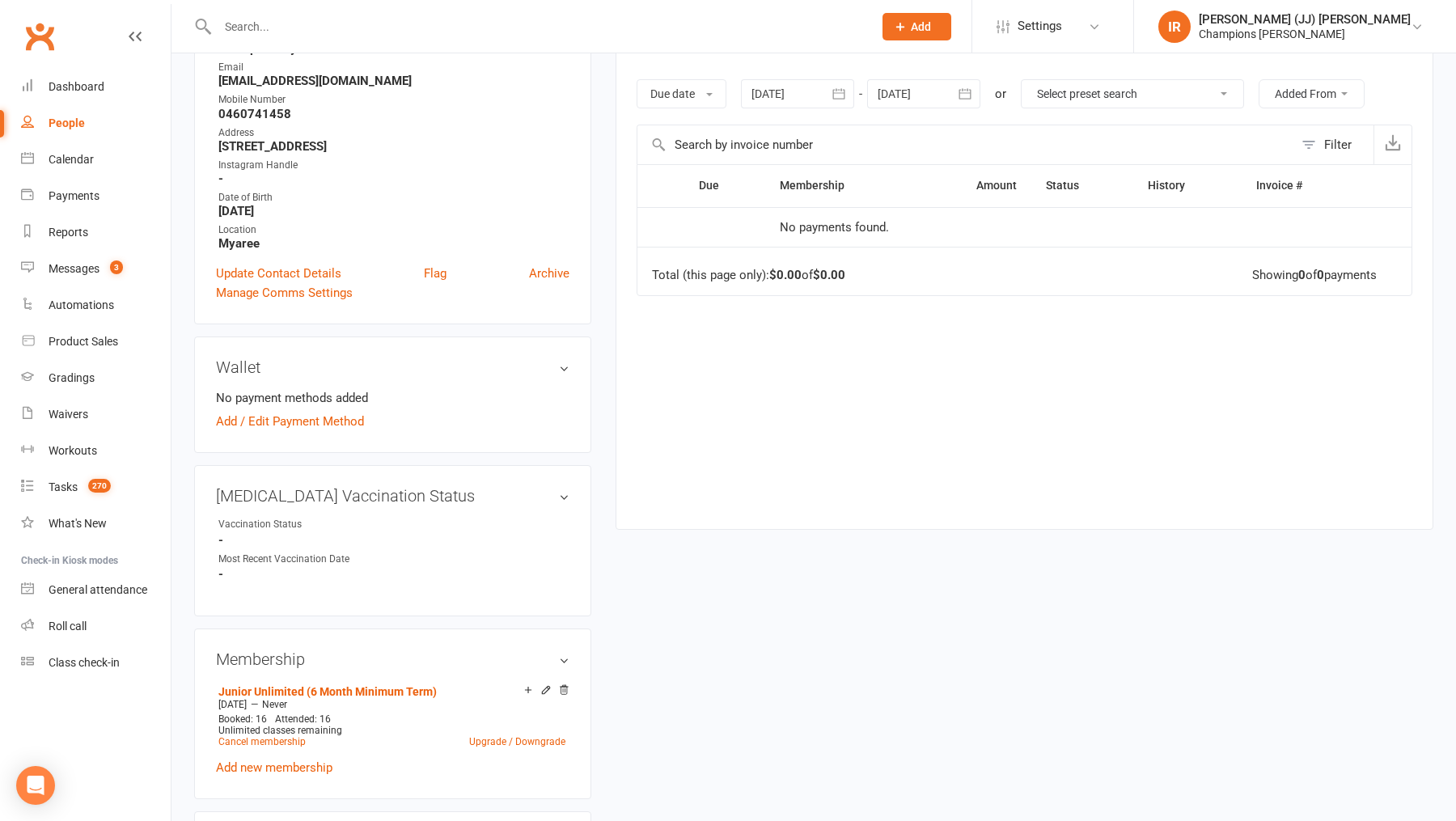
scroll to position [267, 0]
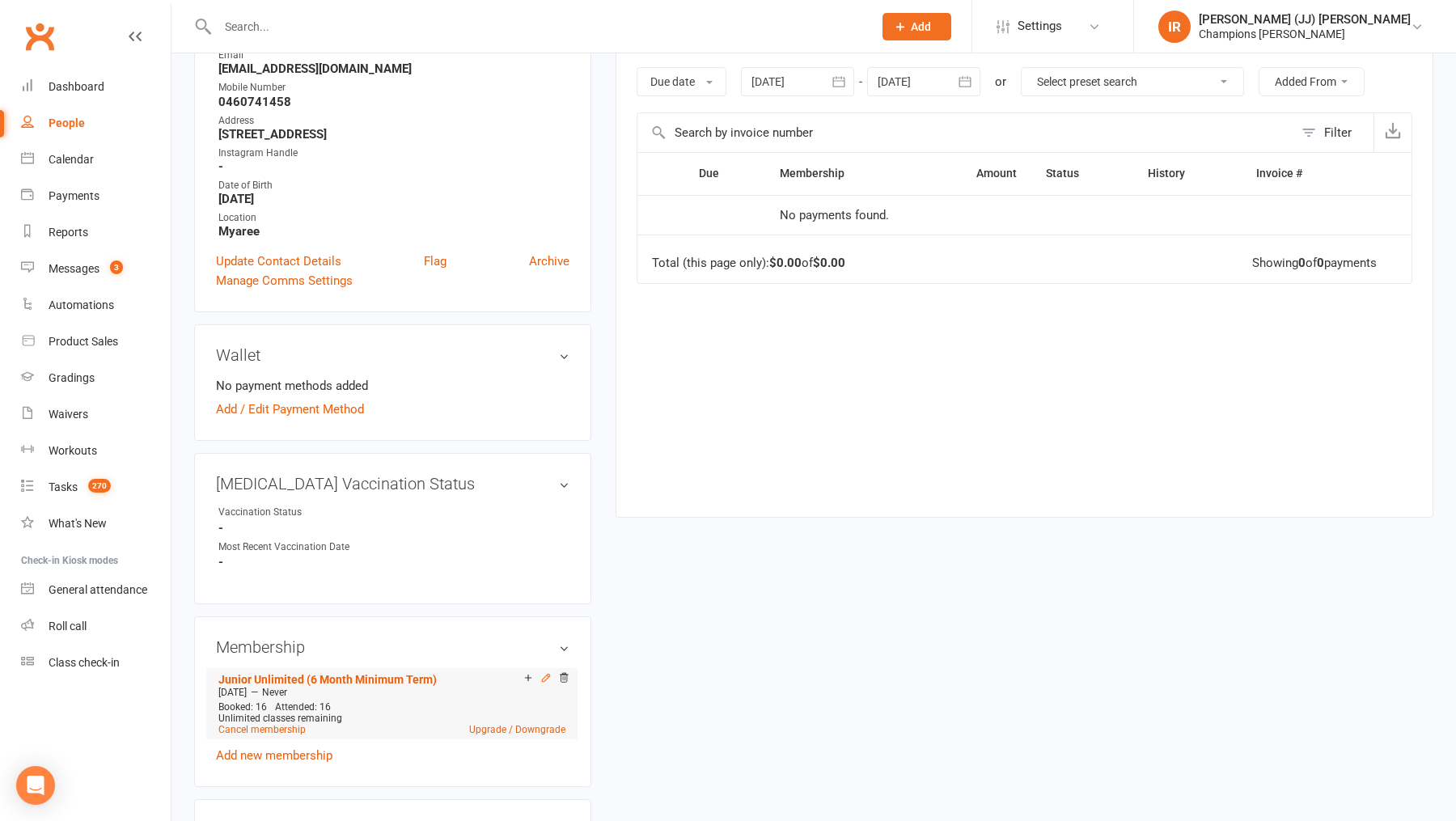
click at [548, 673] on icon at bounding box center [547, 678] width 12 height 12
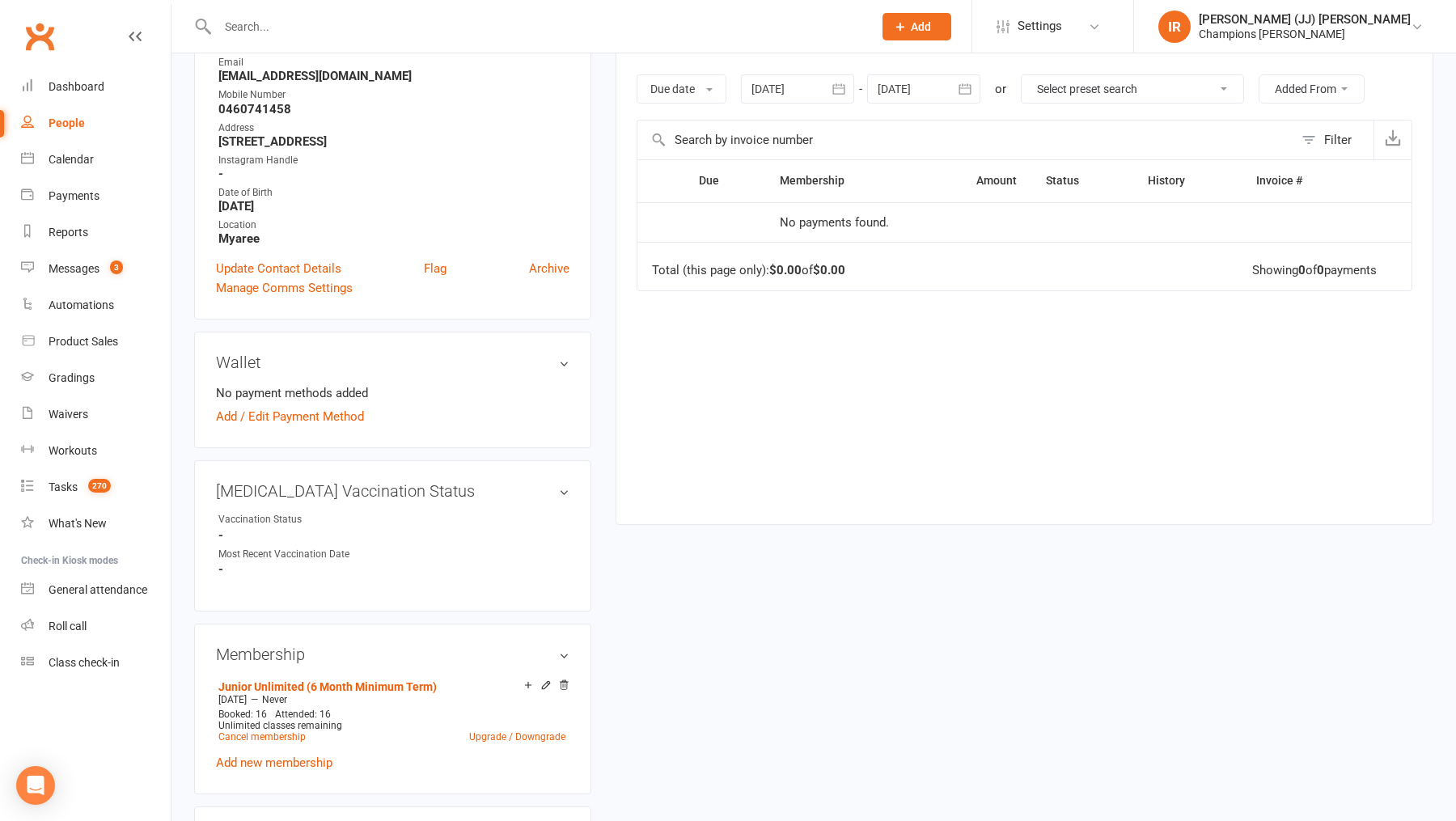
scroll to position [272, 0]
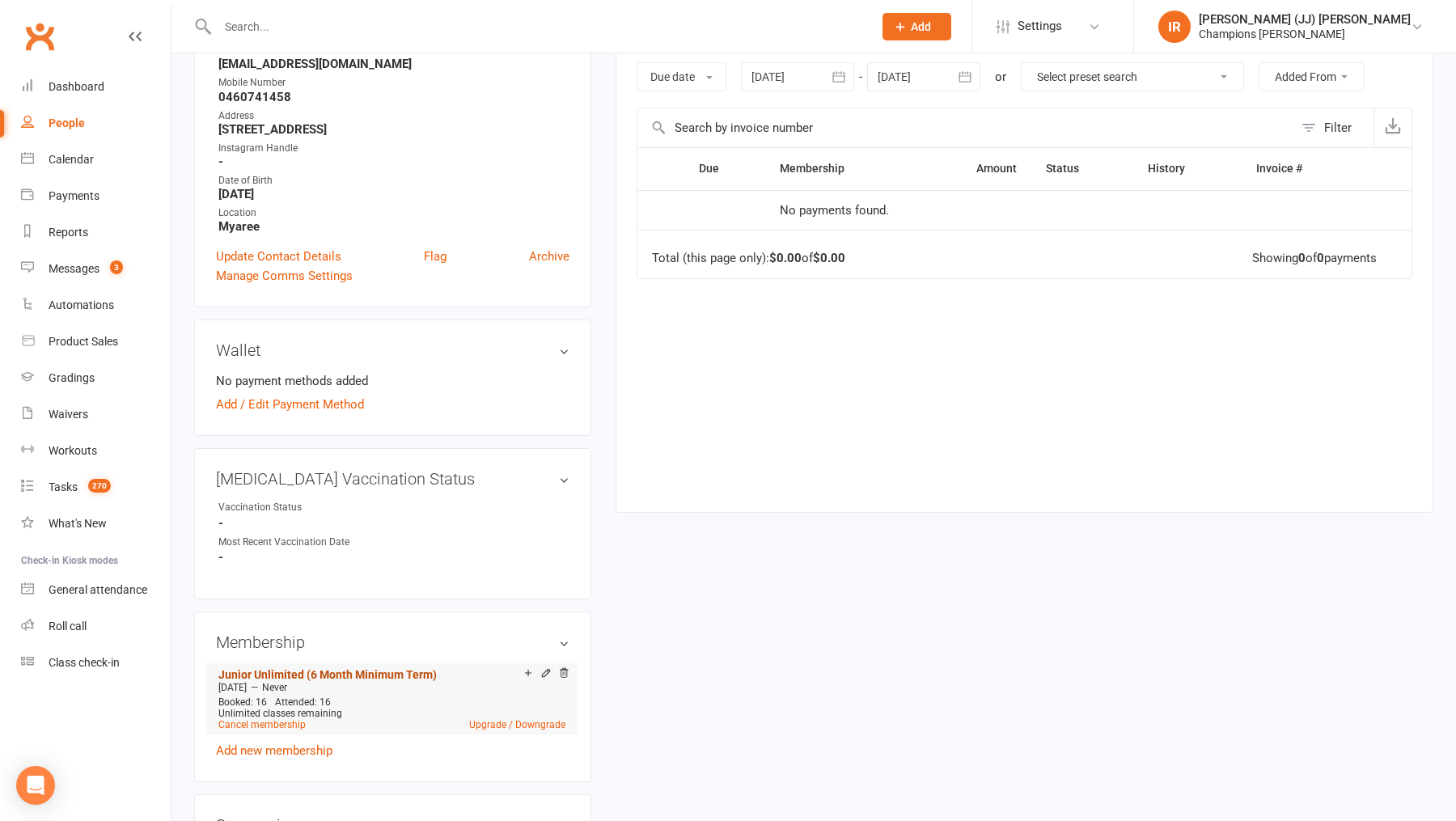
click at [290, 669] on link "Junior Unlimited (6 Month Minimum Term)" at bounding box center [327, 675] width 218 height 13
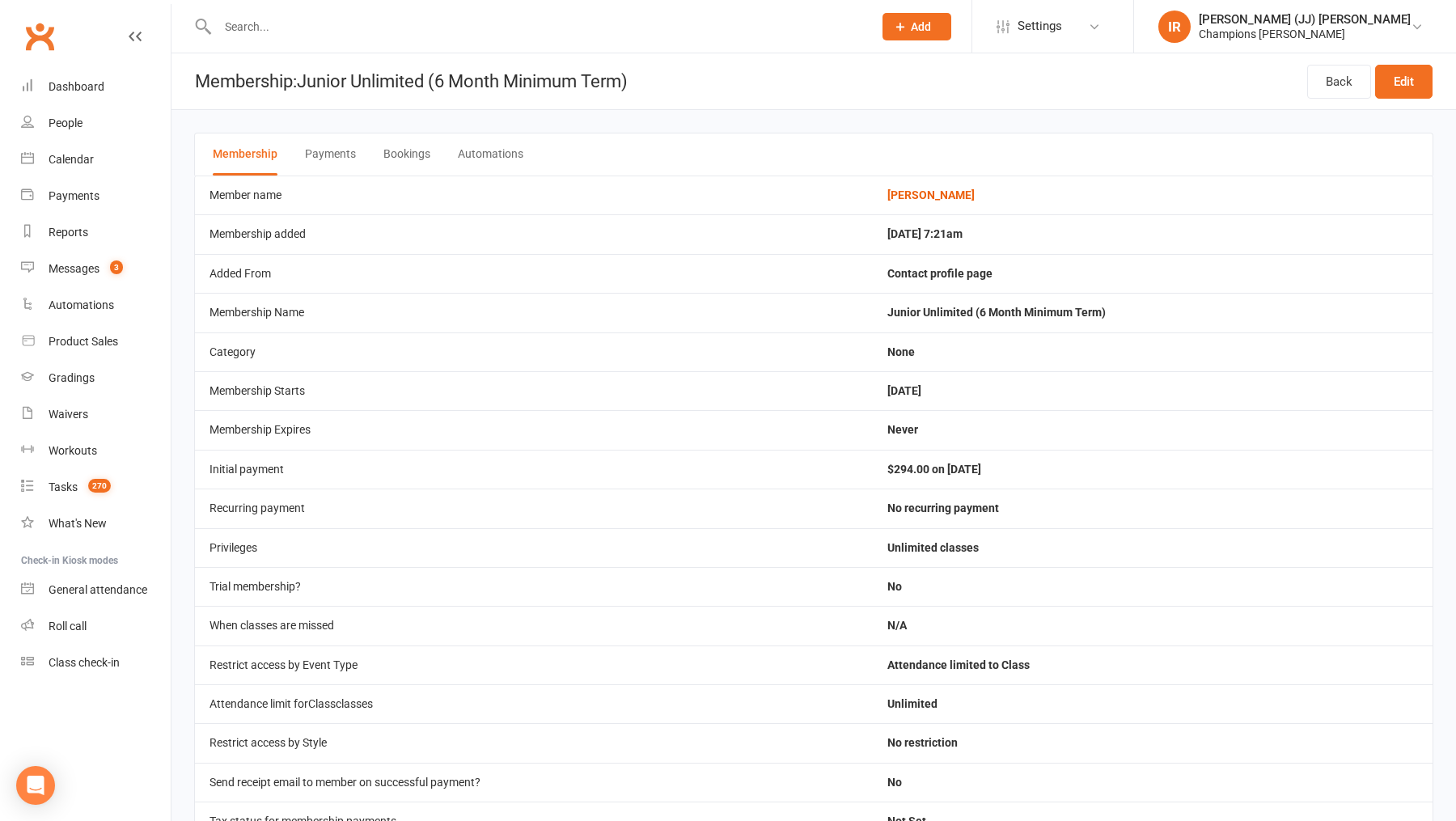
click at [338, 148] on button "Payments" at bounding box center [331, 154] width 51 height 42
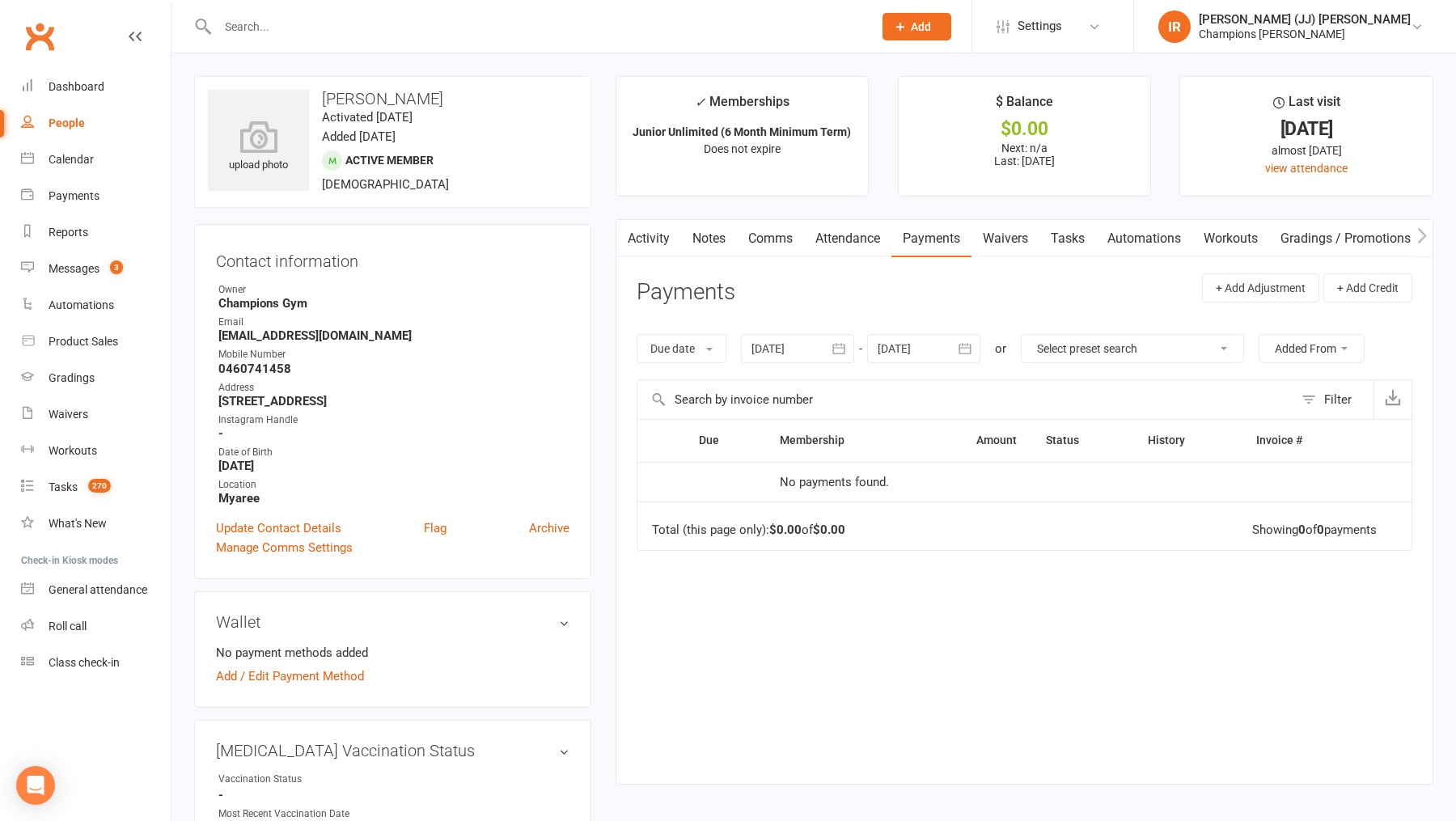
click at [871, 232] on link "Attendance" at bounding box center [848, 238] width 87 height 37
